Goal: Task Accomplishment & Management: Manage account settings

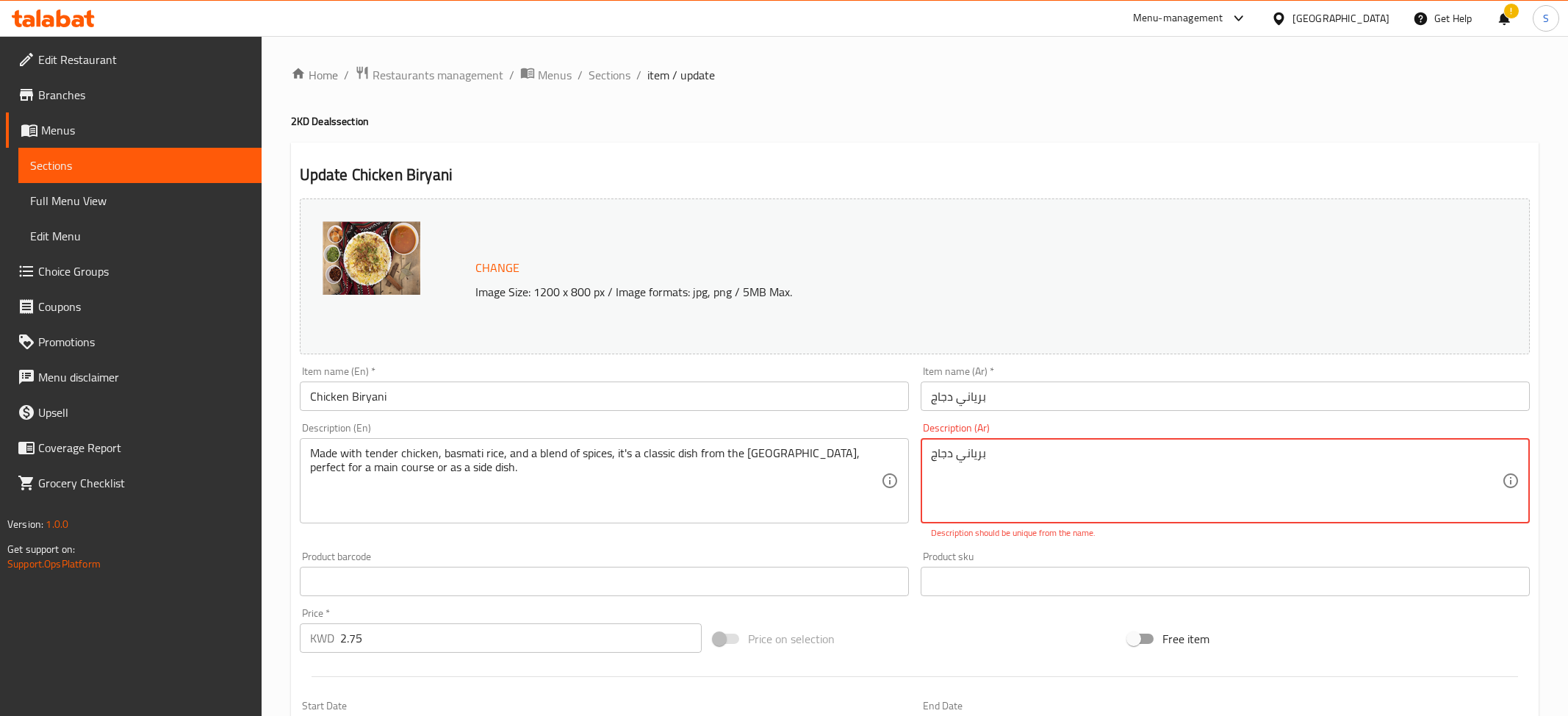
scroll to position [342, 0]
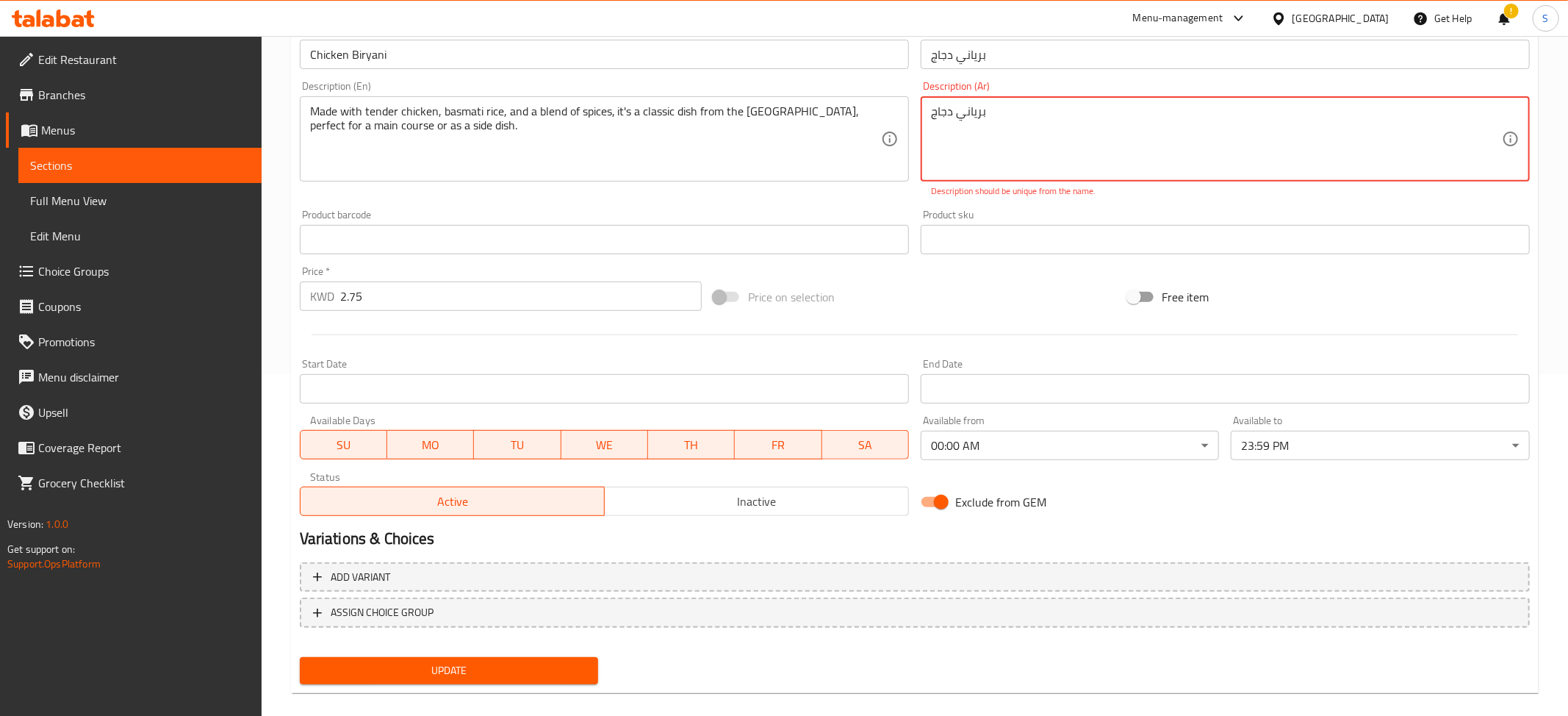
click at [1065, 139] on textarea "برياني دجاج" at bounding box center [1216, 139] width 571 height 70
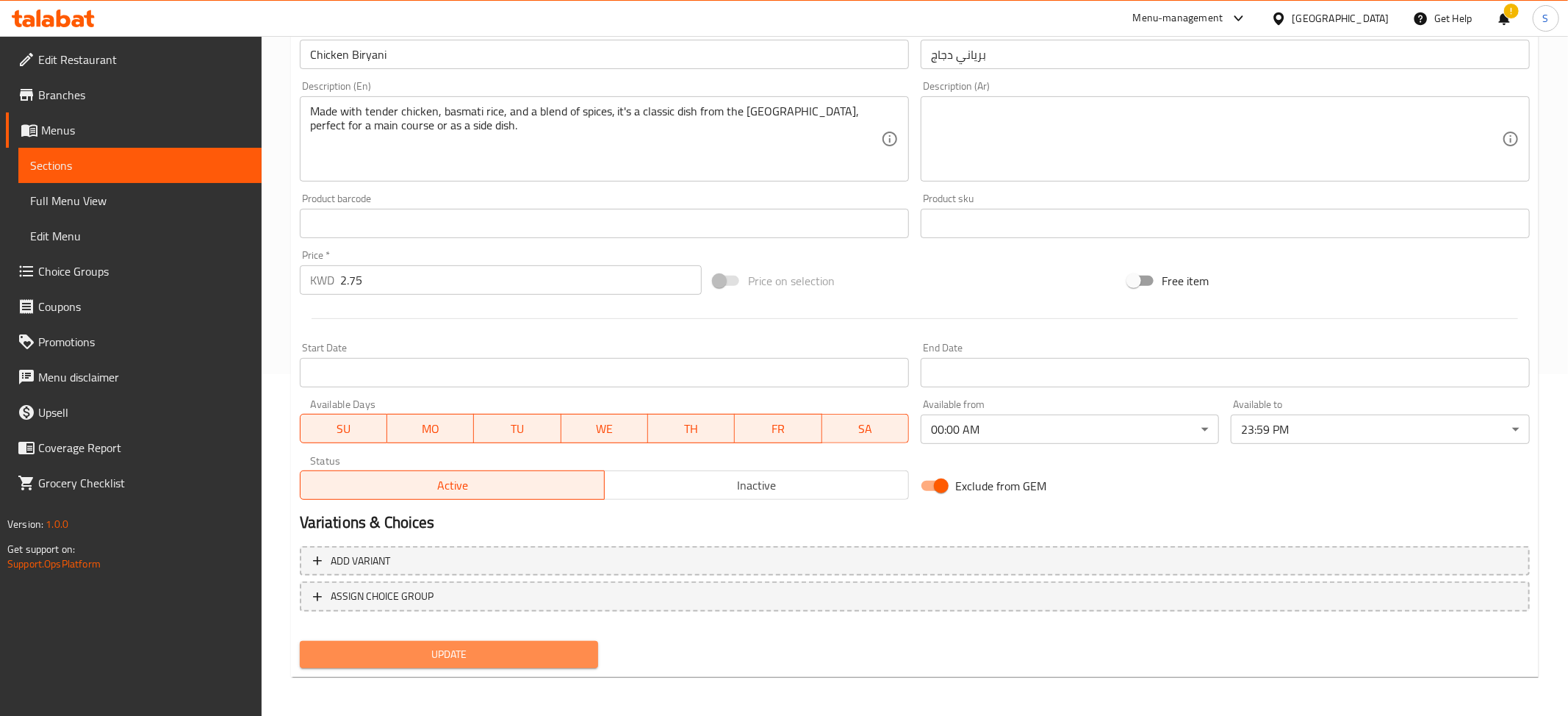
click at [578, 655] on span "Update" at bounding box center [449, 654] width 276 height 18
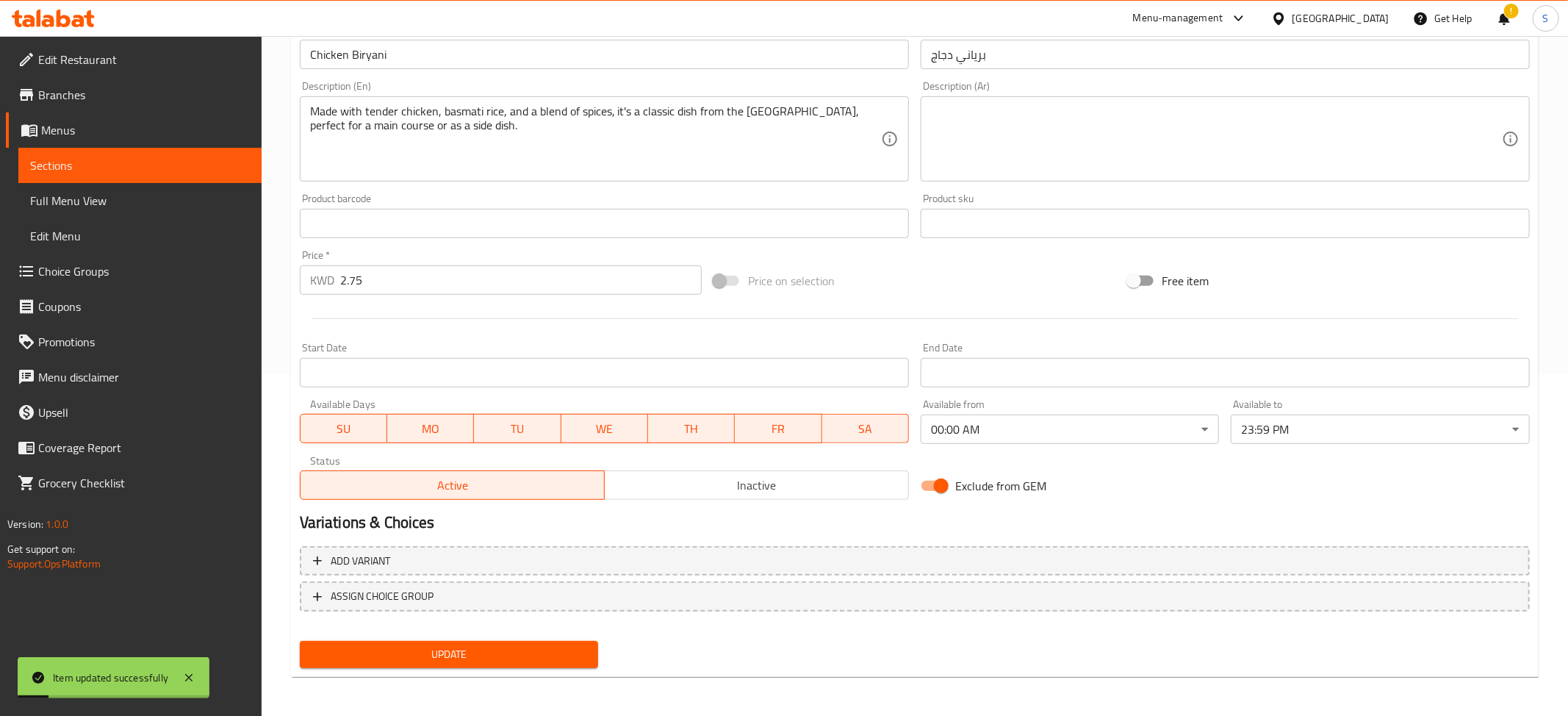
scroll to position [0, 0]
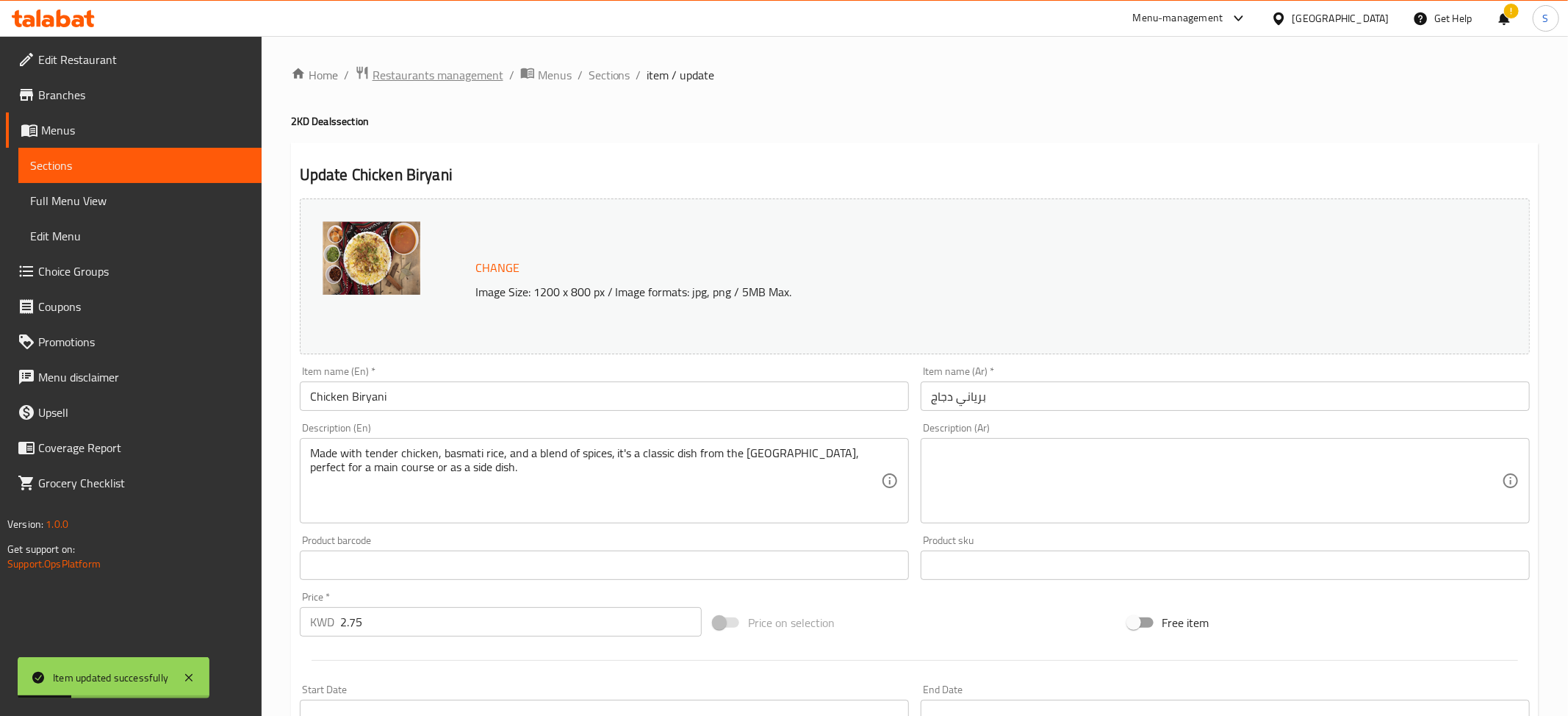
click at [479, 70] on span "Restaurants management" at bounding box center [437, 75] width 131 height 17
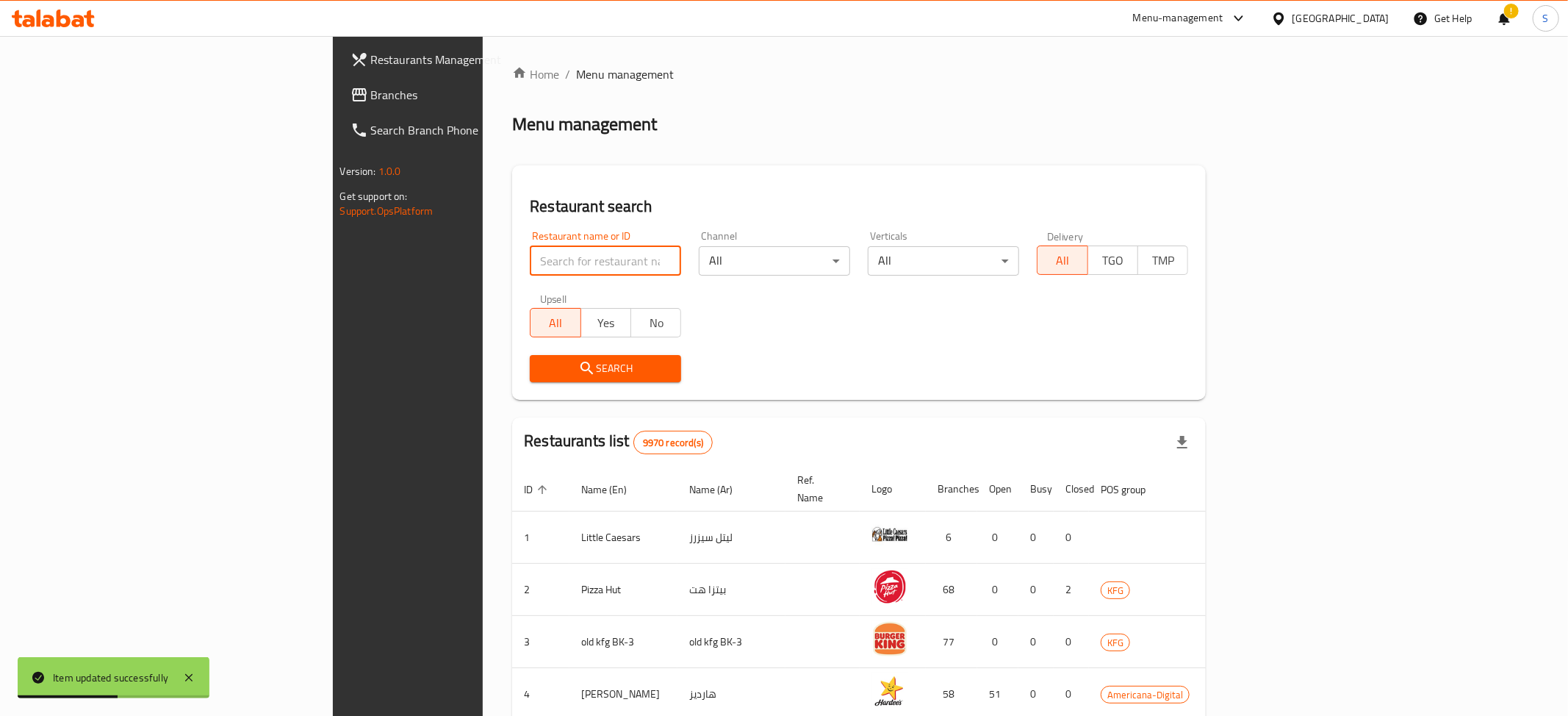
click at [530, 253] on input "search" at bounding box center [606, 260] width 151 height 29
type input "pick"
click button "Search" at bounding box center [606, 369] width 151 height 27
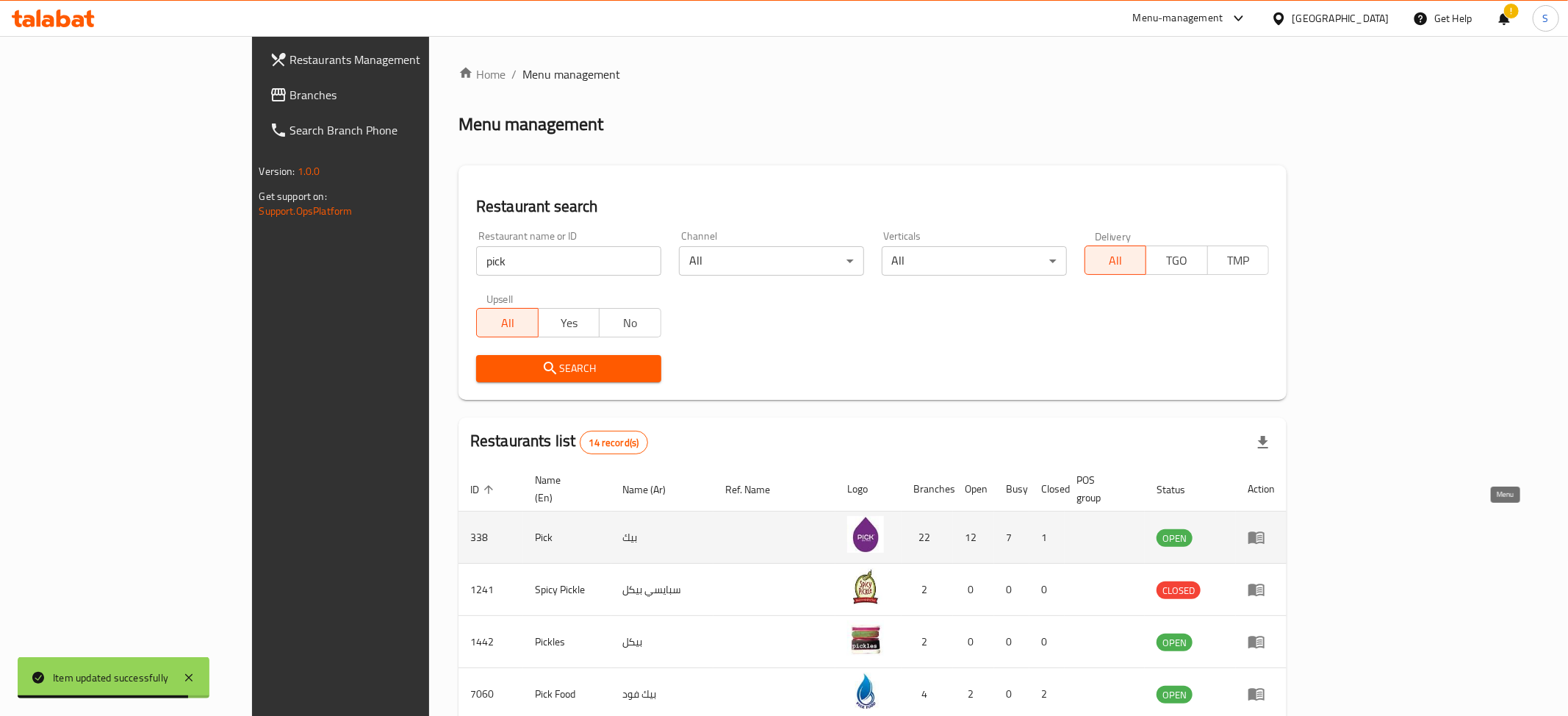
click at [1264, 532] on icon "enhanced table" at bounding box center [1256, 538] width 16 height 13
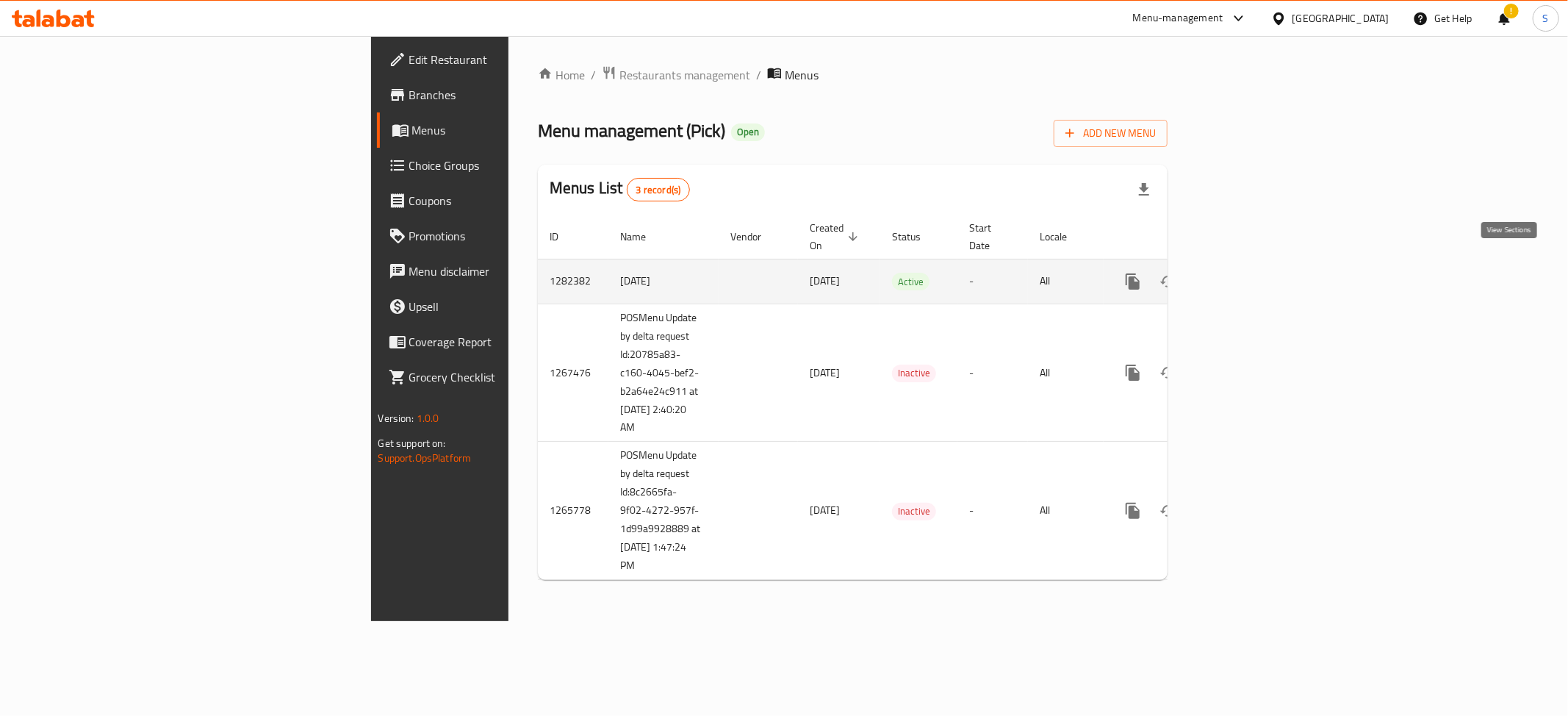
click at [1247, 273] on icon "enhanced table" at bounding box center [1238, 282] width 17 height 17
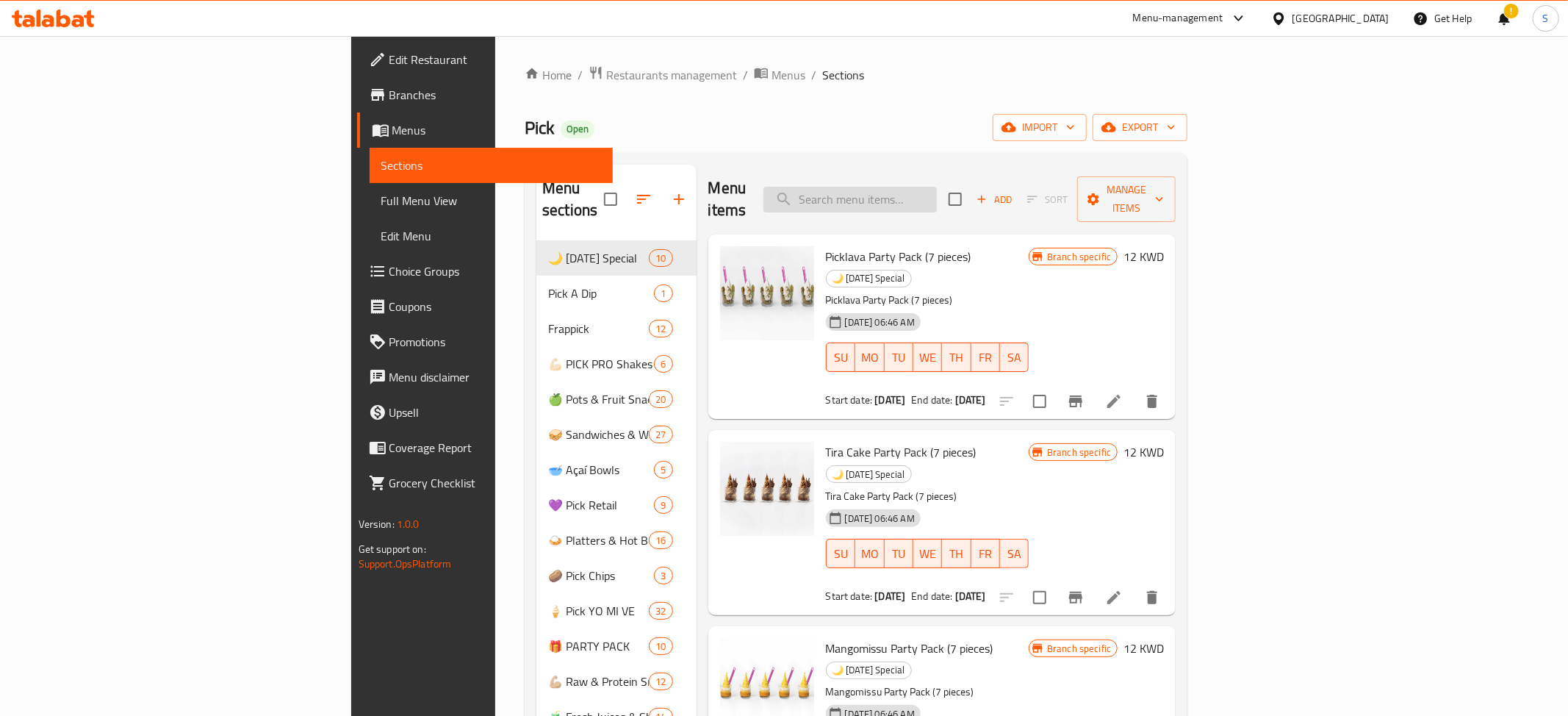
click at [936, 187] on input "search" at bounding box center [849, 199] width 173 height 26
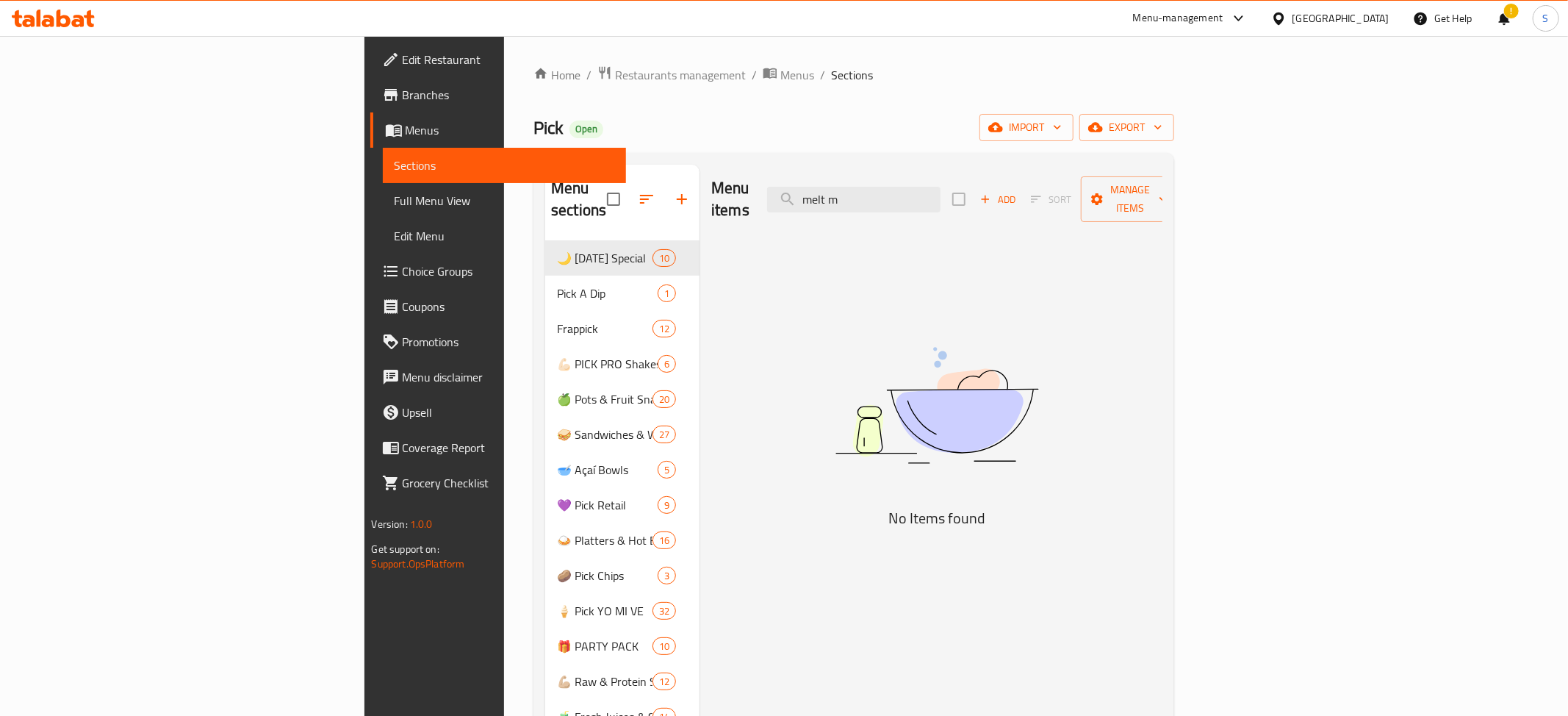
type input "melt m"
click at [402, 266] on span "Choice Groups" at bounding box center [508, 271] width 212 height 17
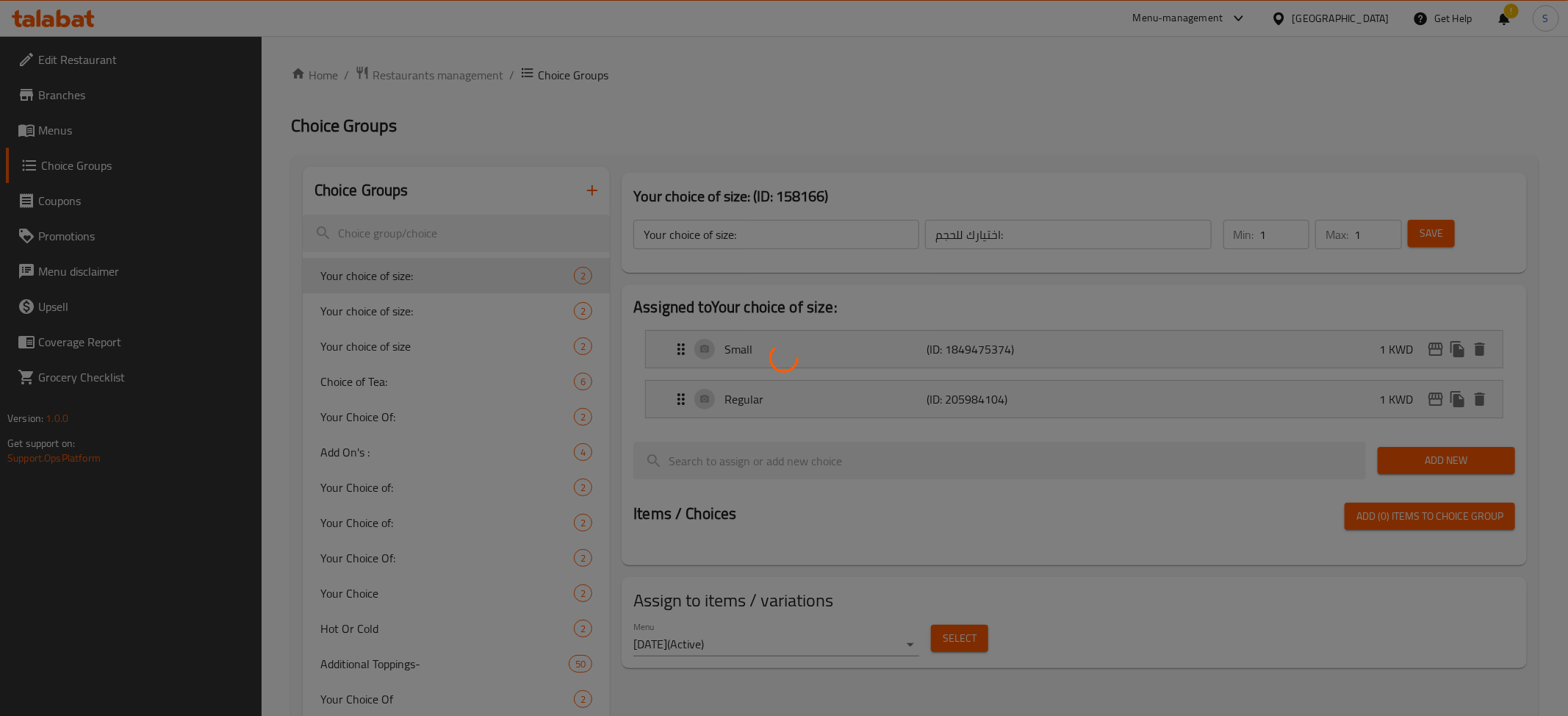
click at [468, 231] on div at bounding box center [784, 358] width 1568 height 716
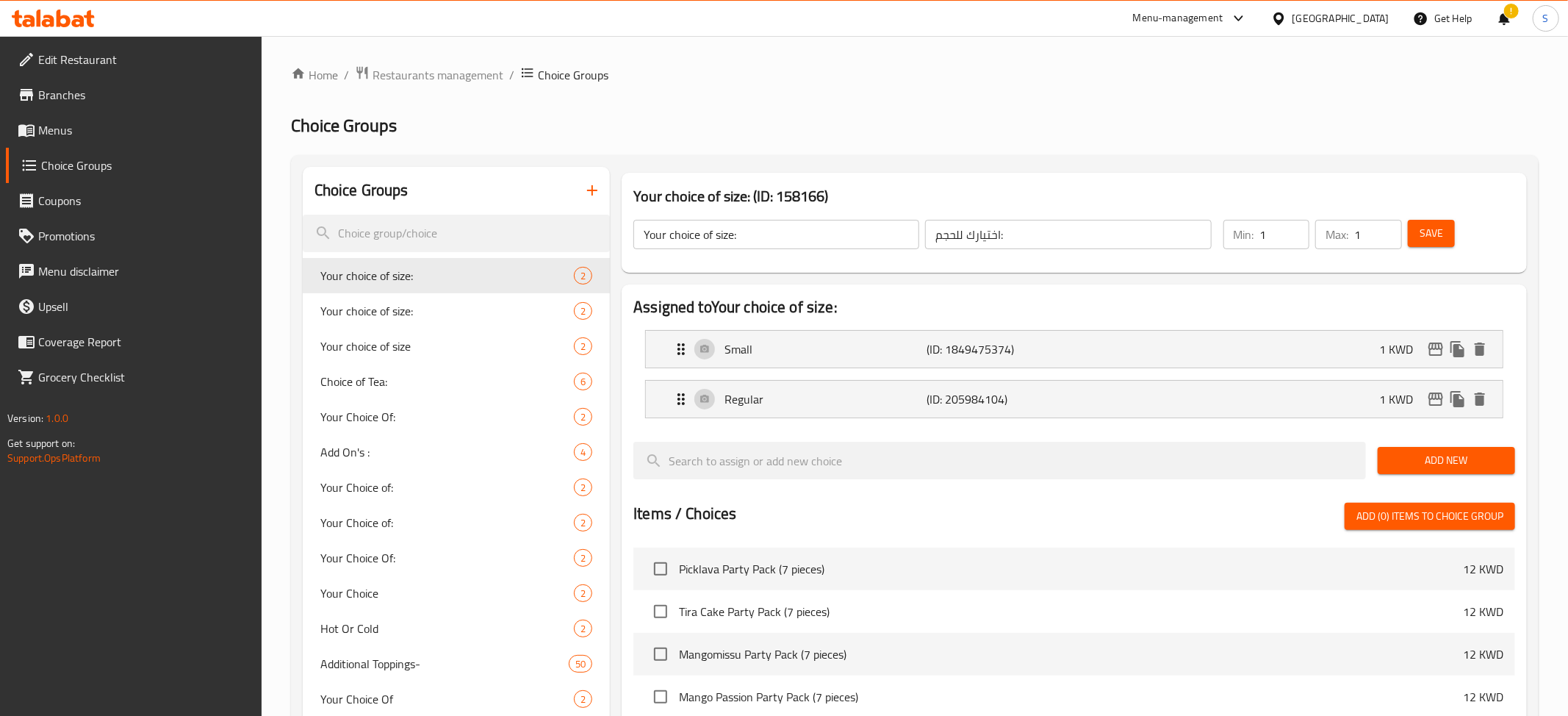
click at [468, 231] on input "search" at bounding box center [457, 233] width 308 height 38
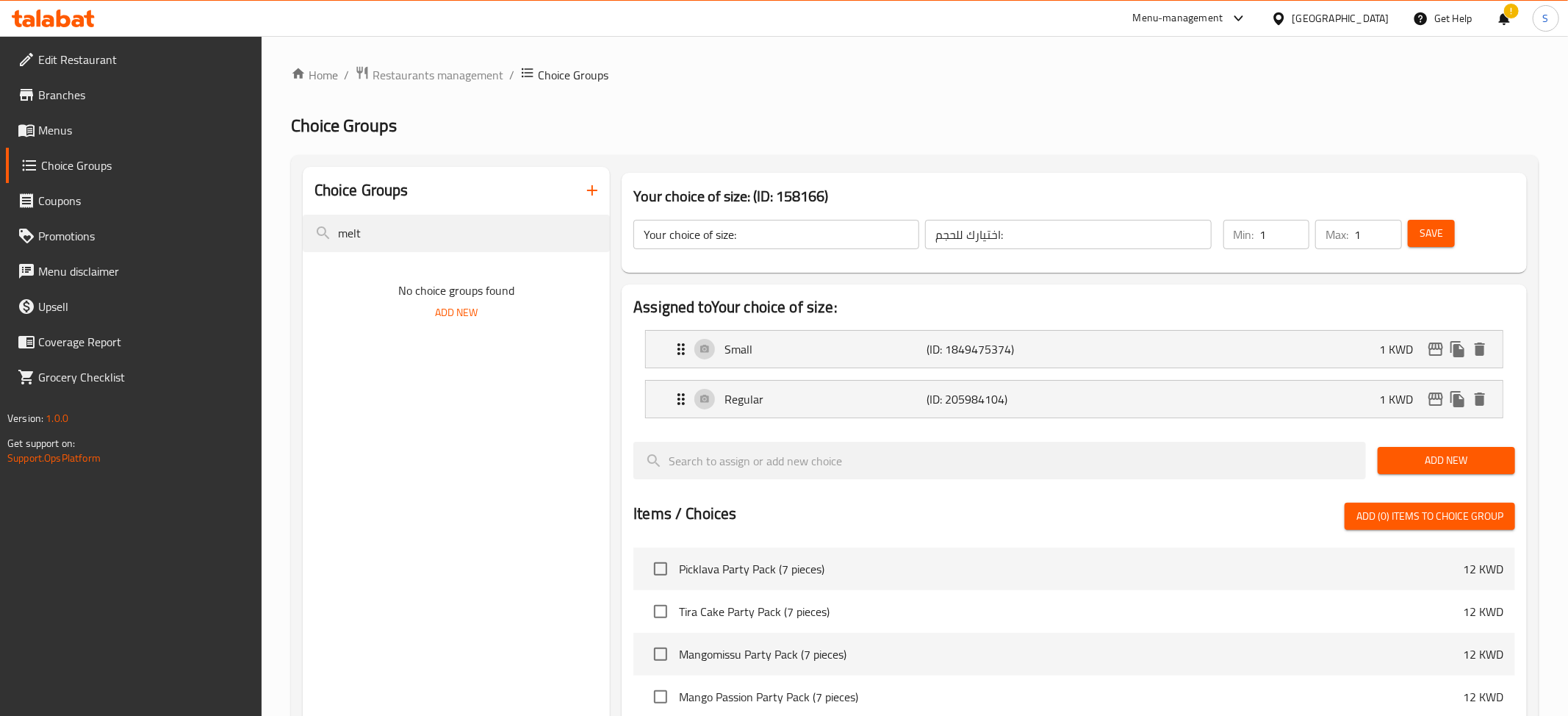
type input "melt"
click at [80, 128] on span "Menus" at bounding box center [143, 130] width 212 height 17
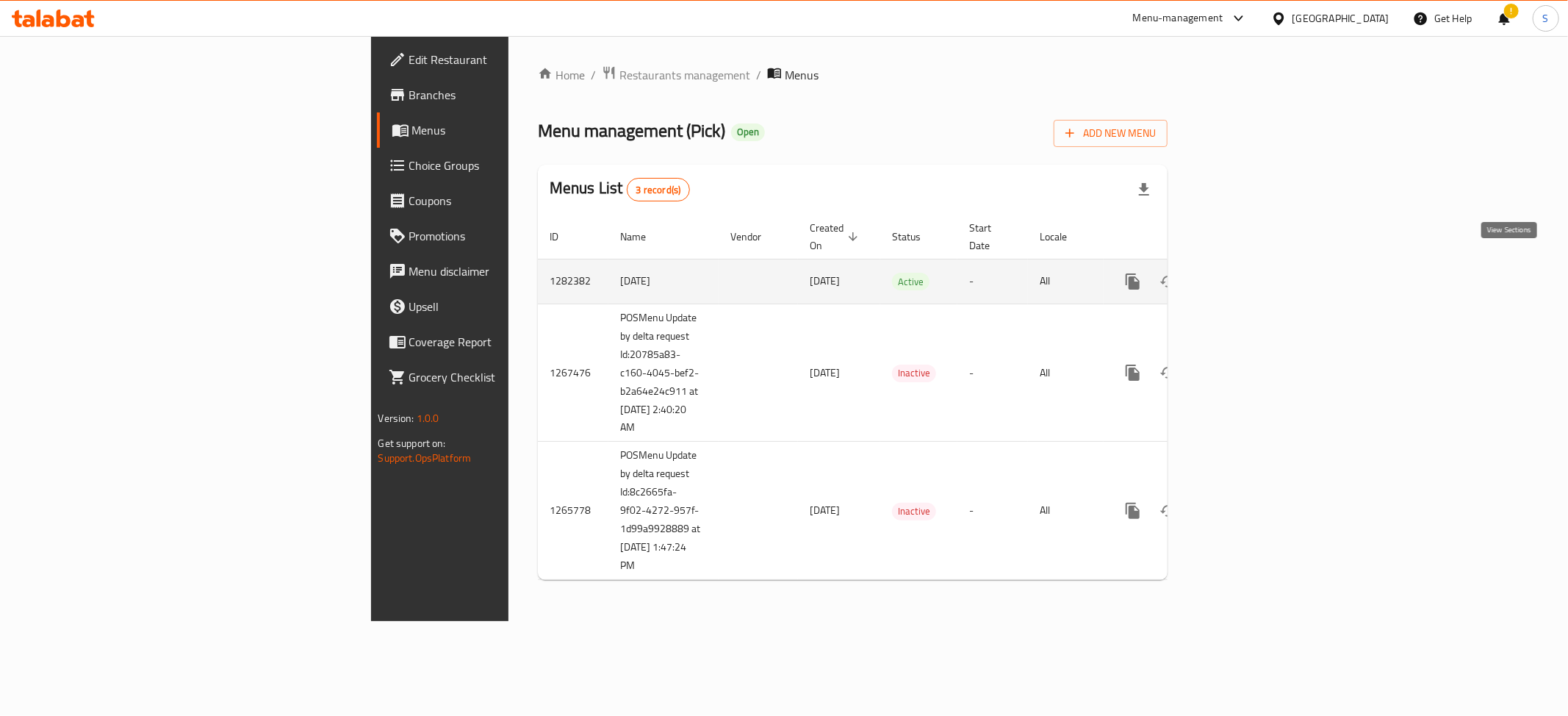
click at [1247, 273] on icon "enhanced table" at bounding box center [1238, 282] width 17 height 17
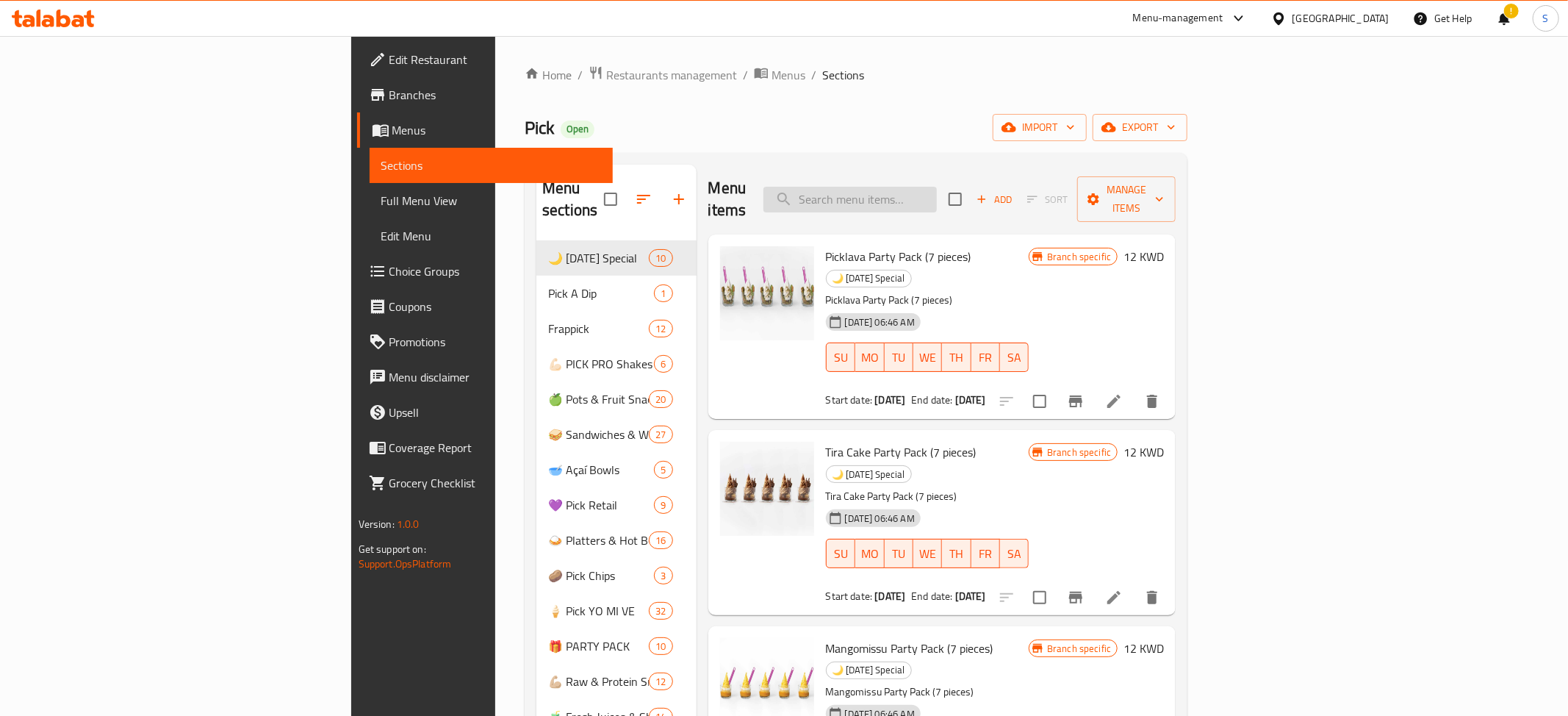
click at [936, 191] on input "search" at bounding box center [849, 199] width 173 height 26
click at [936, 191] on input "Me" at bounding box center [849, 199] width 173 height 26
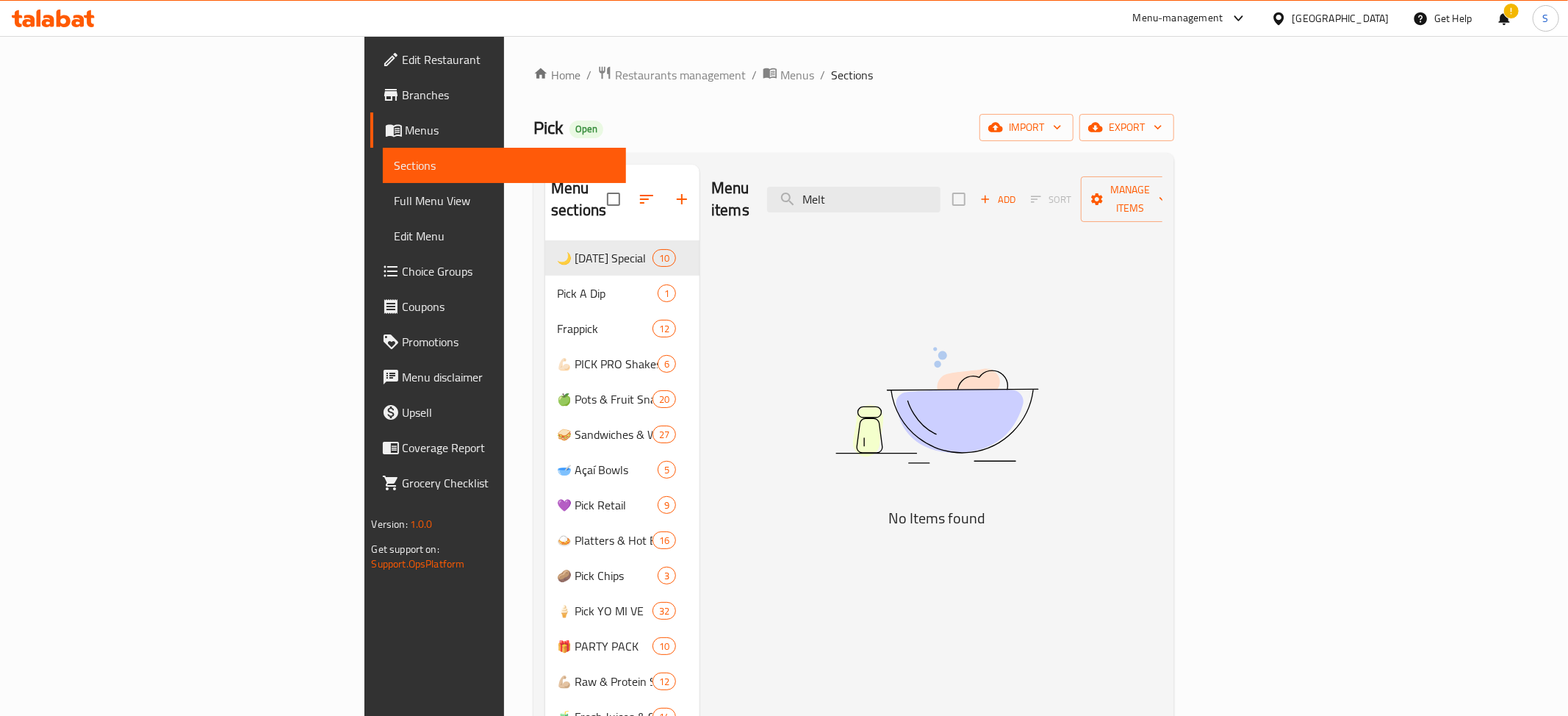
type input "Melt"
click at [370, 259] on link "Choice Groups" at bounding box center [498, 271] width 255 height 35
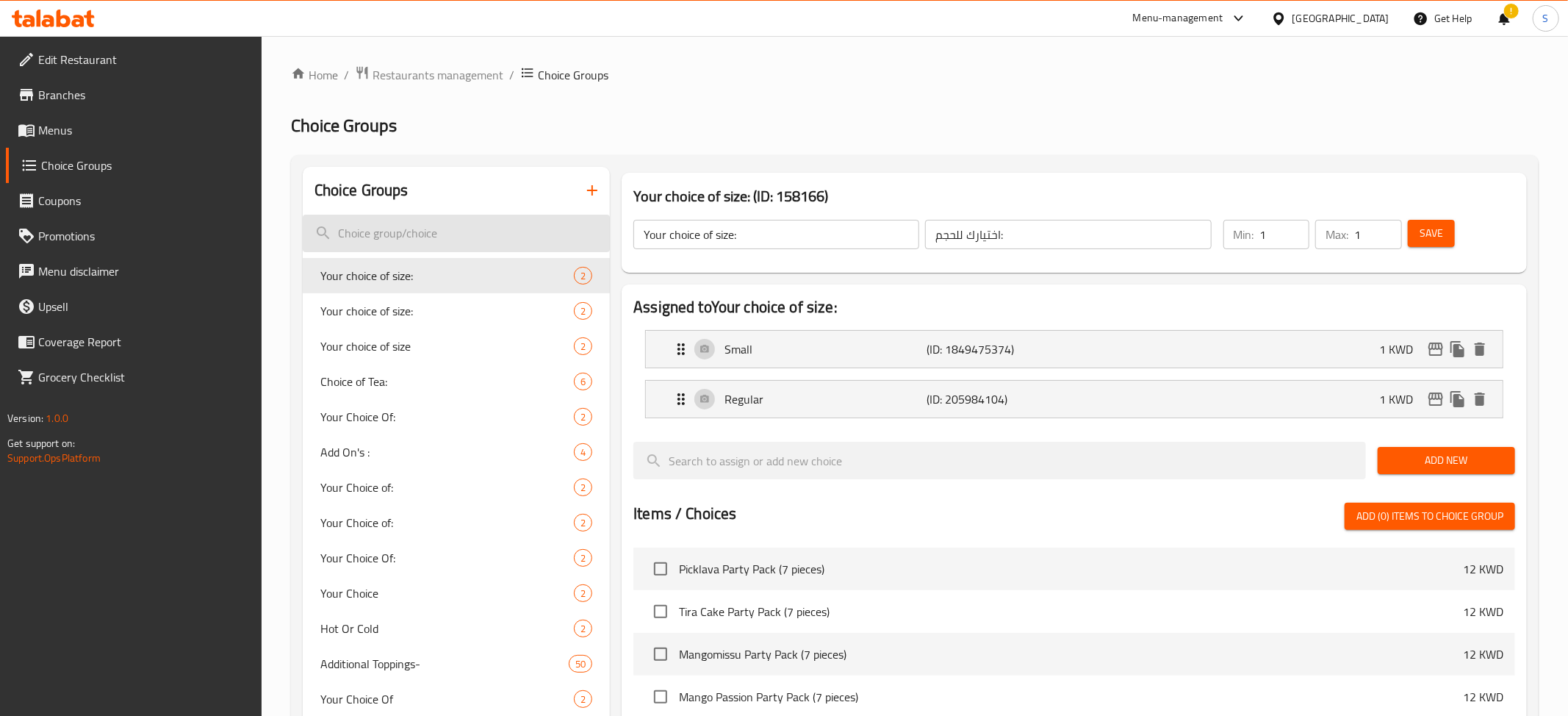
click at [469, 236] on input "search" at bounding box center [457, 233] width 308 height 38
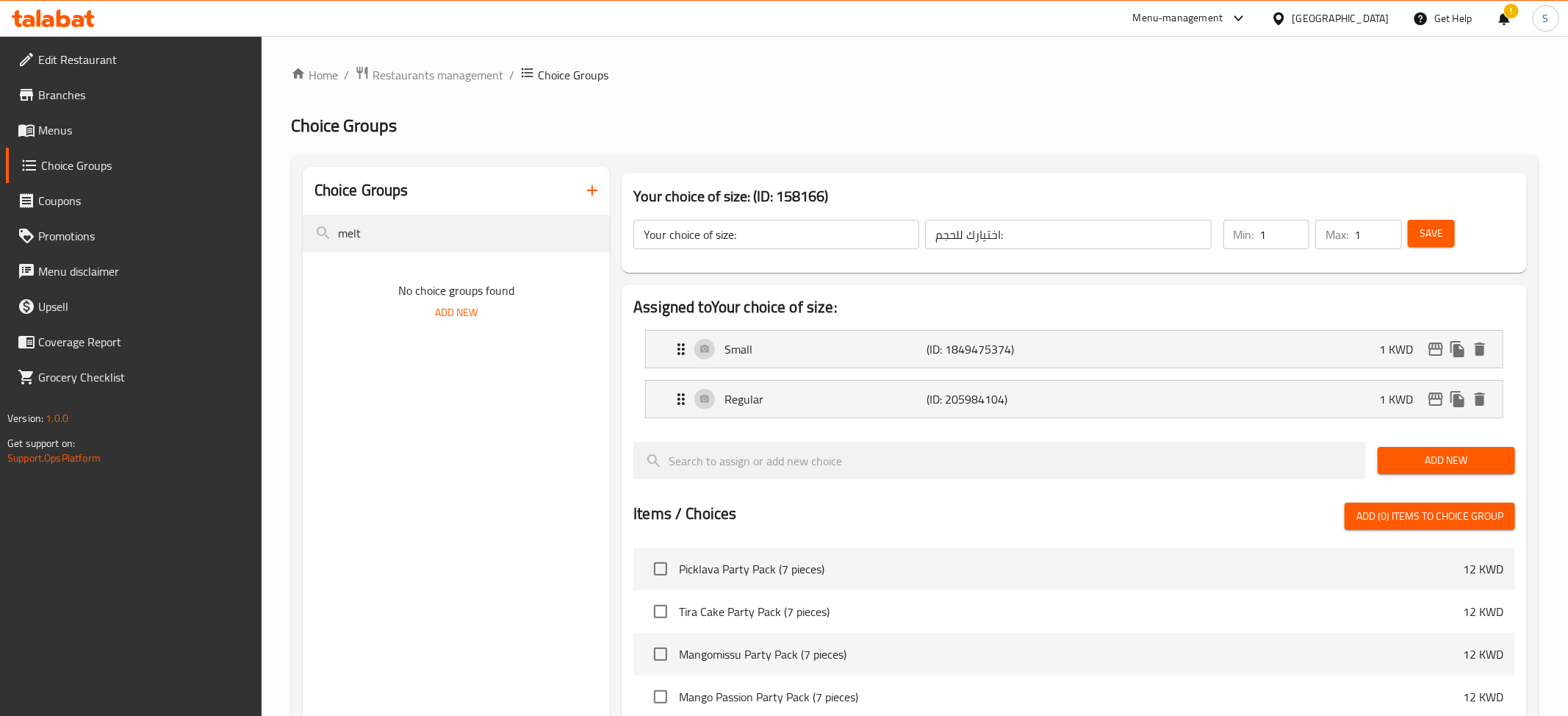
type input "melt"
click at [435, 84] on span "Restaurants management" at bounding box center [437, 75] width 131 height 17
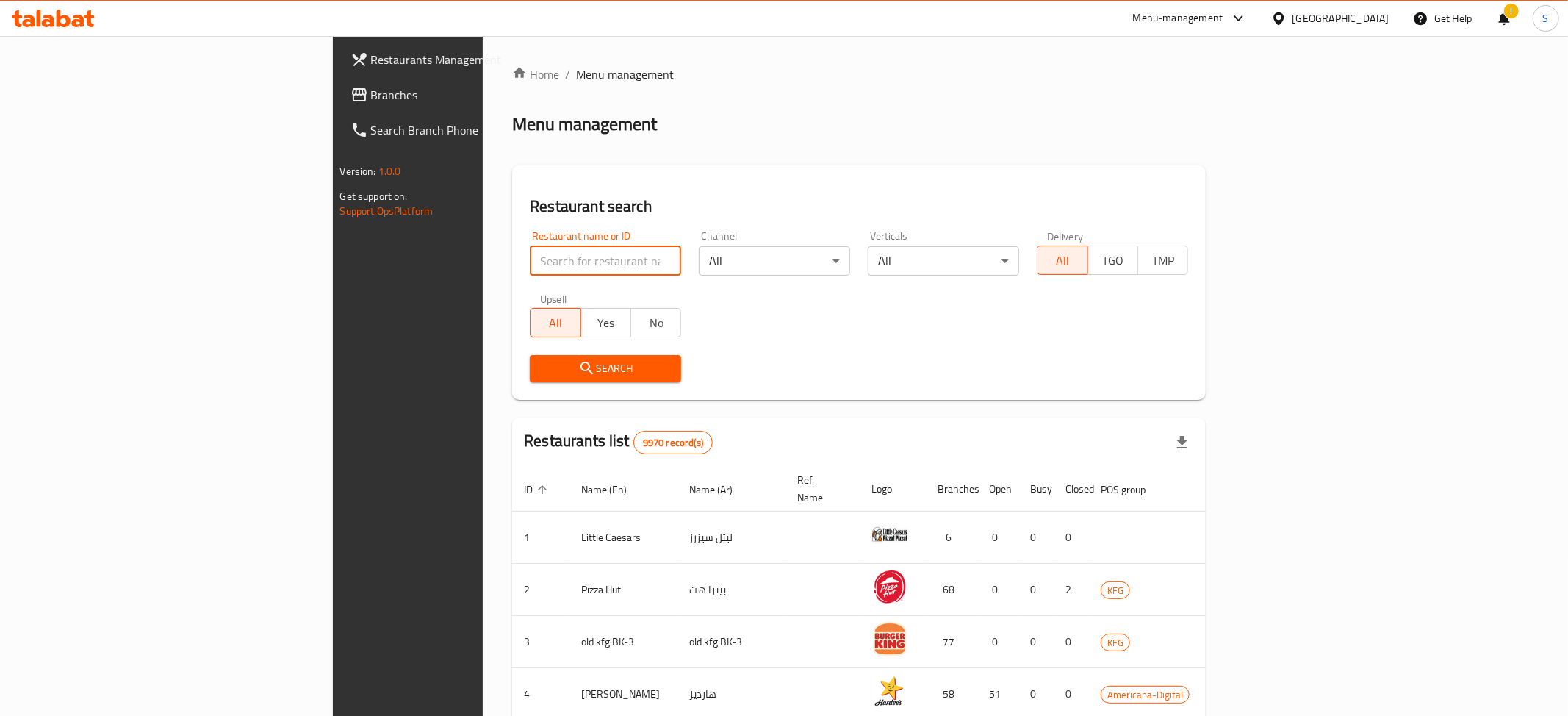
click at [530, 270] on input "search" at bounding box center [606, 260] width 151 height 29
click button "Search" at bounding box center [606, 369] width 151 height 27
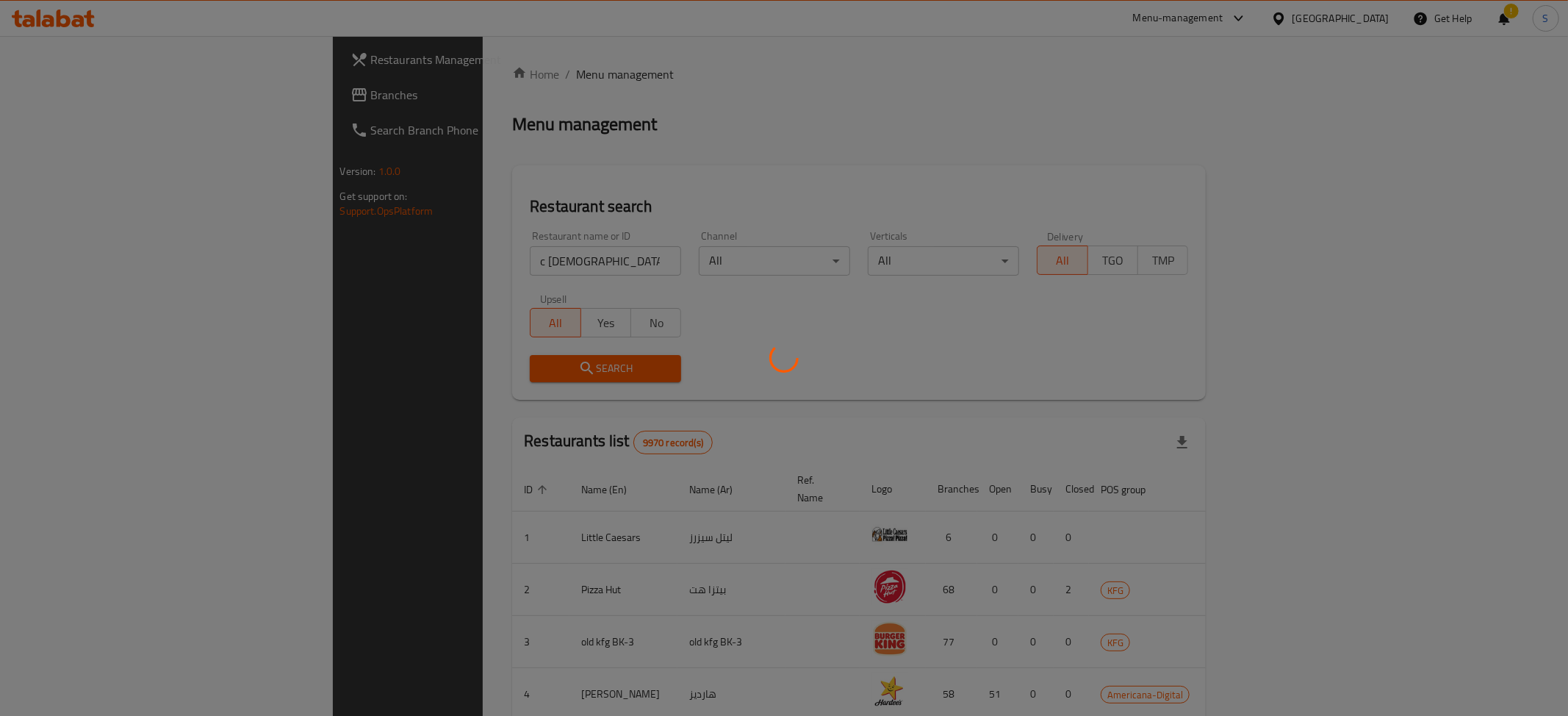
click at [445, 264] on div at bounding box center [784, 358] width 1568 height 716
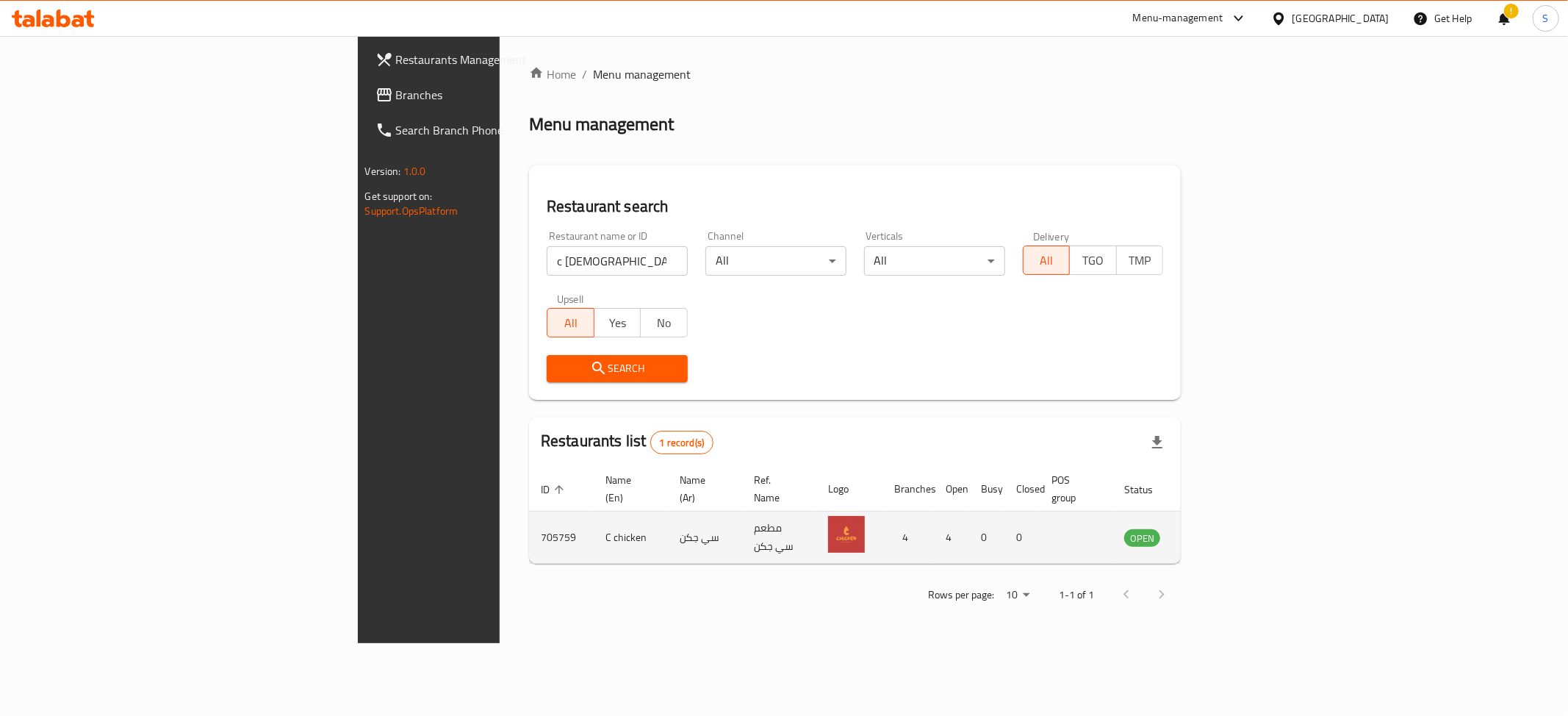
click at [529, 533] on td "705759" at bounding box center [561, 538] width 65 height 52
copy td "705759"
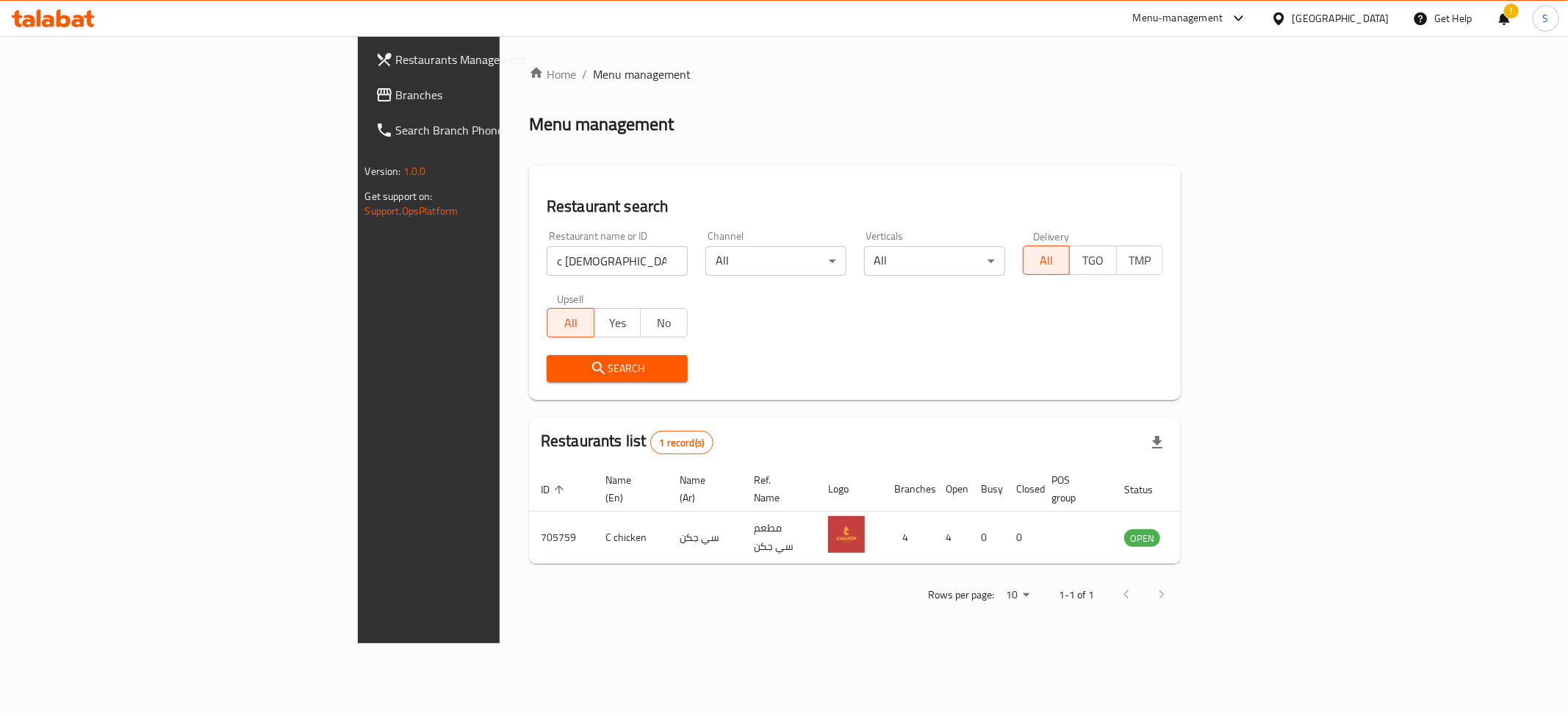
click at [547, 268] on input "c chick" at bounding box center [617, 260] width 141 height 29
type input "nando"
click button "Search" at bounding box center [617, 369] width 141 height 27
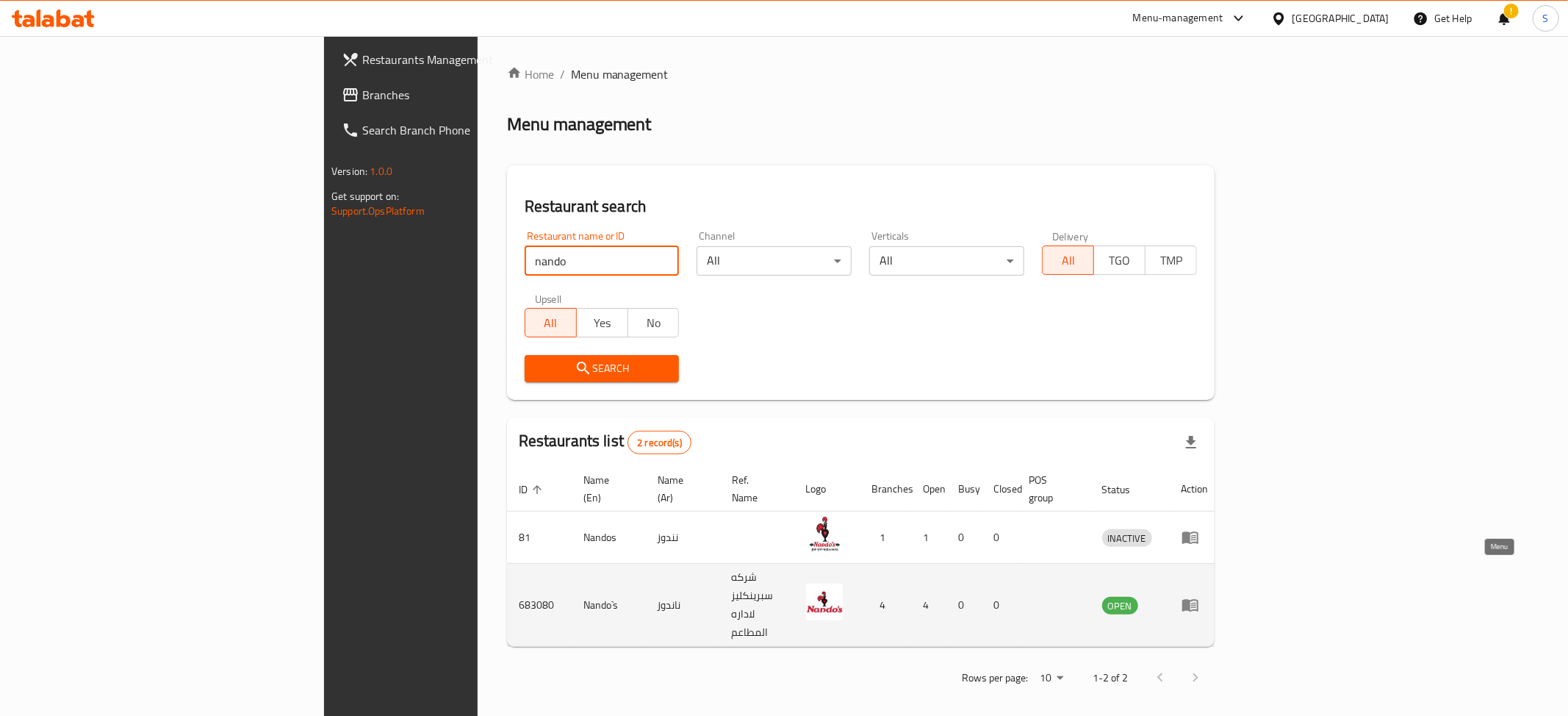
click at [1198, 596] on icon "enhanced table" at bounding box center [1190, 605] width 17 height 17
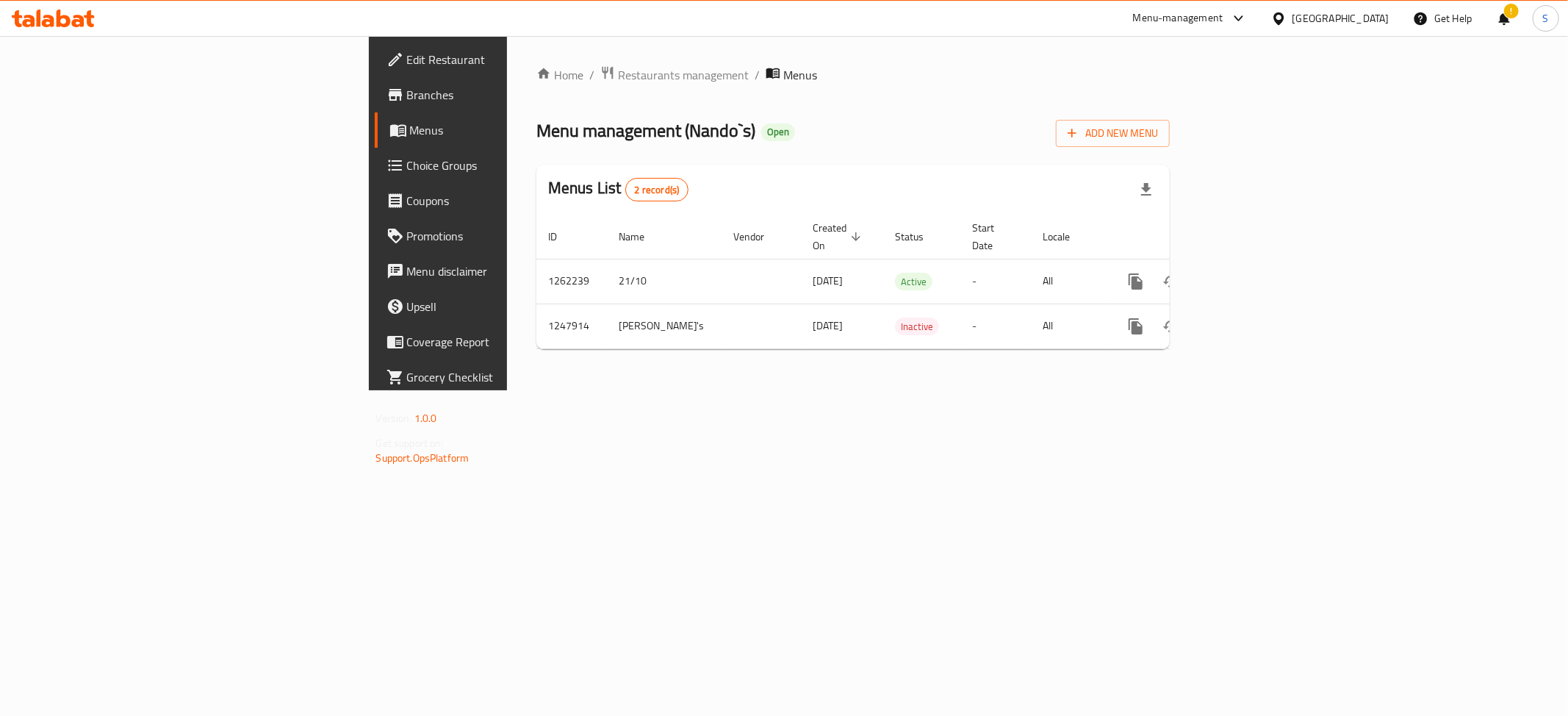
click at [374, 84] on link "Branches" at bounding box center [502, 95] width 255 height 35
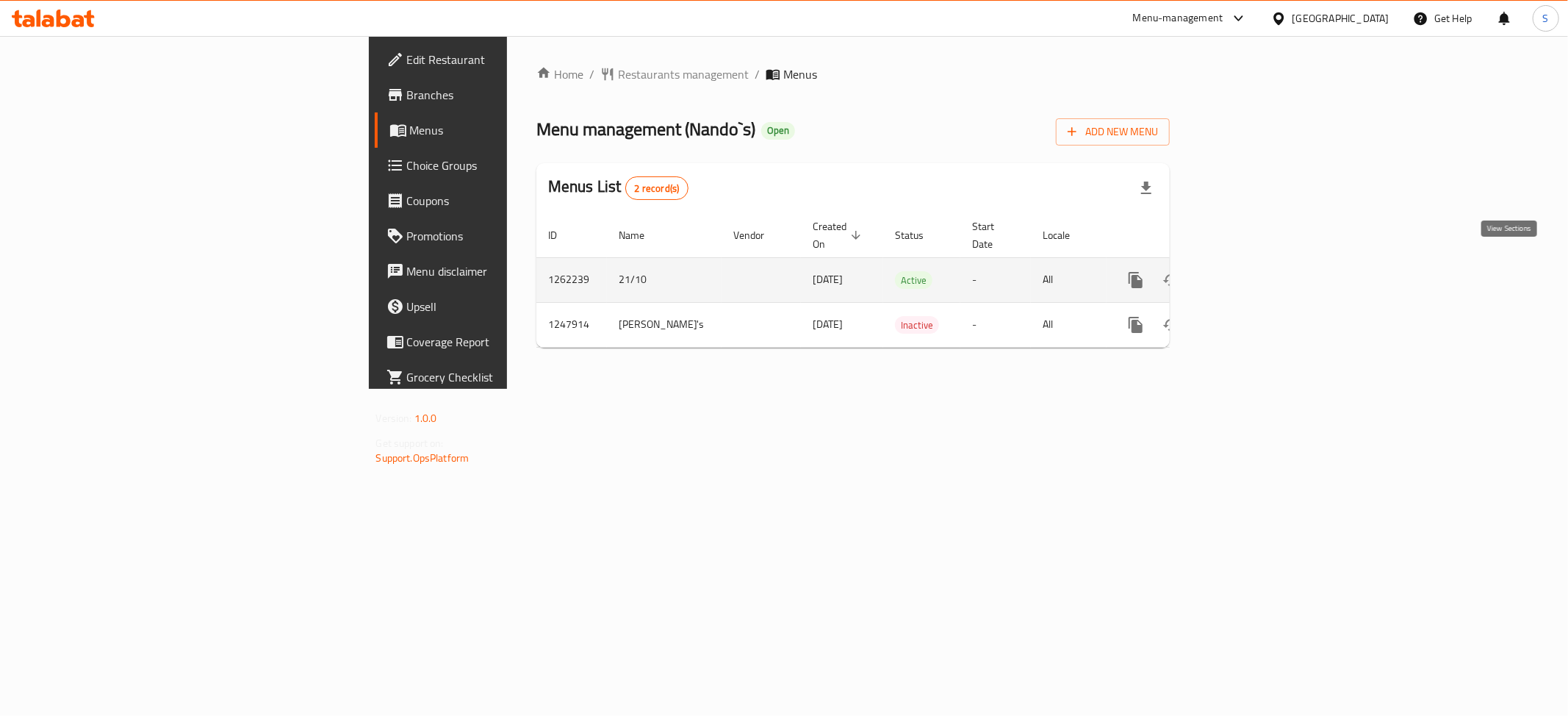
click at [1250, 271] on icon "enhanced table" at bounding box center [1241, 280] width 17 height 17
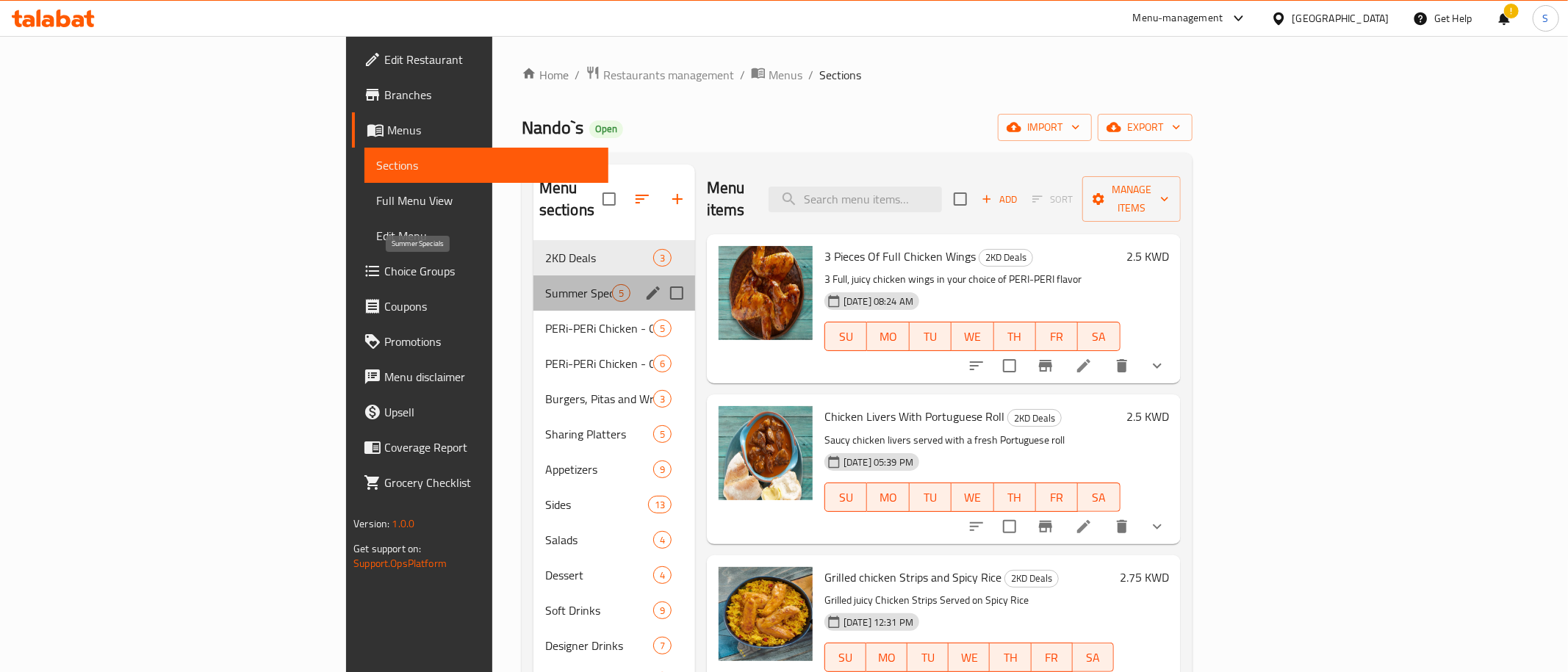
click at [545, 284] on span "Summer Specials" at bounding box center [577, 293] width 67 height 17
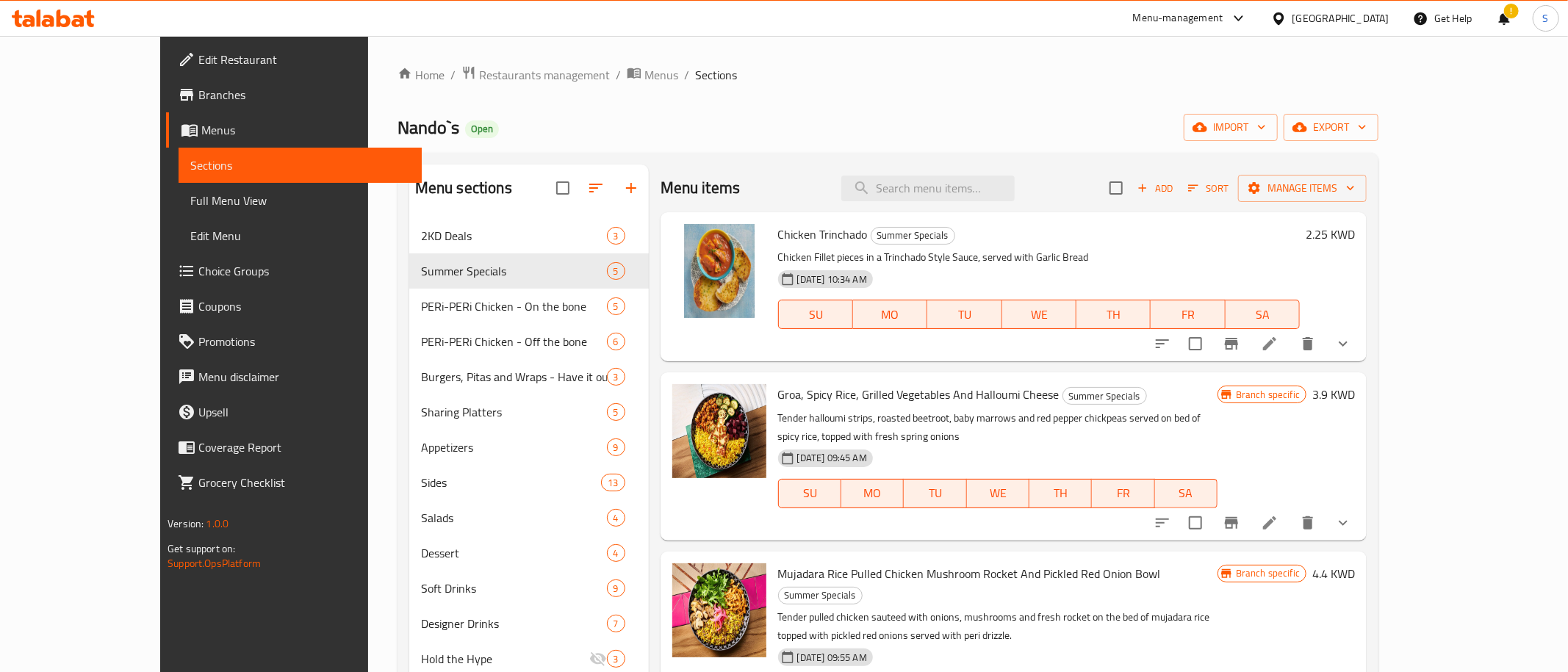
click at [953, 103] on div "Home / Restaurants management / Menus / Sections Nando`s Open import export Men…" at bounding box center [888, 521] width 981 height 911
click at [1149, 188] on icon "button" at bounding box center [1142, 189] width 14 height 14
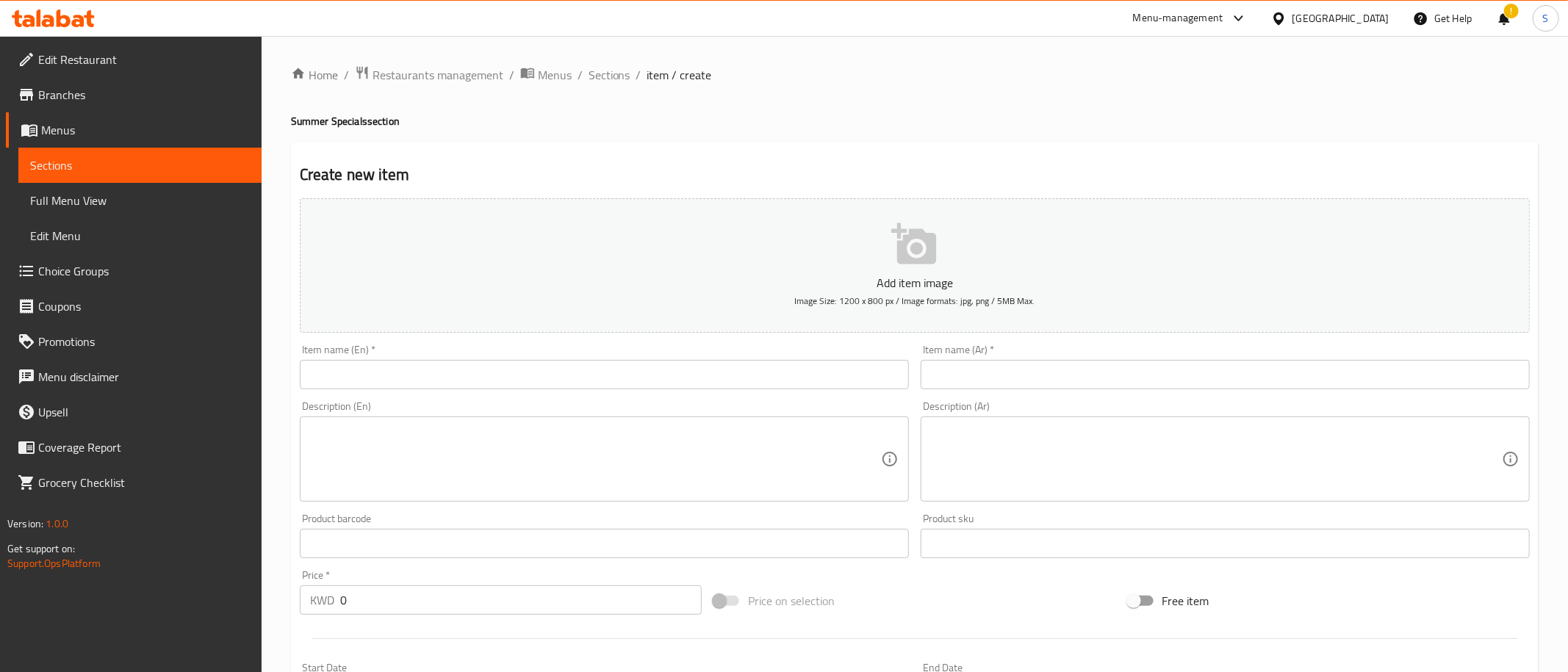
paste input "Chicken Butterfly with Smashed Avocado & Roasted Seeds"
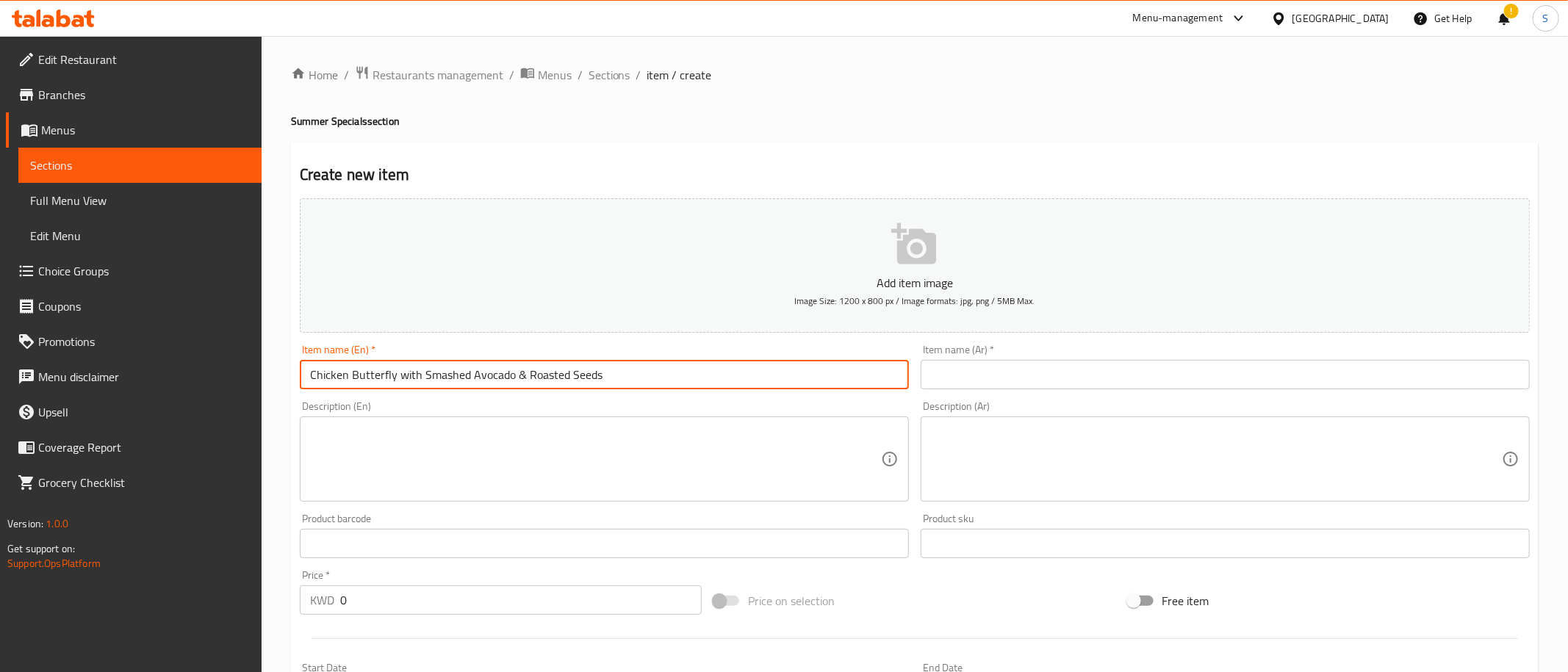
click at [818, 382] on input "Chicken Butterfly with Smashed Avocado & Roasted Seeds" at bounding box center [605, 374] width 609 height 29
type input "Chicken Butterfly with Smashed Avocado & Roasted Seeds"
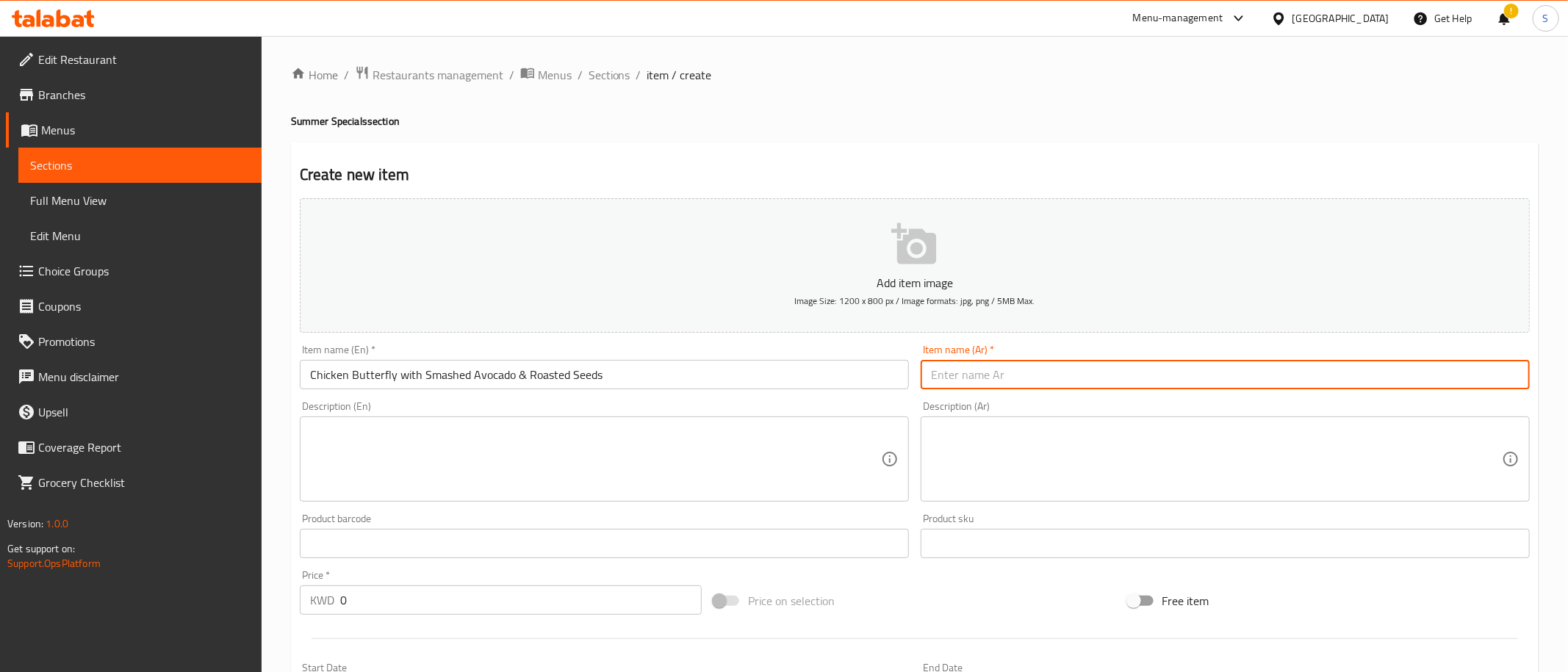
paste input "صدر دجاج مشوي مع الأفوكادو المهروس والبذور المحمصة +طبق جانبي"
click at [1058, 373] on input "صدر دجاج مشوي مع الأفوكادو المهروس والبذور المحمصة +طبق جانبي" at bounding box center [1226, 374] width 609 height 29
type input "صدر دجاج مشوي مع الأفوكادو المهروس والبذور المحمصة +طبق جانبي"
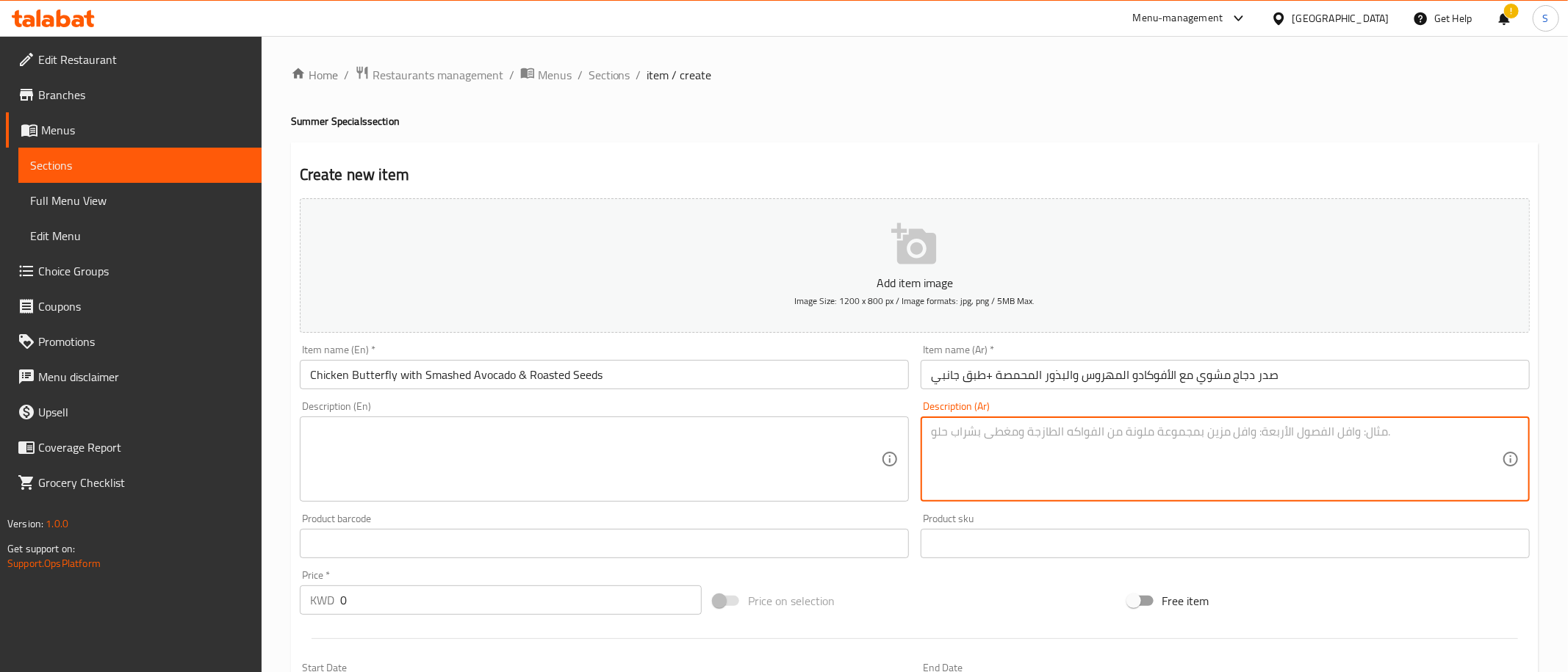
paste textarea "دجاج بترفلاي بالأفوكادو المشوي على اللهب والمليء بالنكهات، يُقدَّم مع شرائح أفو…"
click at [976, 478] on textarea "دجاج بترفلاي بالأفوكادو المشوي على اللهب والمليء بالنكهات، يُقدَّم مع شرائح أفو…" at bounding box center [1216, 459] width 571 height 70
type textarea "دجاج بترفلاي بالأفوكادو المشوي على اللهب والمليء بالنكهات، يُقدَّم مع شرائح أفو…"
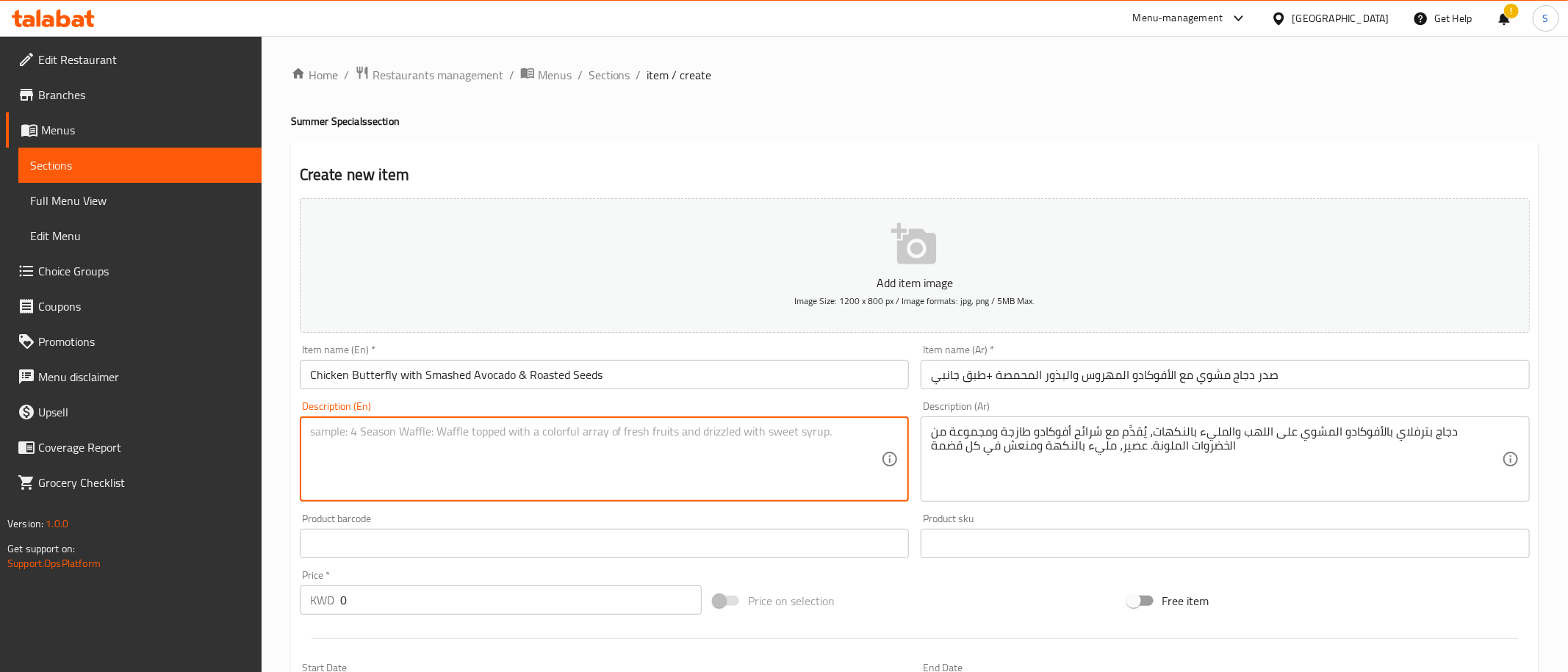
paste textarea "PERi-Avo Butterfly Chicken – flame-grilled and bursting with flavour, topped wi…"
click at [692, 473] on textarea "PERi-Avo Butterfly Chicken – flame-grilled and bursting with flavour, topped wi…" at bounding box center [595, 459] width 571 height 70
click at [1088, 159] on div "Create new item Add item image Image Size: 1200 x 800 px / Image formats: jpg, …" at bounding box center [914, 570] width 1247 height 855
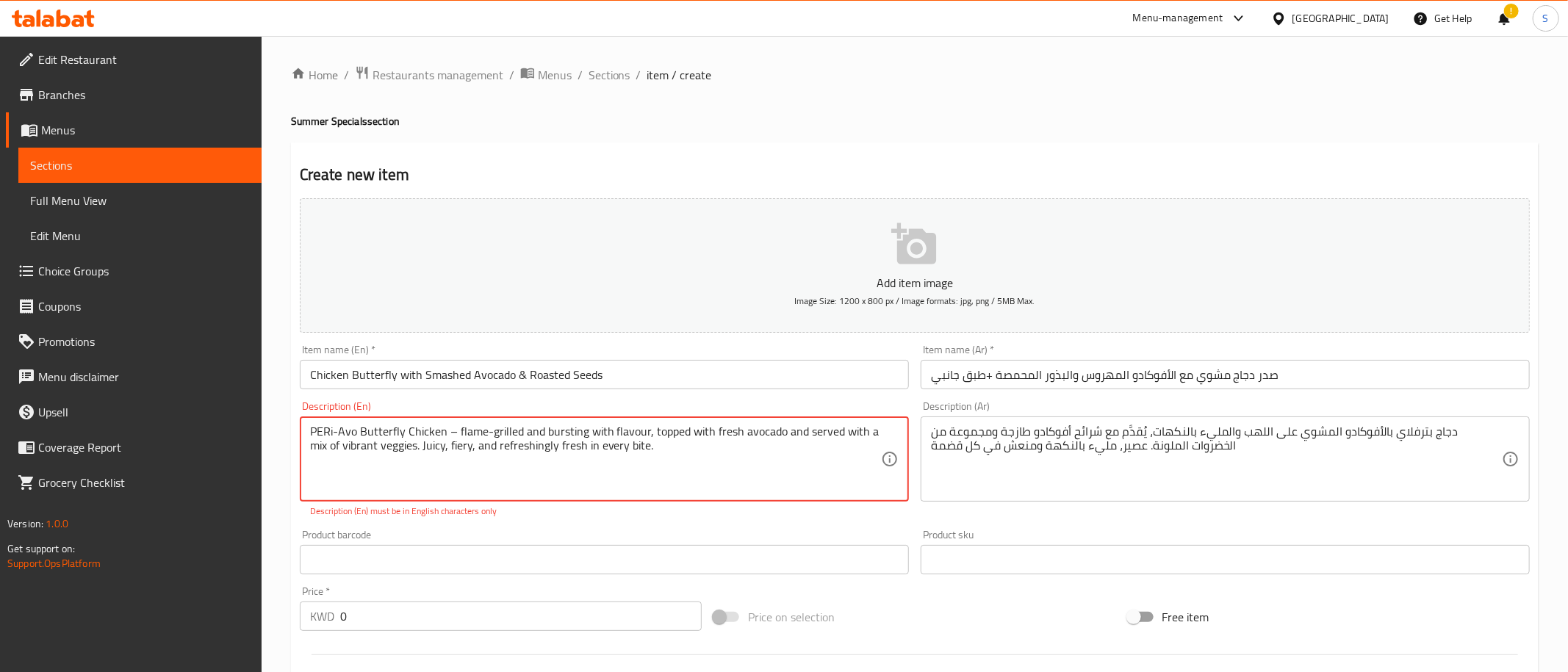
click at [571, 484] on textarea "PERi-Avo Butterfly Chicken – flame-grilled and bursting with flavour, topped wi…" at bounding box center [595, 459] width 571 height 70
click at [712, 452] on textarea "PERi-Avo Butterfly Chicken – flame-grilled and bursting with flavour, topped wi…" at bounding box center [595, 459] width 571 height 70
drag, startPoint x: 444, startPoint y: 429, endPoint x: 456, endPoint y: 432, distance: 12.4
click at [456, 432] on textarea "PERi-Avo Butterfly Chicken – flame-grilled and bursting with flavour, topped wi…" at bounding box center [595, 459] width 571 height 70
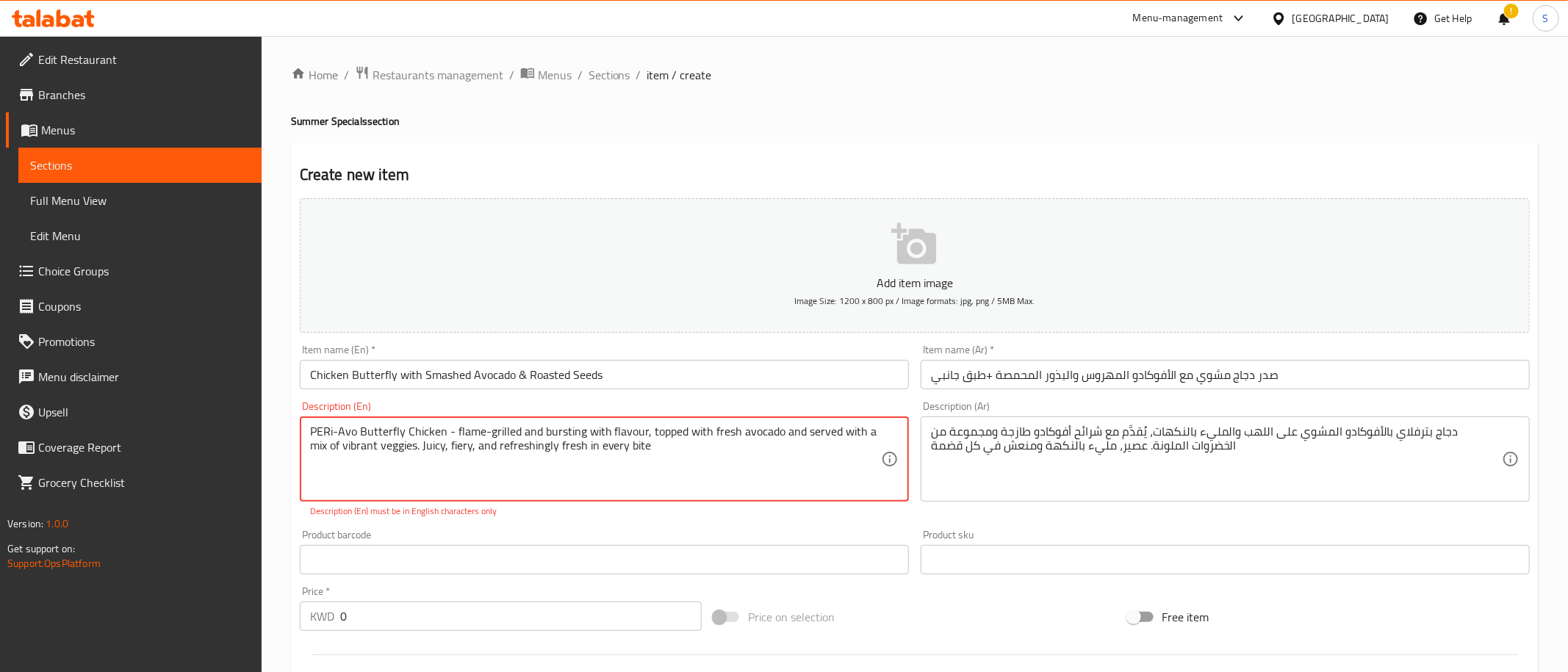
click at [411, 461] on textarea "PERi-Avo Butterfly Chicken - flame-grilled and bursting with flavour, topped wi…" at bounding box center [595, 459] width 571 height 70
click at [643, 444] on textarea "PERi-Avo Butterfly Chicken - flame-grilled and bursting with flavour, topped wi…" at bounding box center [595, 459] width 571 height 70
click at [418, 452] on textarea "PERi-Avo Butterfly Chicken - flame-grilled and bursting with flavour, topped wi…" at bounding box center [595, 459] width 571 height 70
click at [647, 475] on textarea "PERi-Avo Butterfly Chicken - flame-grilled and bursting with flavour, topped wi…" at bounding box center [595, 459] width 571 height 70
click at [686, 469] on textarea "PERi-Avo Butterfly Chicken - flame-grilled and bursting with flavour, topped wi…" at bounding box center [595, 459] width 571 height 70
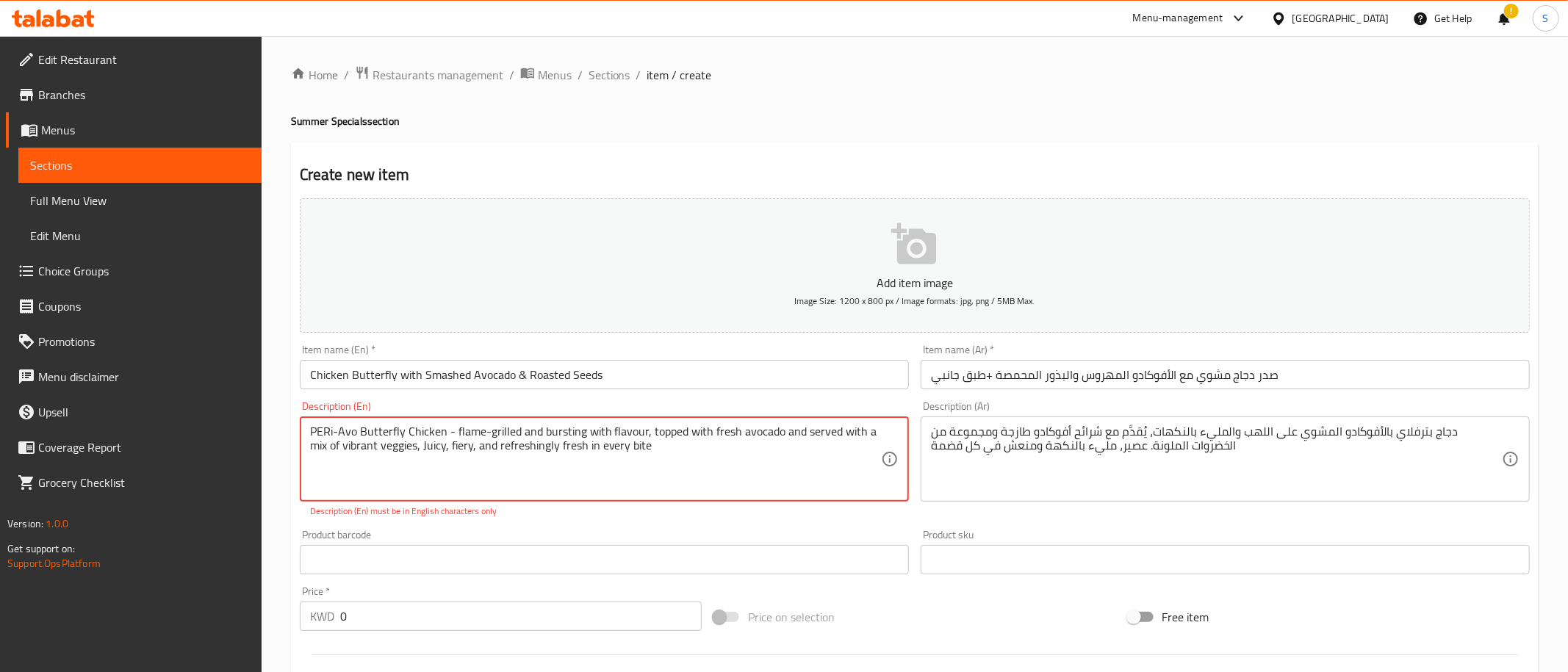
click at [341, 426] on textarea "PERi-Avo Butterfly Chicken - flame-grilled and bursting with flavour, topped wi…" at bounding box center [595, 459] width 571 height 70
type textarea "PERi Avo Butterfly Chicken - flame-grilled and bursting with flavour, topped wi…"
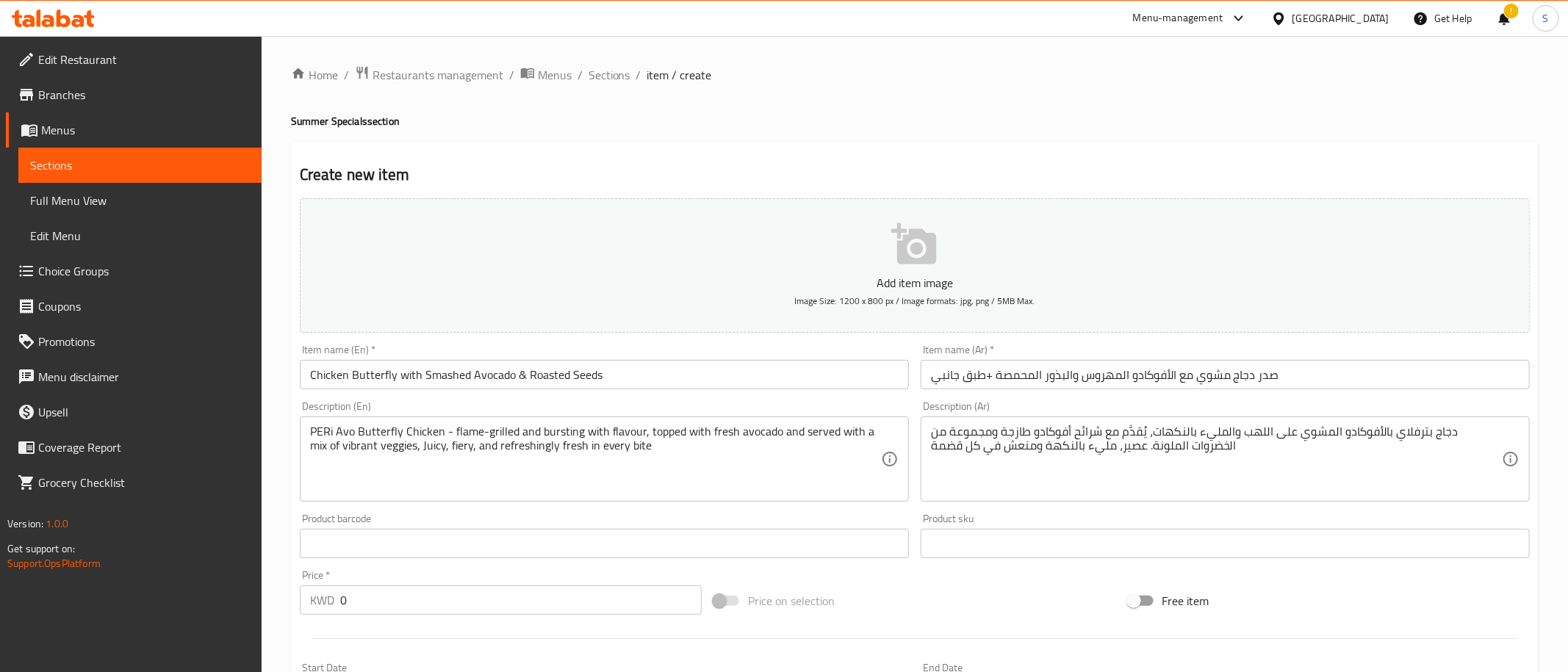
click at [687, 130] on div "Home / Restaurants management / Menus / Sections / item / create Summer Special…" at bounding box center [914, 537] width 1247 height 943
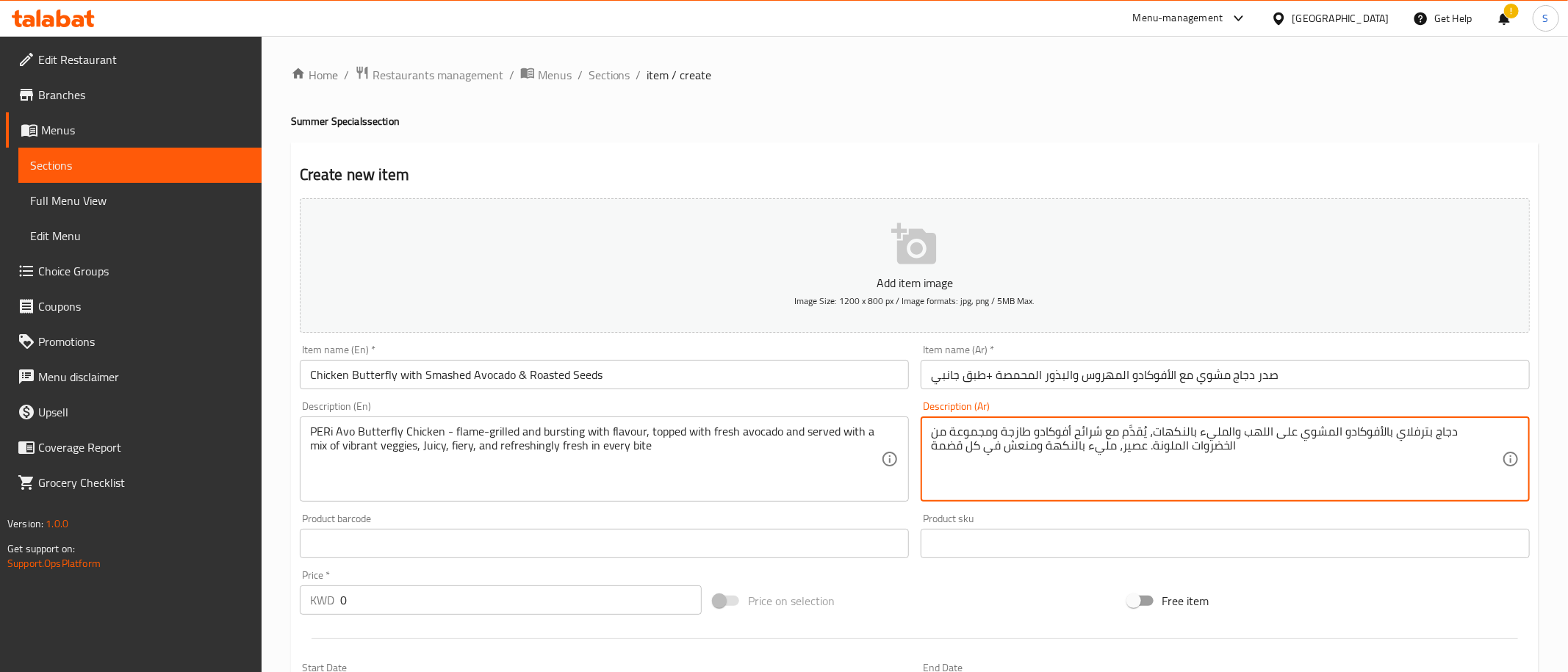
click at [1040, 452] on textarea "دجاج بترفلاي بالأفوكادو المشوي على اللهب والمليء بالنكهات، يُقدَّم مع شرائح أفو…" at bounding box center [1216, 459] width 571 height 70
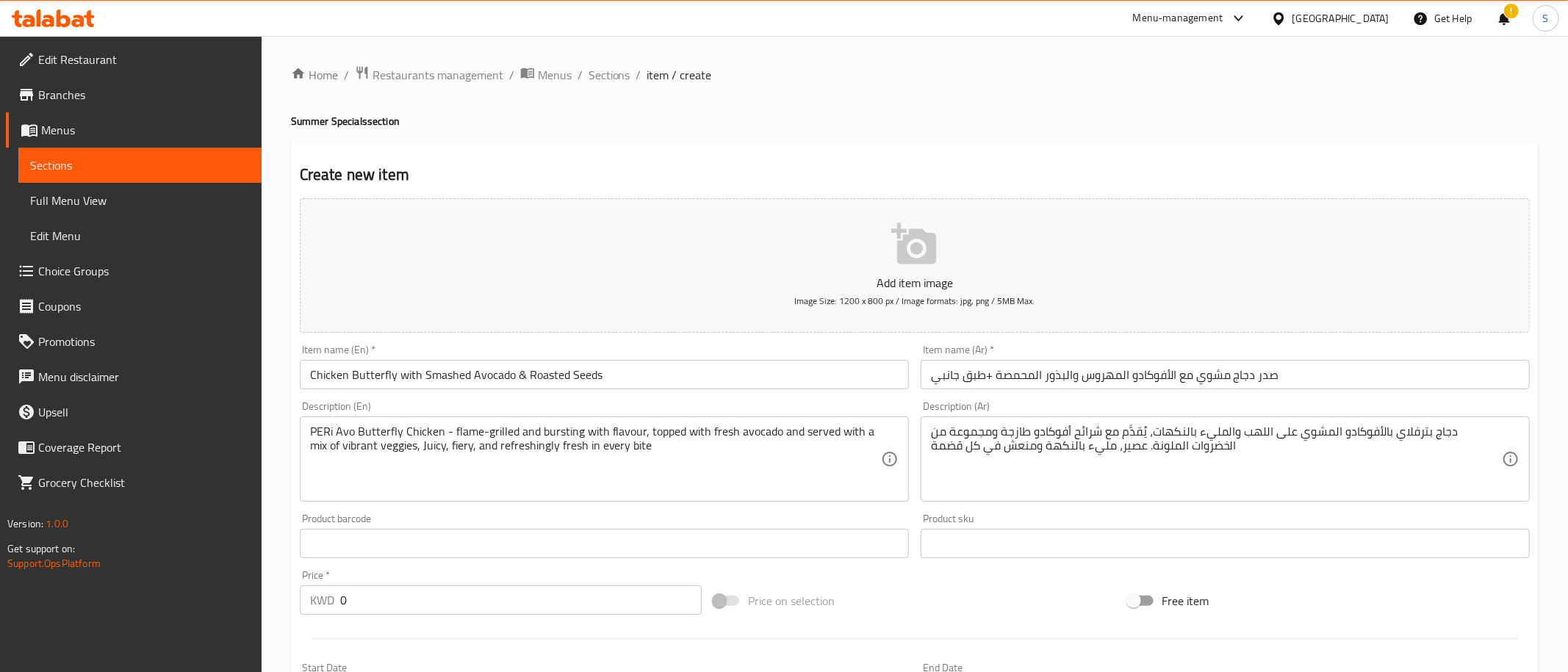
click at [1132, 123] on h4 "Summer Specials section" at bounding box center [914, 121] width 1247 height 15
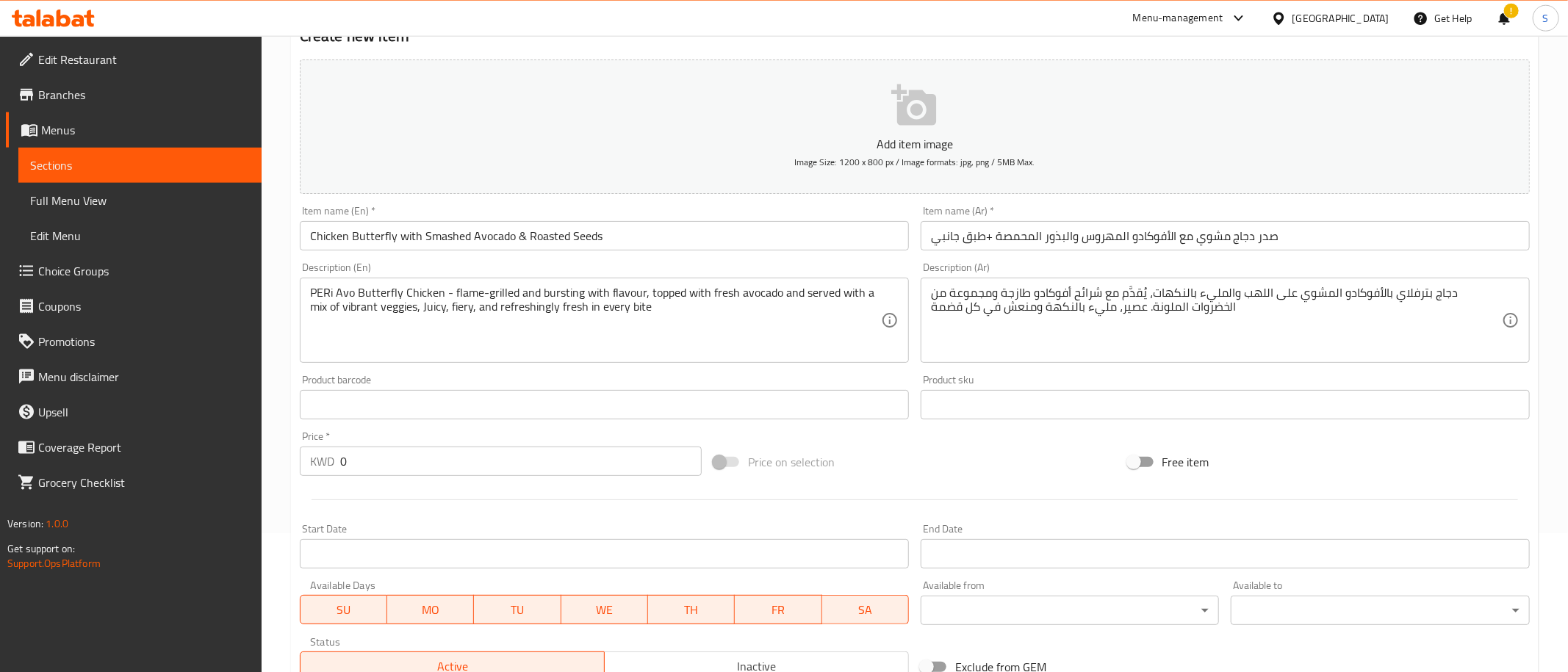
scroll to position [161, 0]
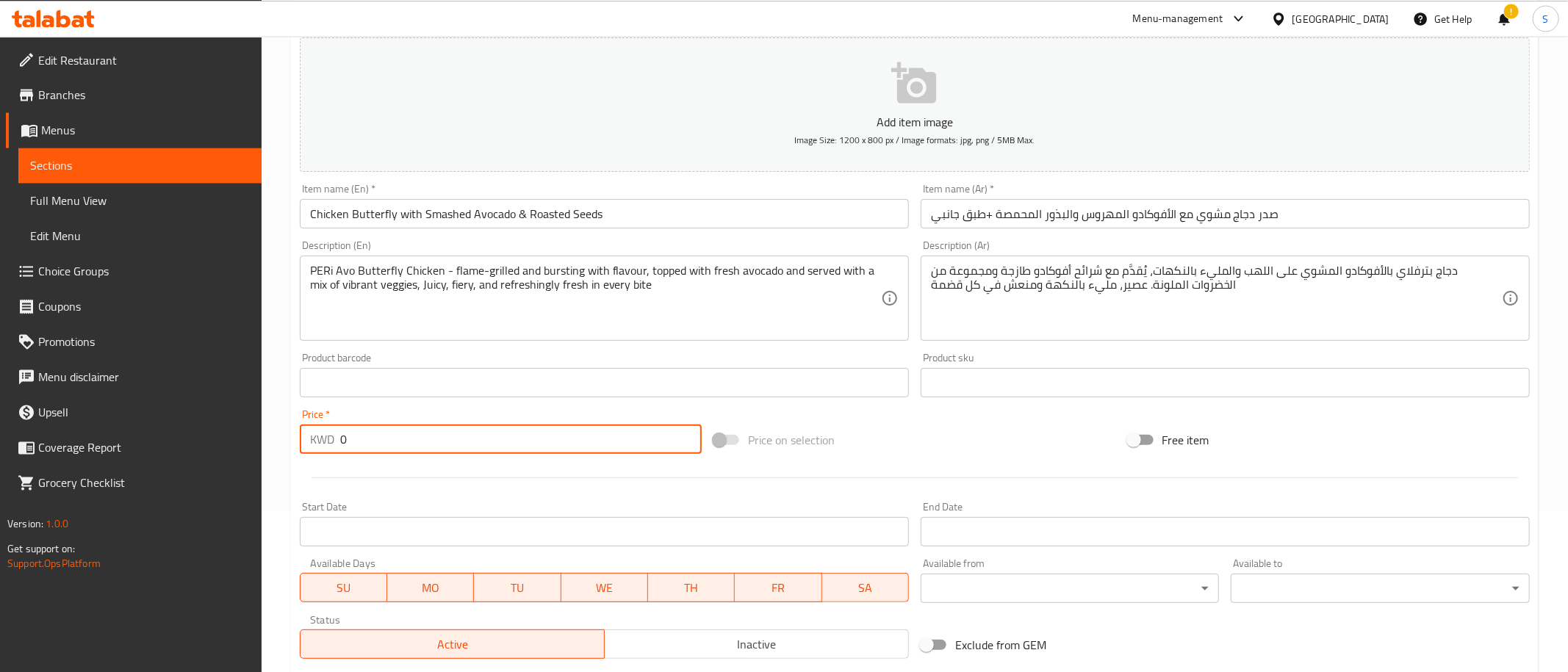
click at [462, 432] on input "0" at bounding box center [521, 438] width 362 height 29
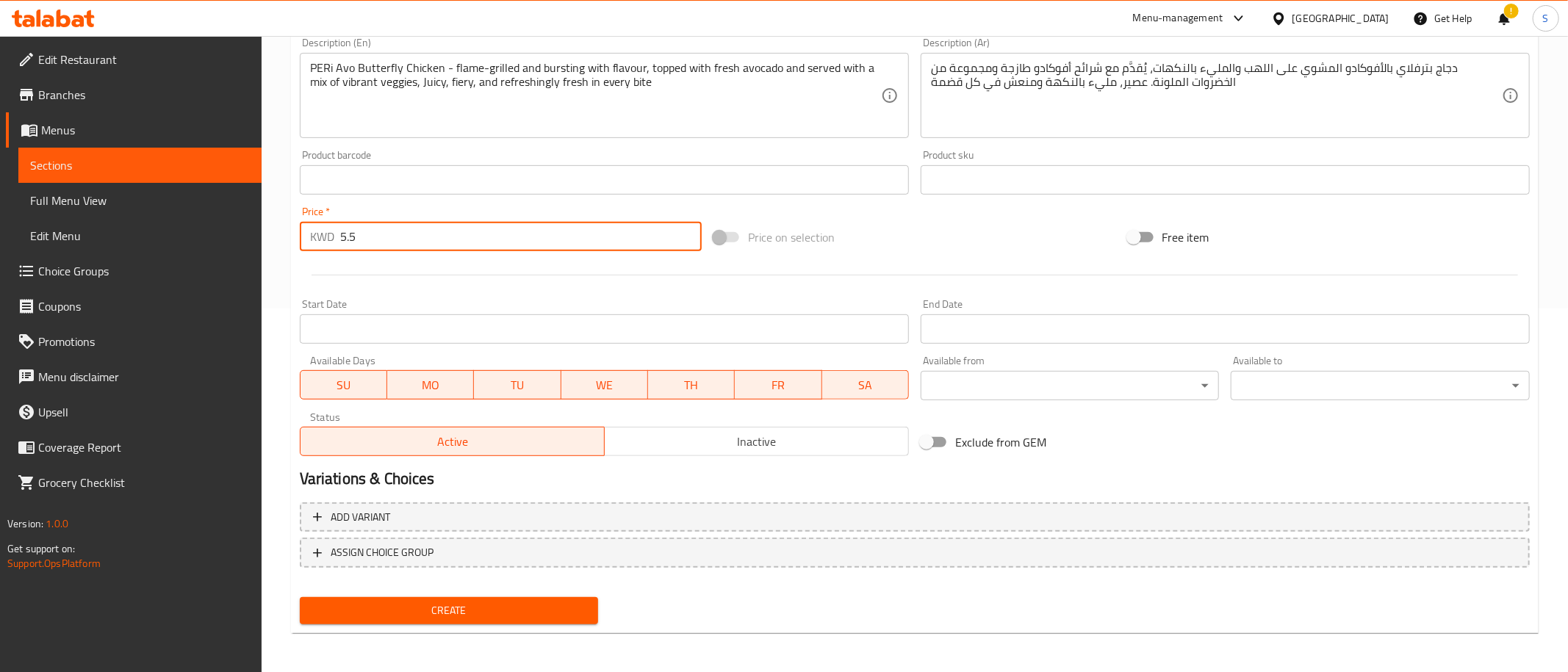
type input "5.5"
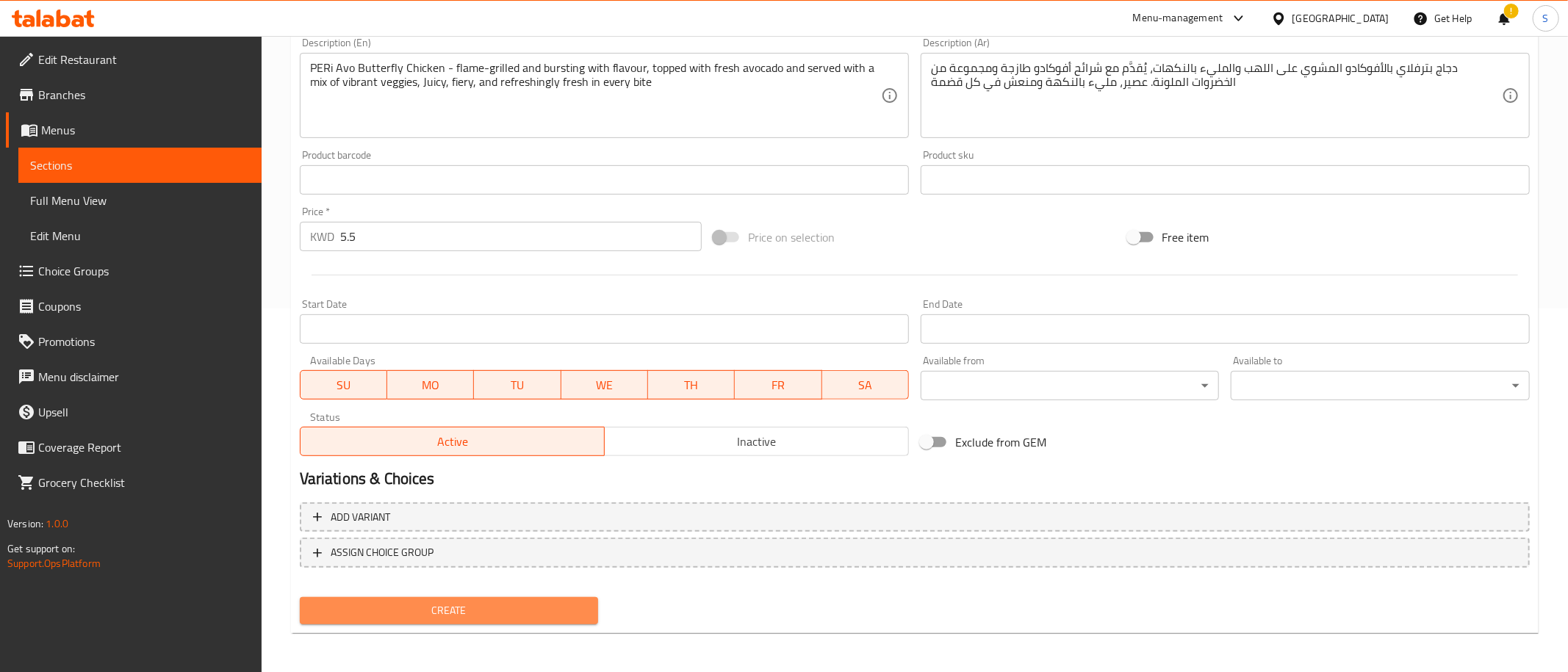
click at [506, 621] on button "Create" at bounding box center [449, 610] width 299 height 27
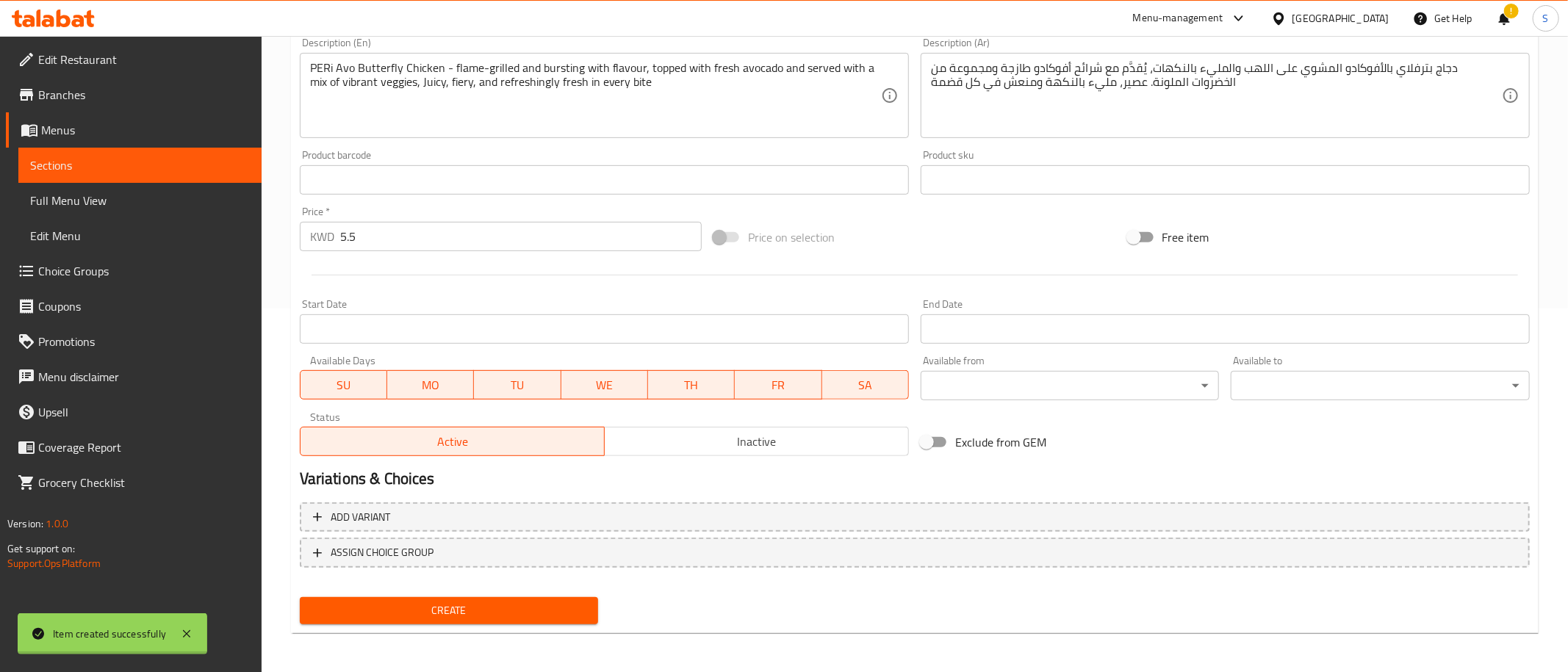
type input "0"
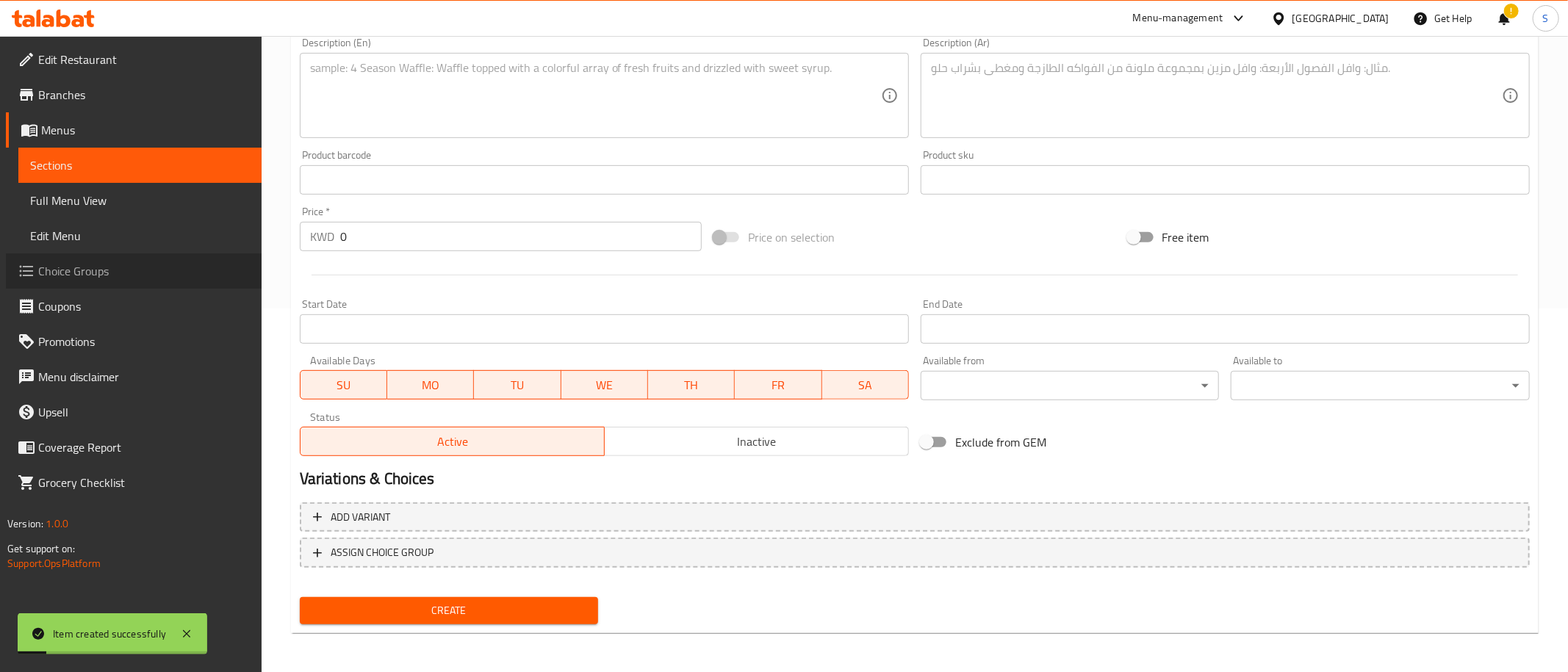
click at [105, 265] on span "Choice Groups" at bounding box center [143, 271] width 212 height 17
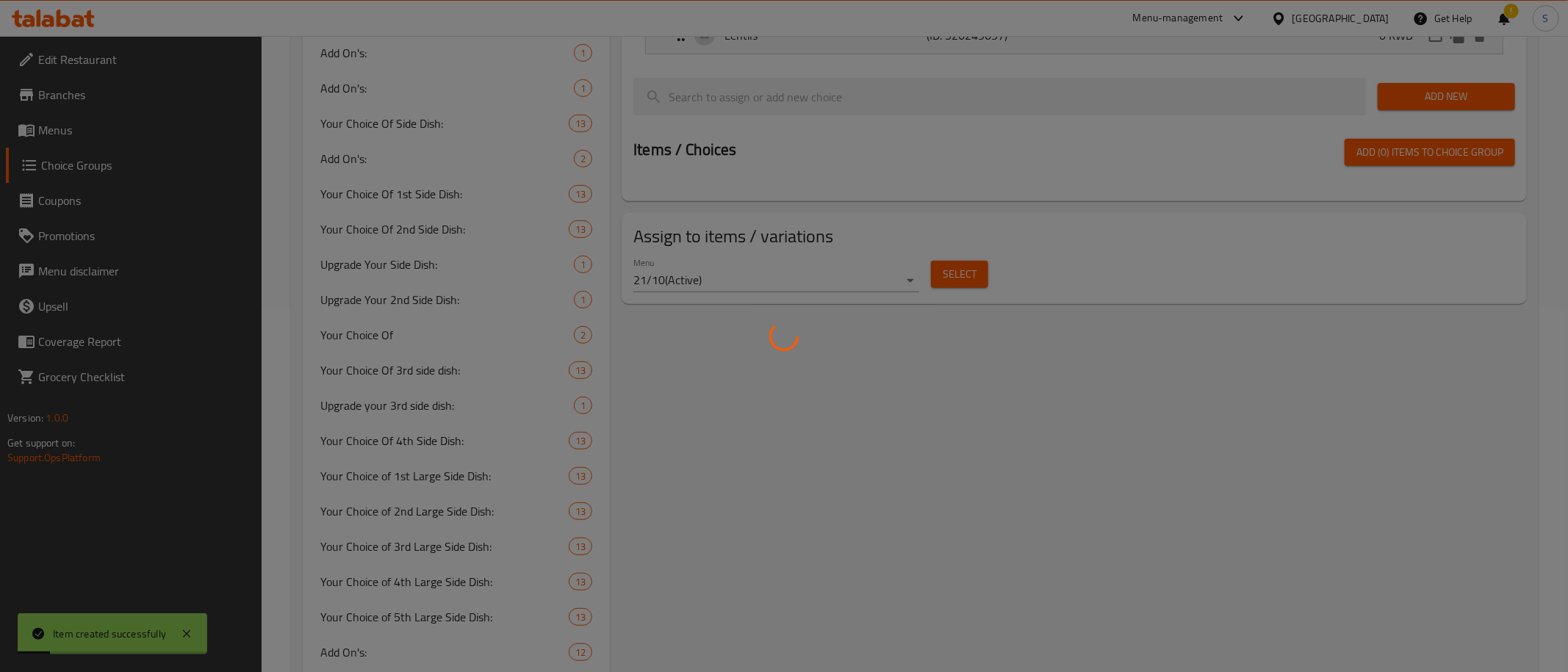
scroll to position [207, 0]
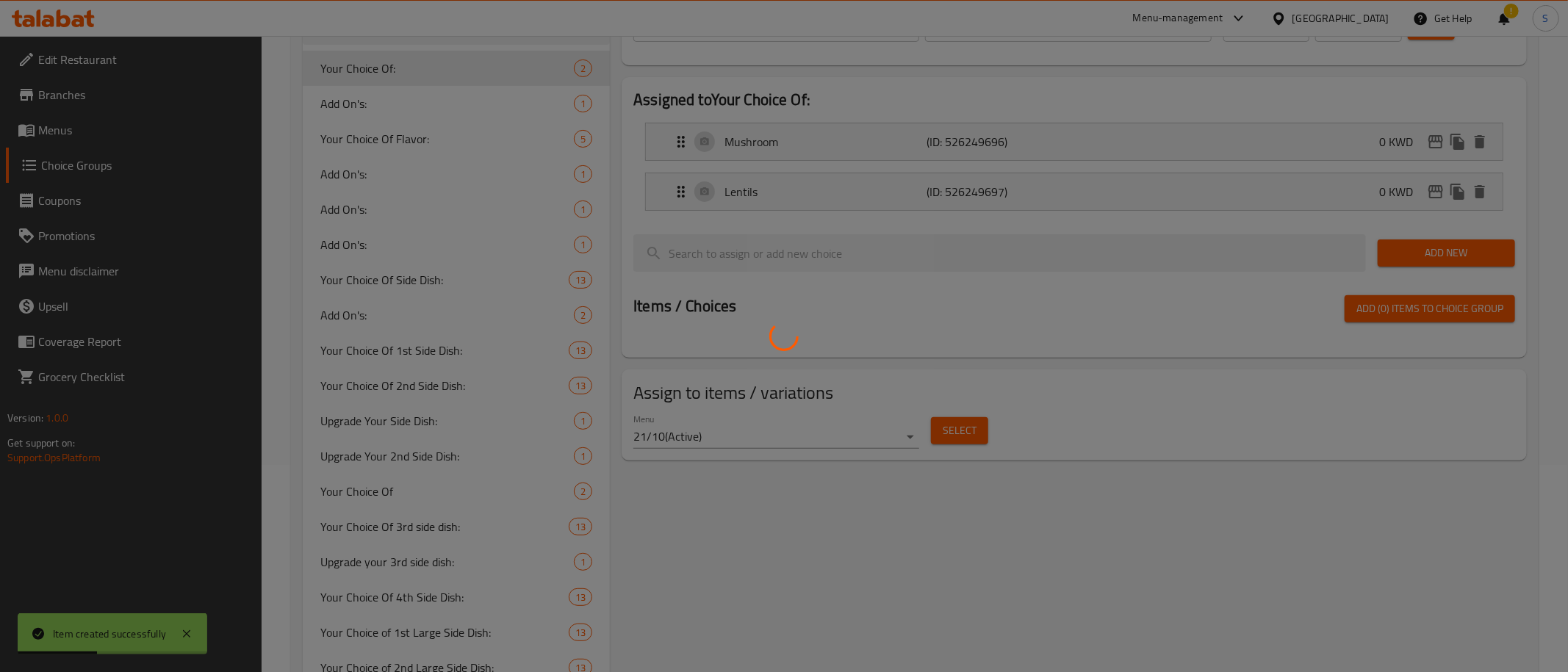
drag, startPoint x: 1554, startPoint y: 60, endPoint x: 1565, endPoint y: 49, distance: 15.6
click at [1565, 49] on html "Item created successfully ​ Menu-management [GEOGRAPHIC_DATA] Get Help ! S Edit…" at bounding box center [784, 129] width 1568 height 672
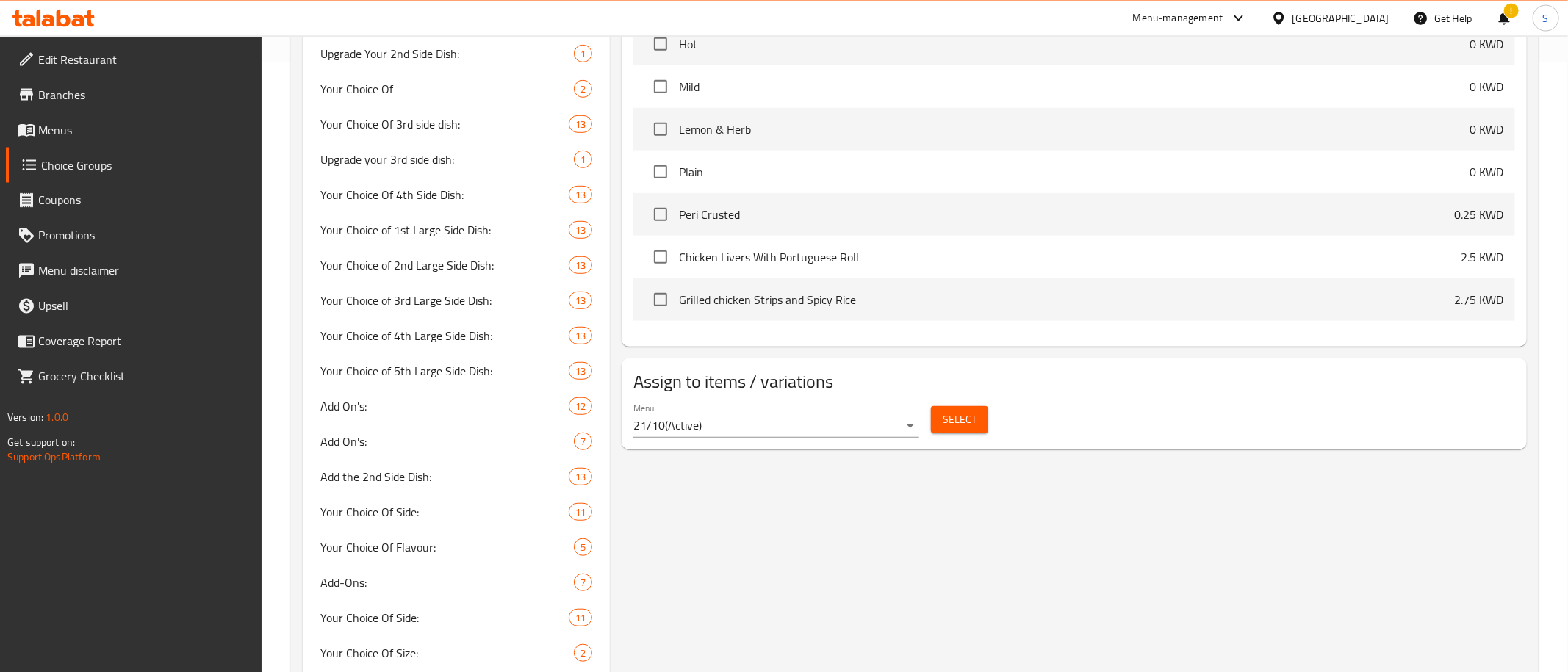
scroll to position [42, 0]
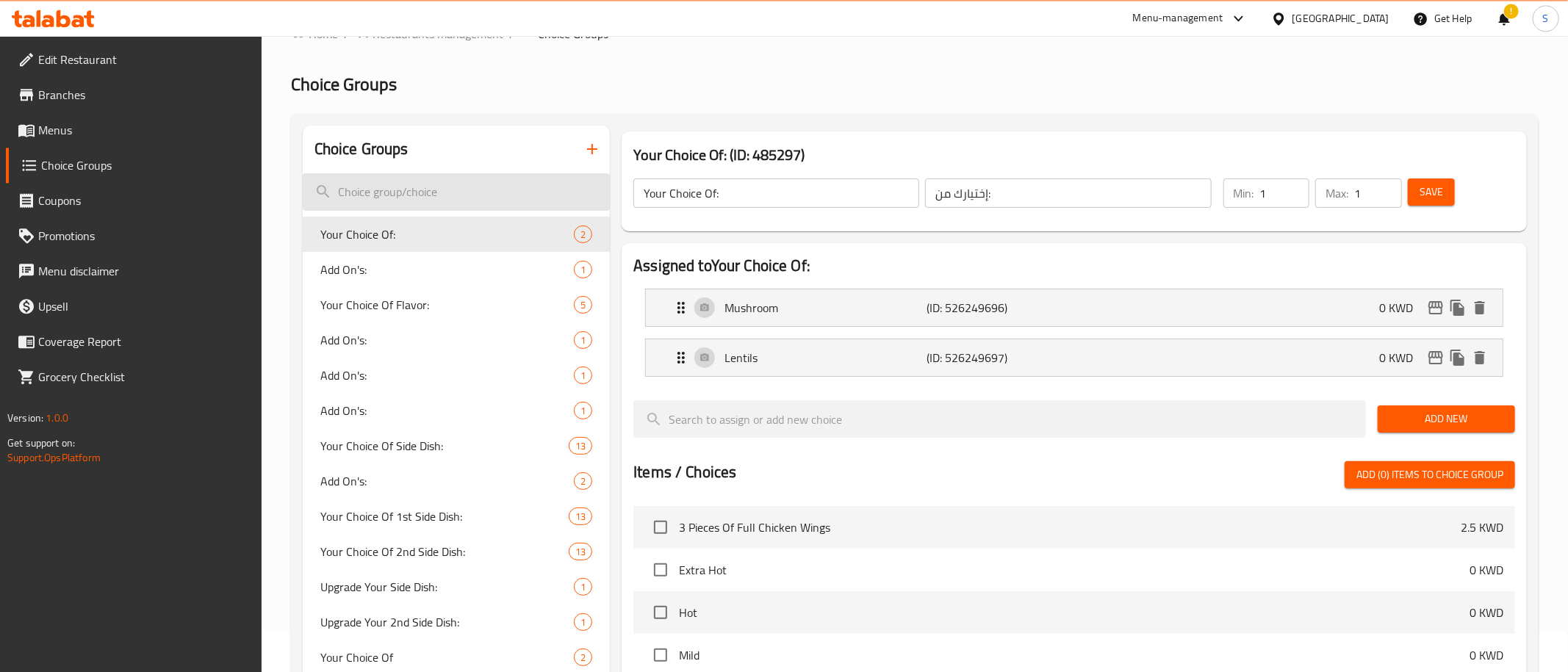
click at [521, 203] on input "search" at bounding box center [457, 191] width 308 height 38
paste input "PERi-Avo Butterfly Chicken – flame-grilled and bursting with flavour, topped wi…"
type input "PERi-Avo Butterfly Chicken – flame-grilled and bursting with flavour, topped wi…"
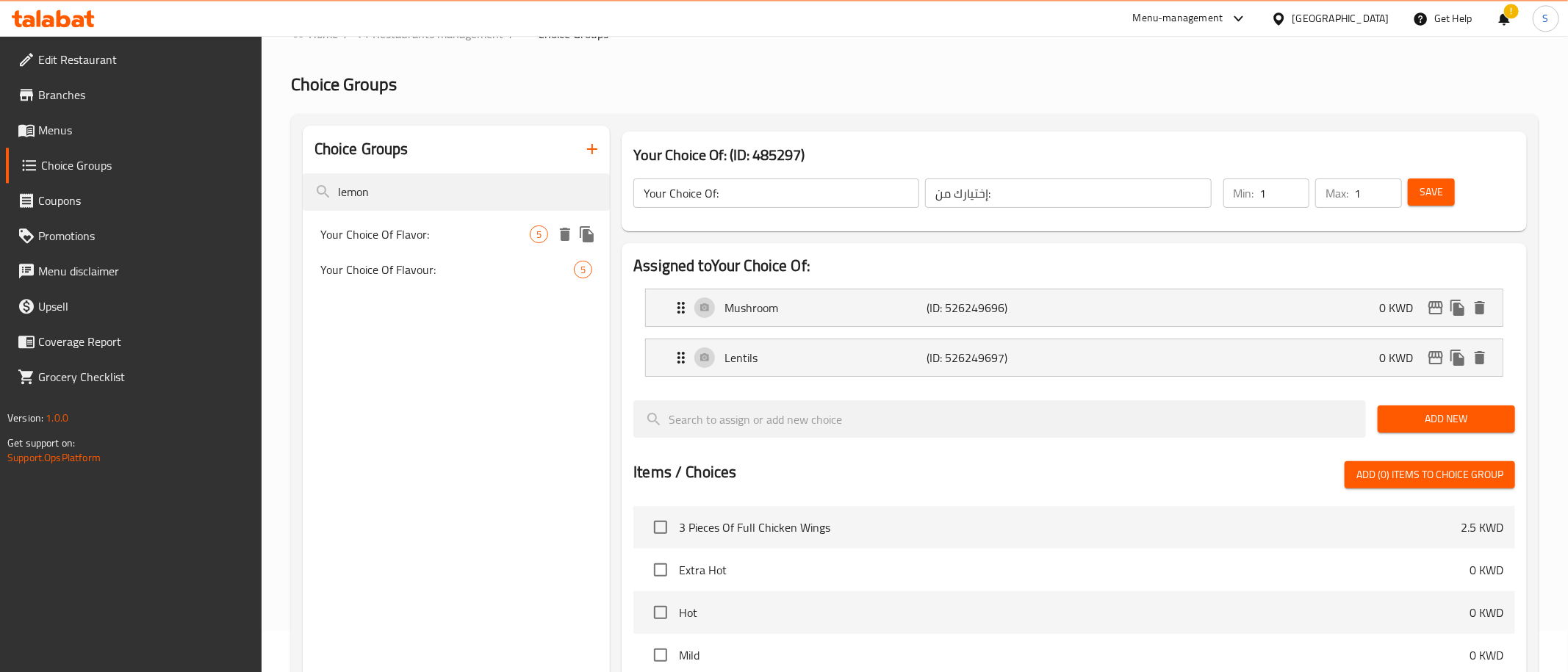
type input "lemon"
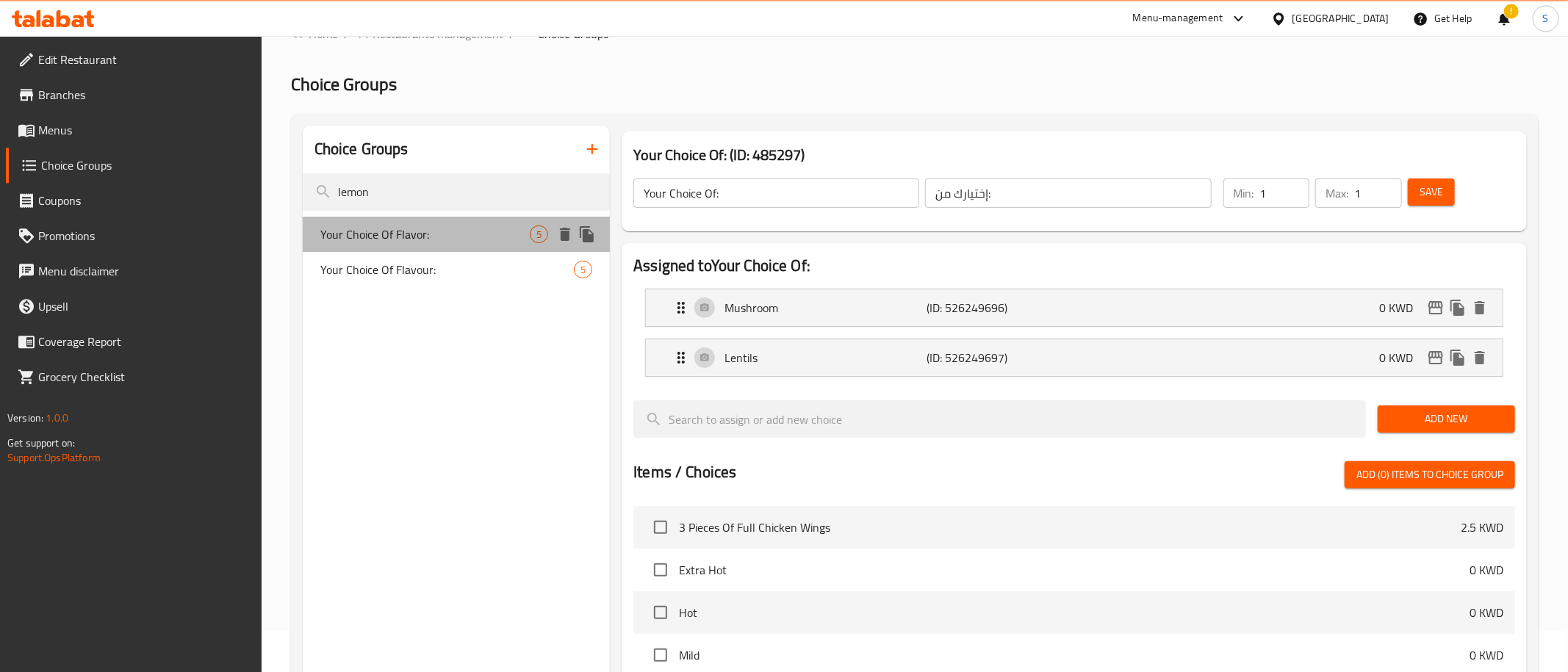
click at [446, 227] on span "Your Choice Of Flavor:" at bounding box center [425, 234] width 209 height 17
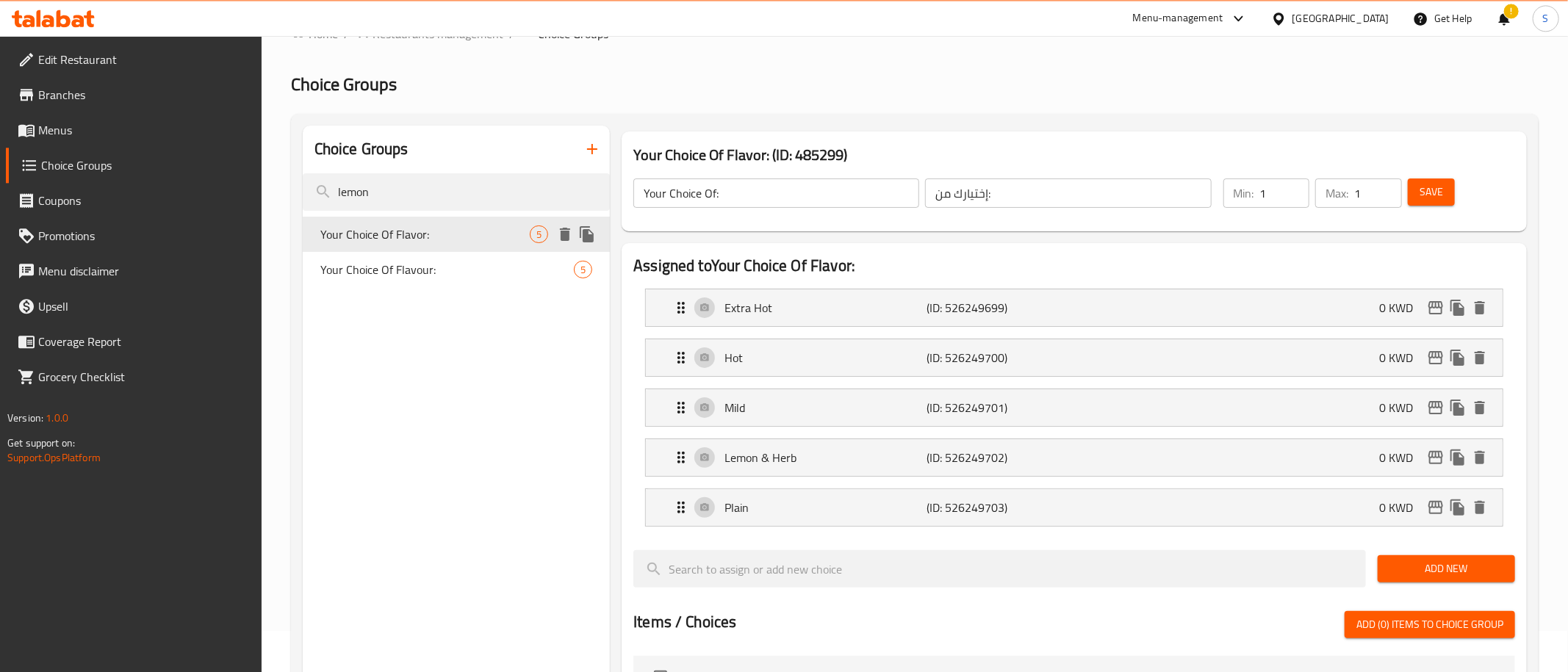
type input "Your Choice Of Flavor:"
type input "إختيارك من النكهة:"
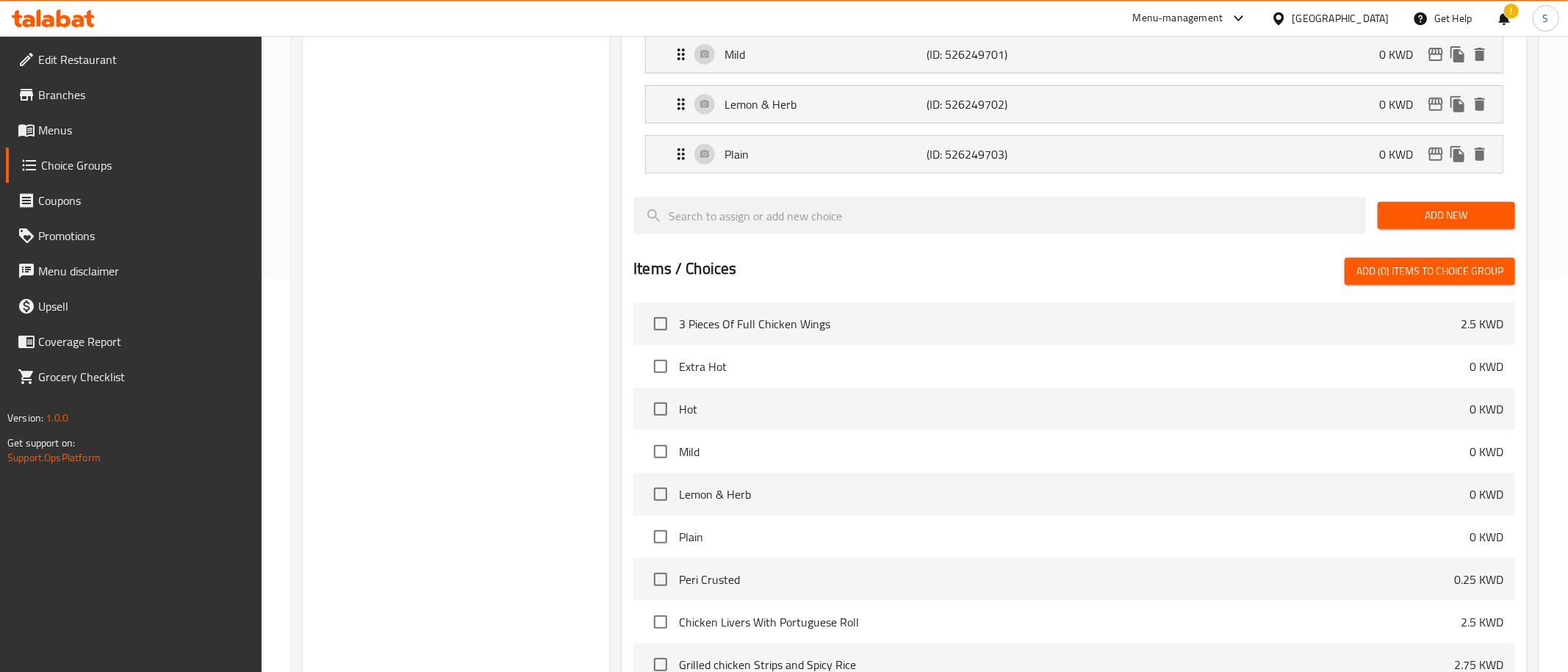
scroll to position [477, 0]
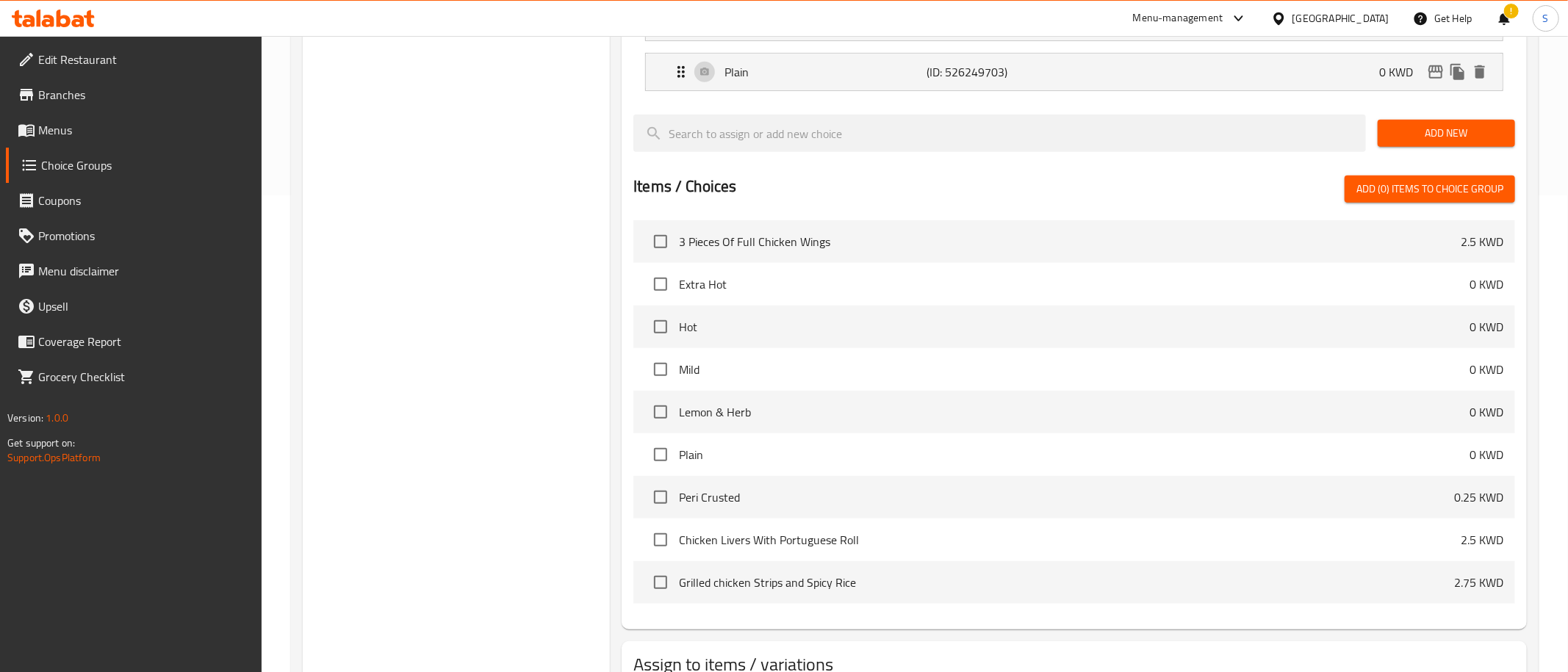
click at [1538, 570] on div "Choice Groups lemon Your Choice Of Flavor: 5 Your Choice Of Flavour: 5 Your Cho…" at bounding box center [914, 214] width 1247 height 1071
drag, startPoint x: 1559, startPoint y: 338, endPoint x: 1550, endPoint y: 585, distance: 247.2
click at [1550, 585] on div "Home / Restaurants management / Choice Groups Choice Groups Choice Groups lemon…" at bounding box center [914, 168] width 1306 height 1219
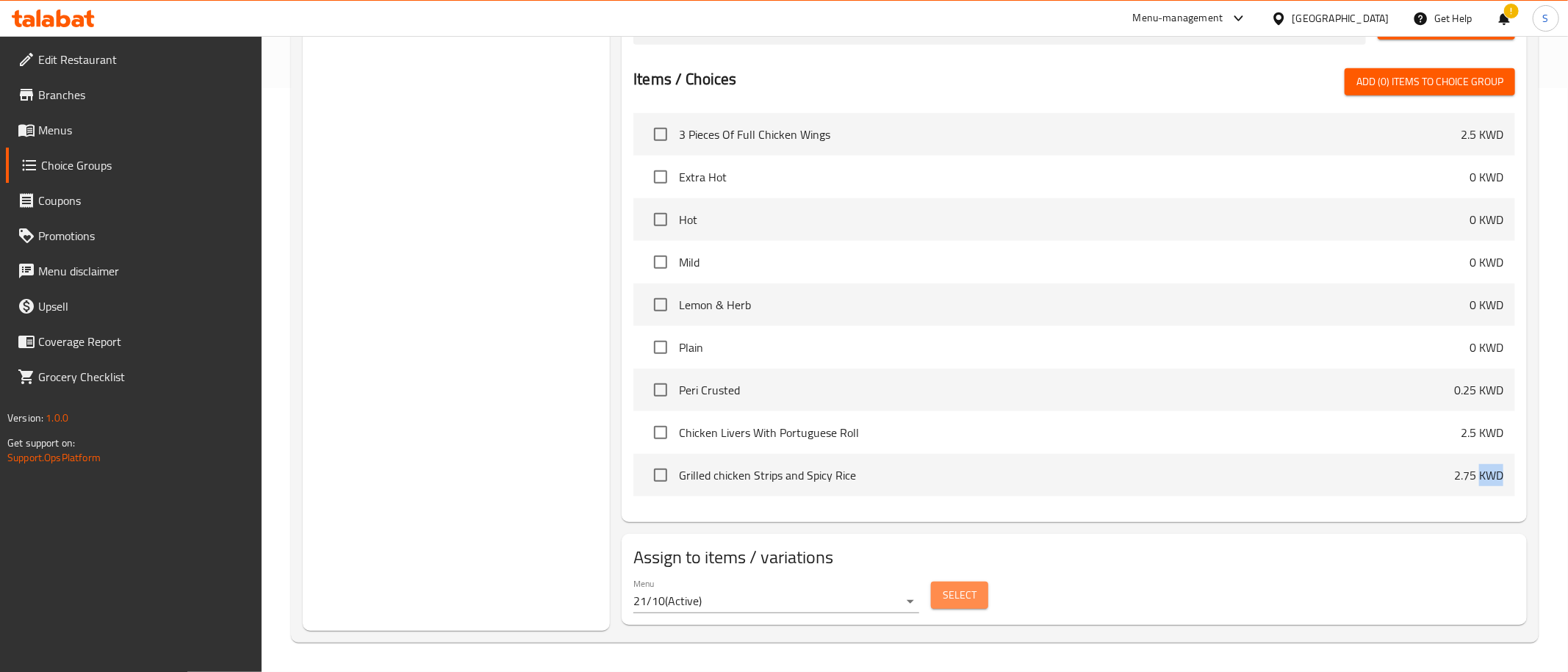
click at [952, 592] on span "Select" at bounding box center [959, 595] width 34 height 18
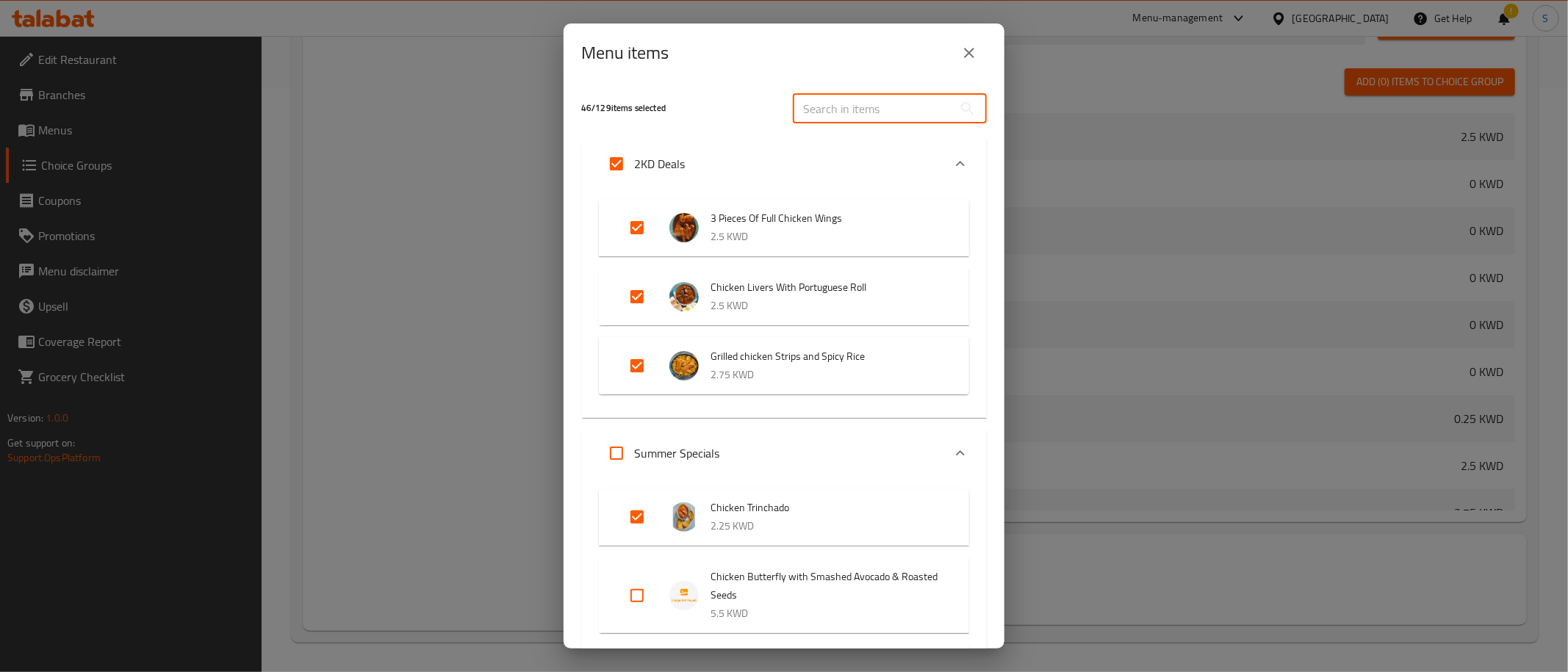
click at [844, 102] on input "text" at bounding box center [873, 108] width 161 height 29
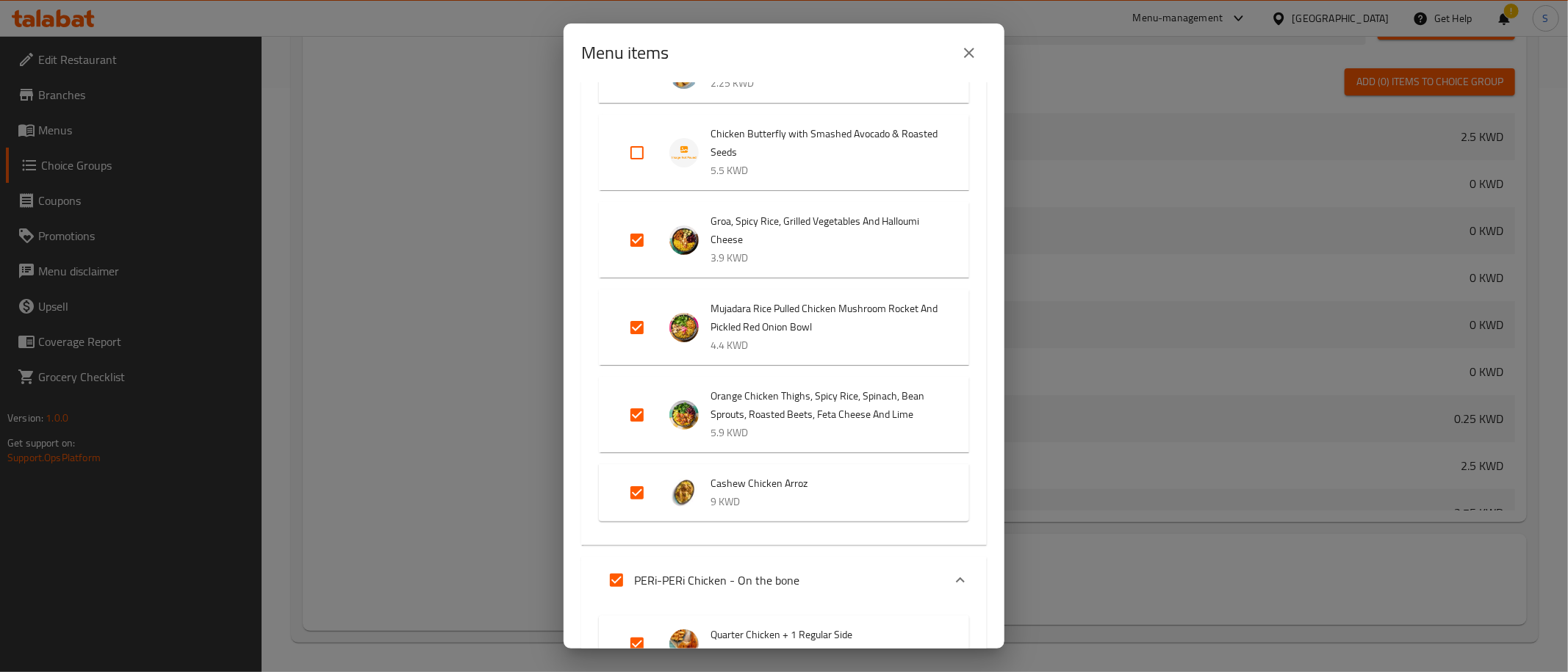
scroll to position [167, 0]
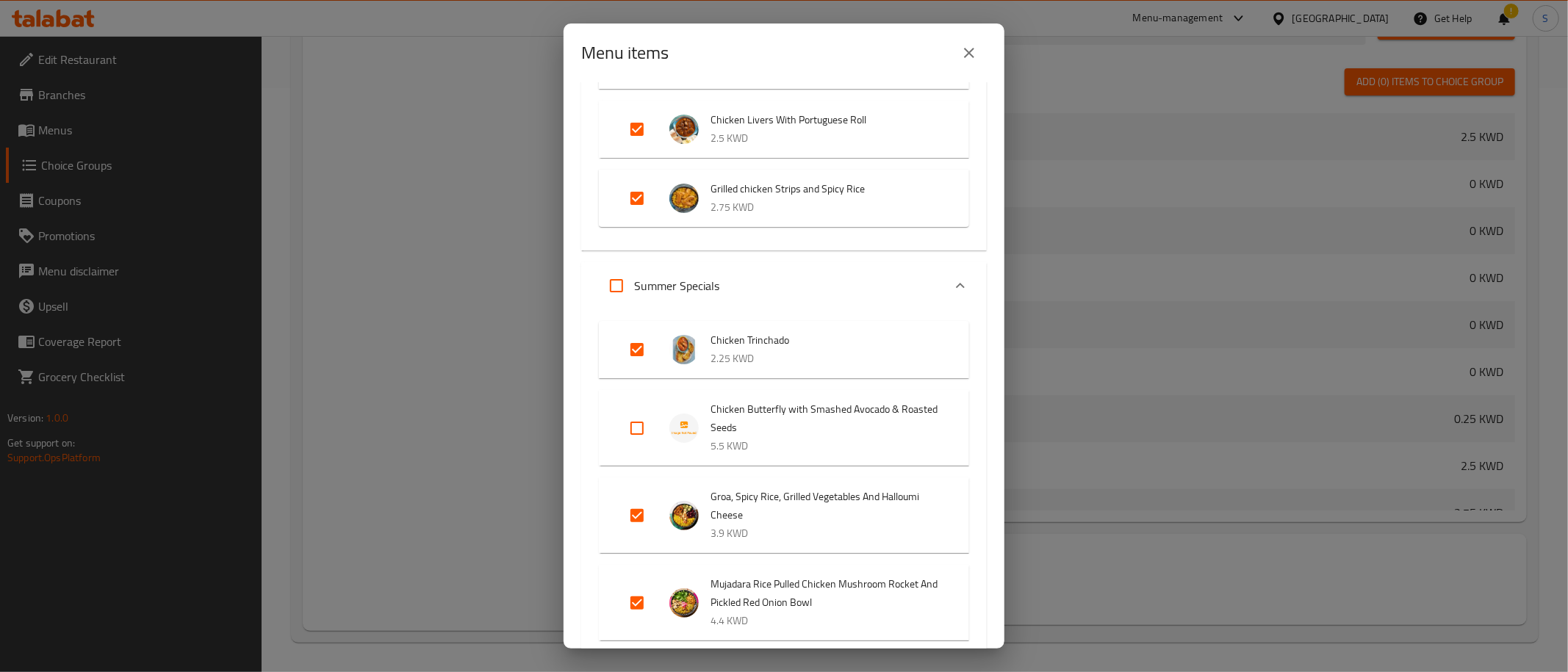
click at [642, 431] on input "Expand" at bounding box center [636, 427] width 35 height 35
checkbox input "true"
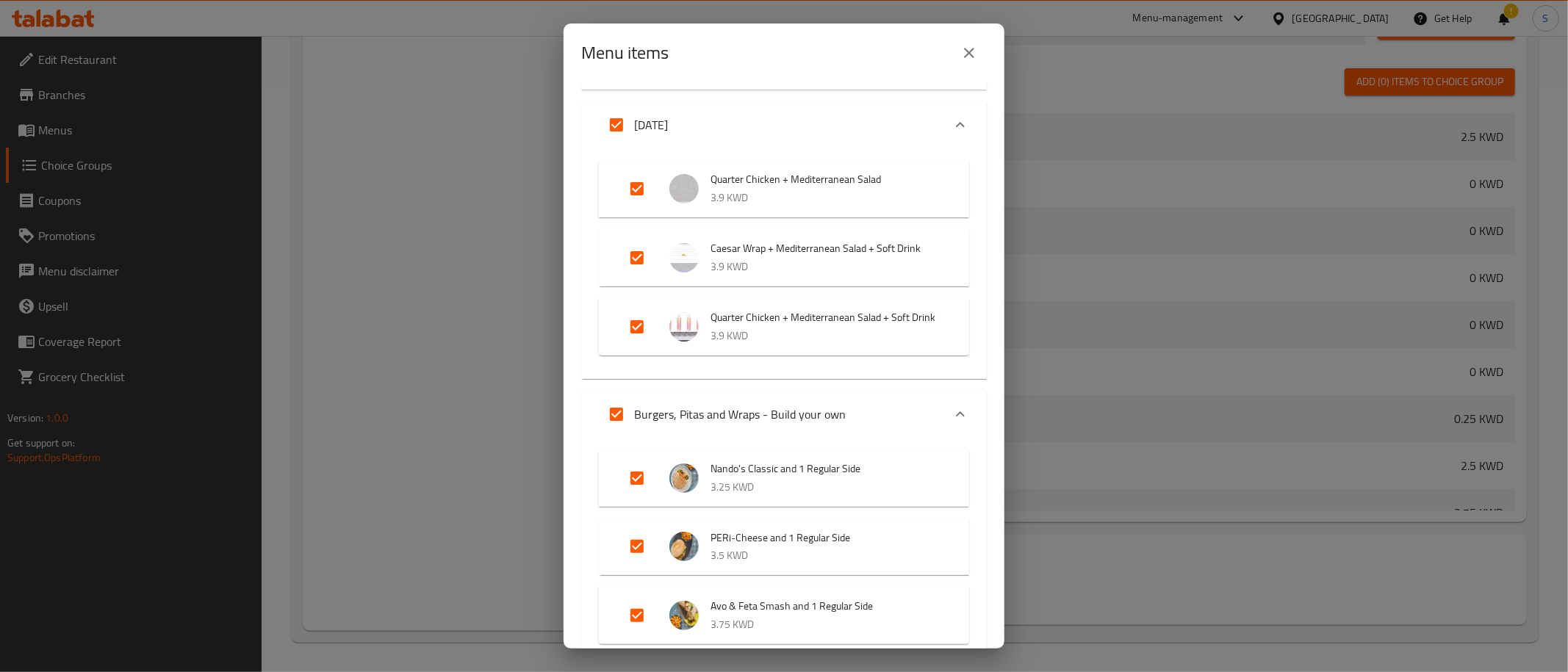
scroll to position [5171, 0]
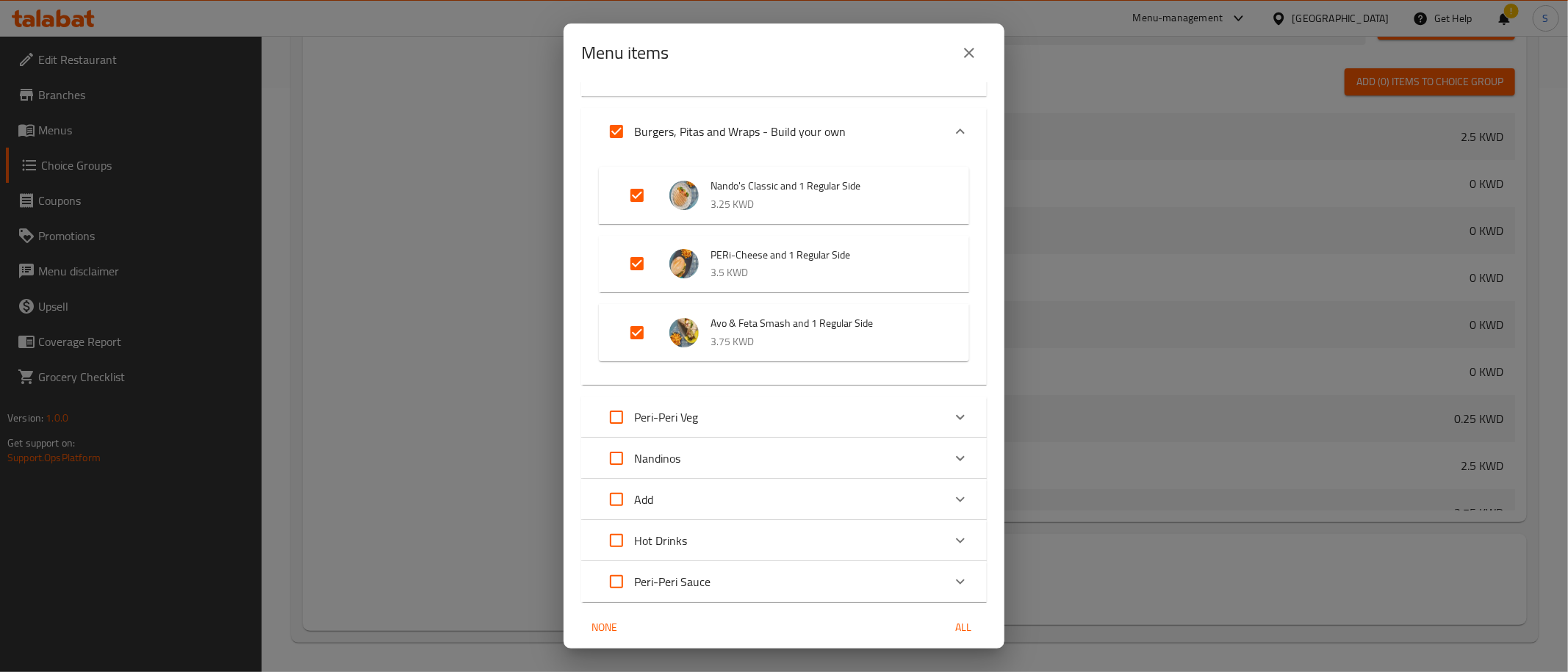
click at [938, 676] on span "Confirm" at bounding box center [953, 685] width 42 height 18
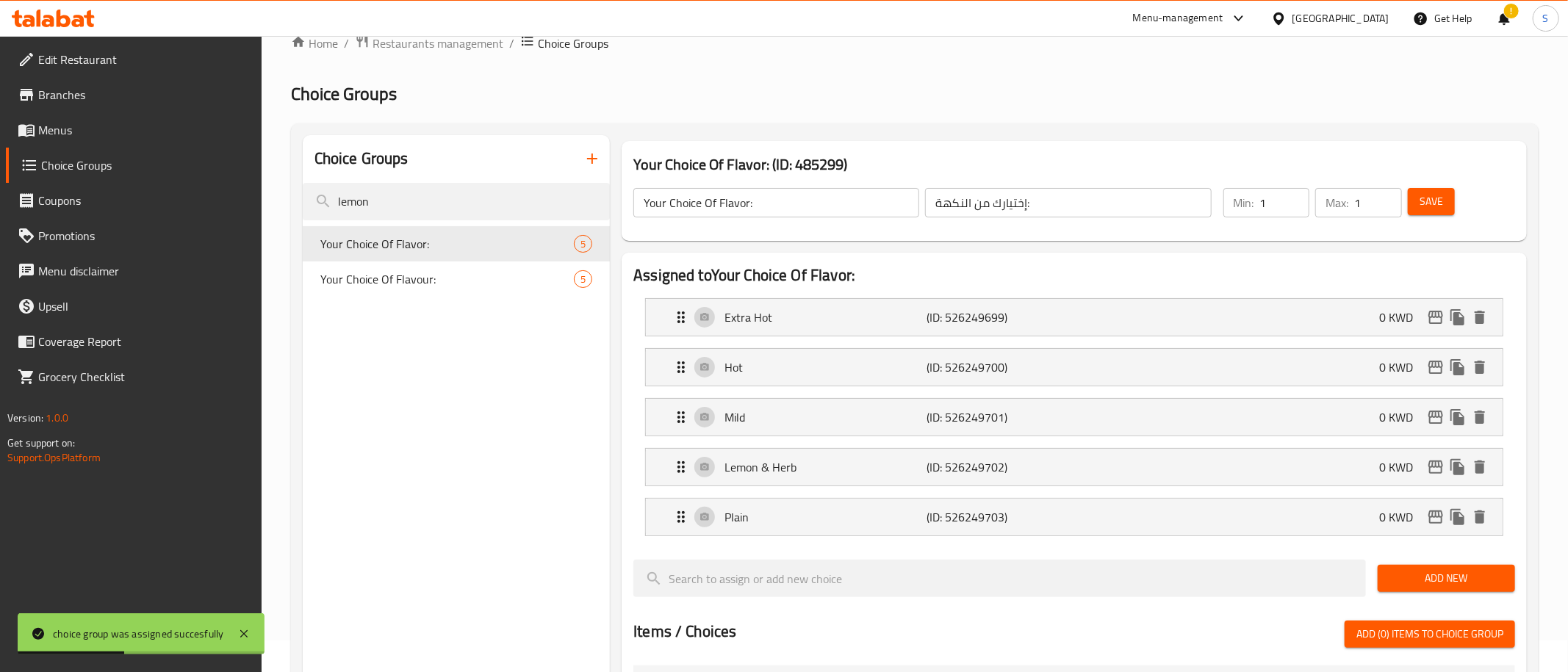
scroll to position [0, 0]
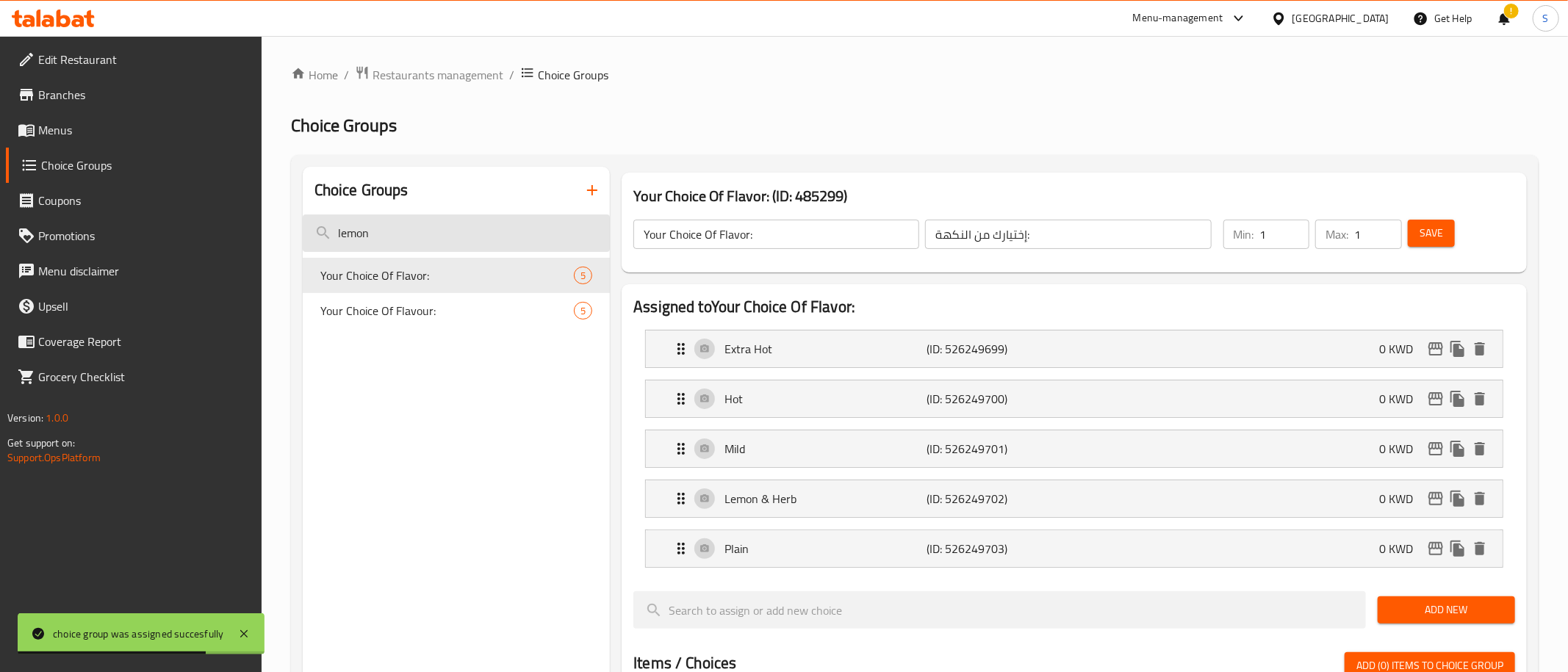
click at [487, 234] on input "lemon" at bounding box center [457, 233] width 308 height 38
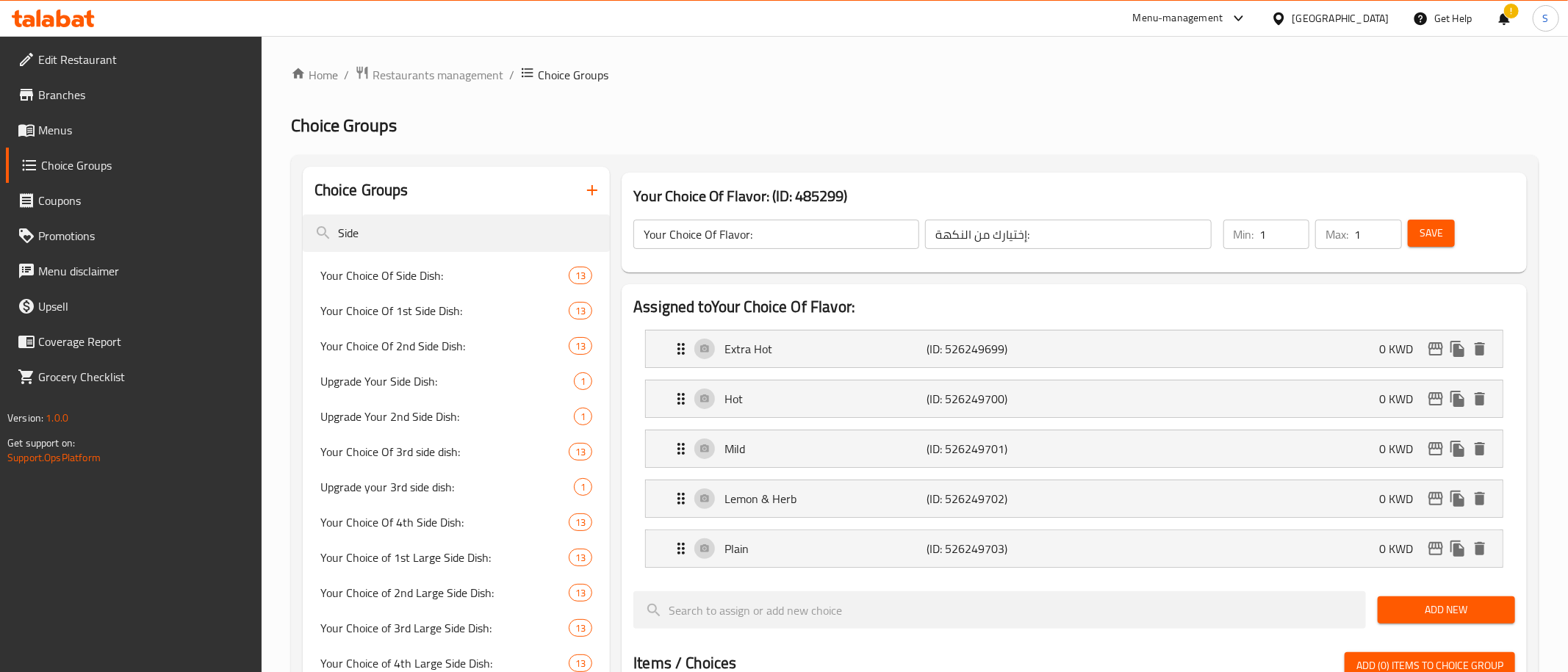
type input "Side"
click at [490, 271] on span "Your Choice Of Side Dish:" at bounding box center [422, 276] width 204 height 17
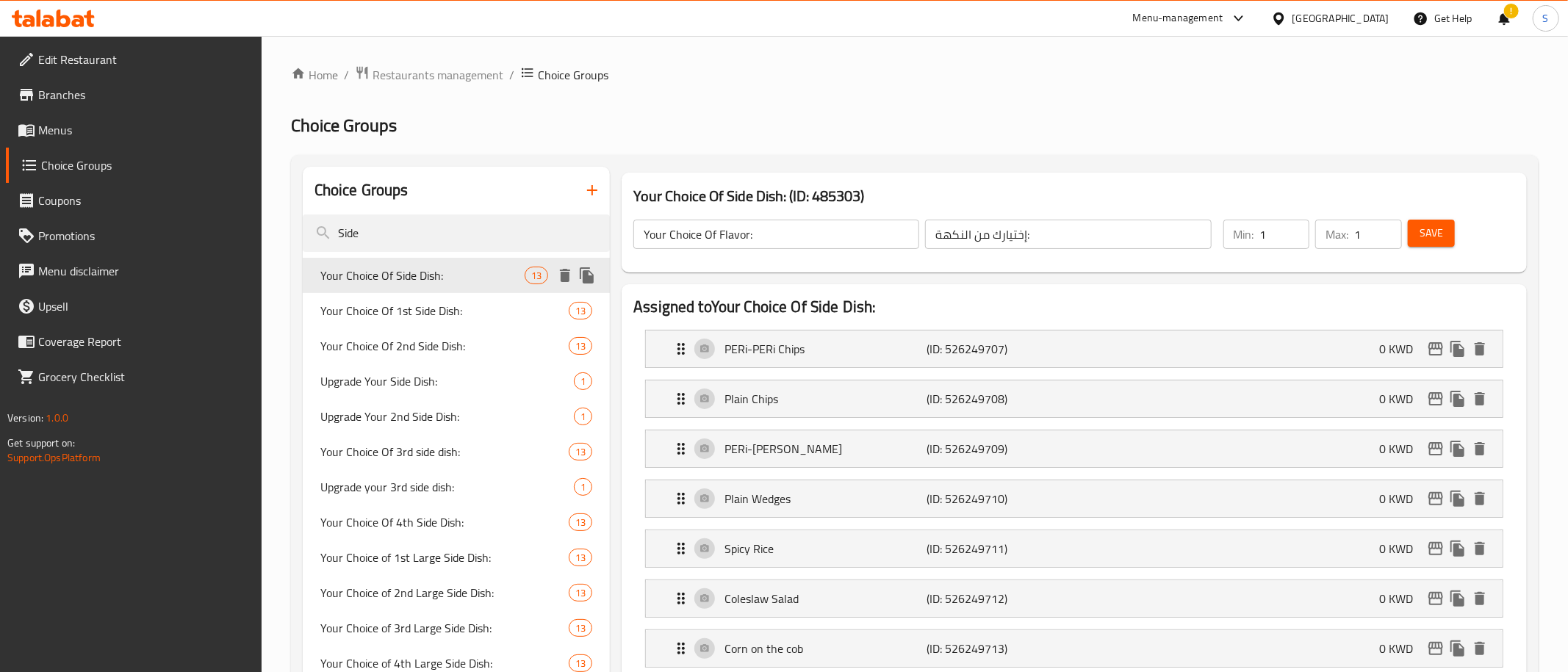
type input "Your Choice Of Side Dish:"
type input "إختيارك من الطبق الجانبي:"
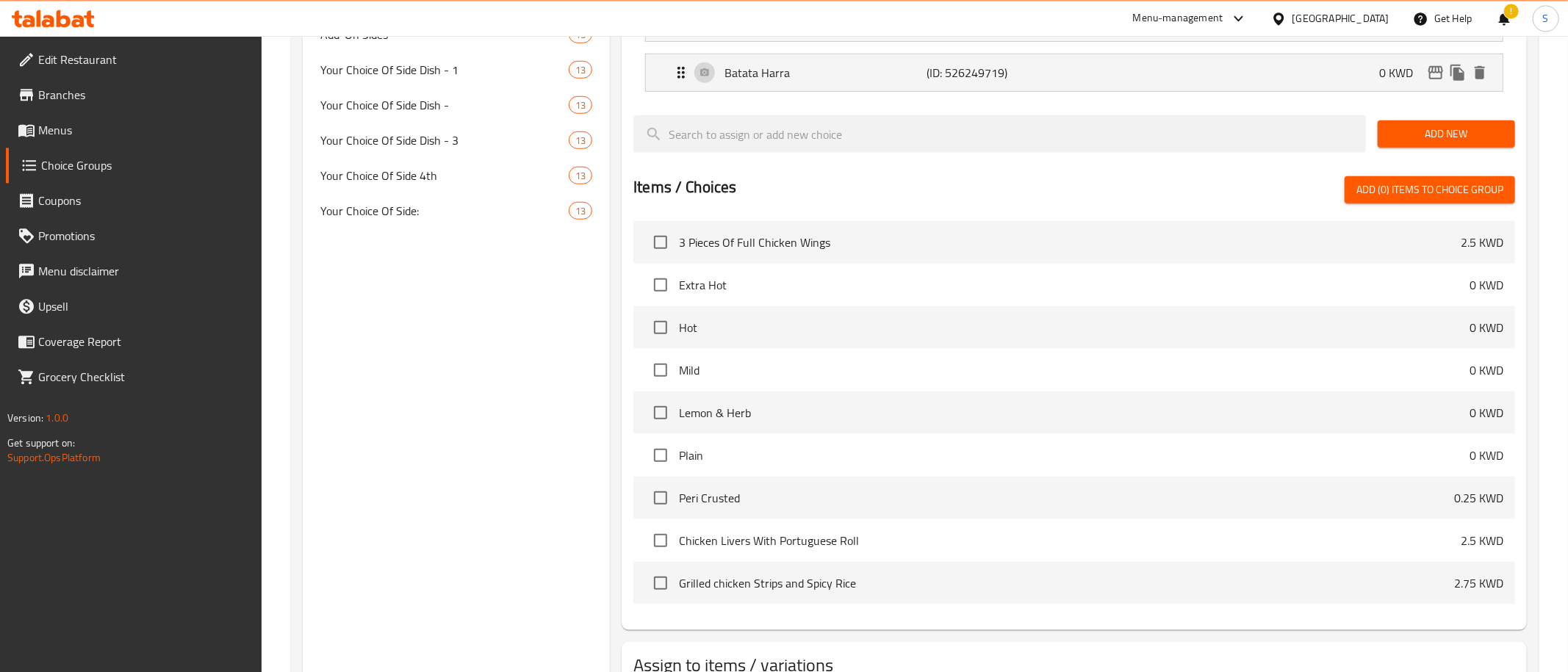
scroll to position [986, 0]
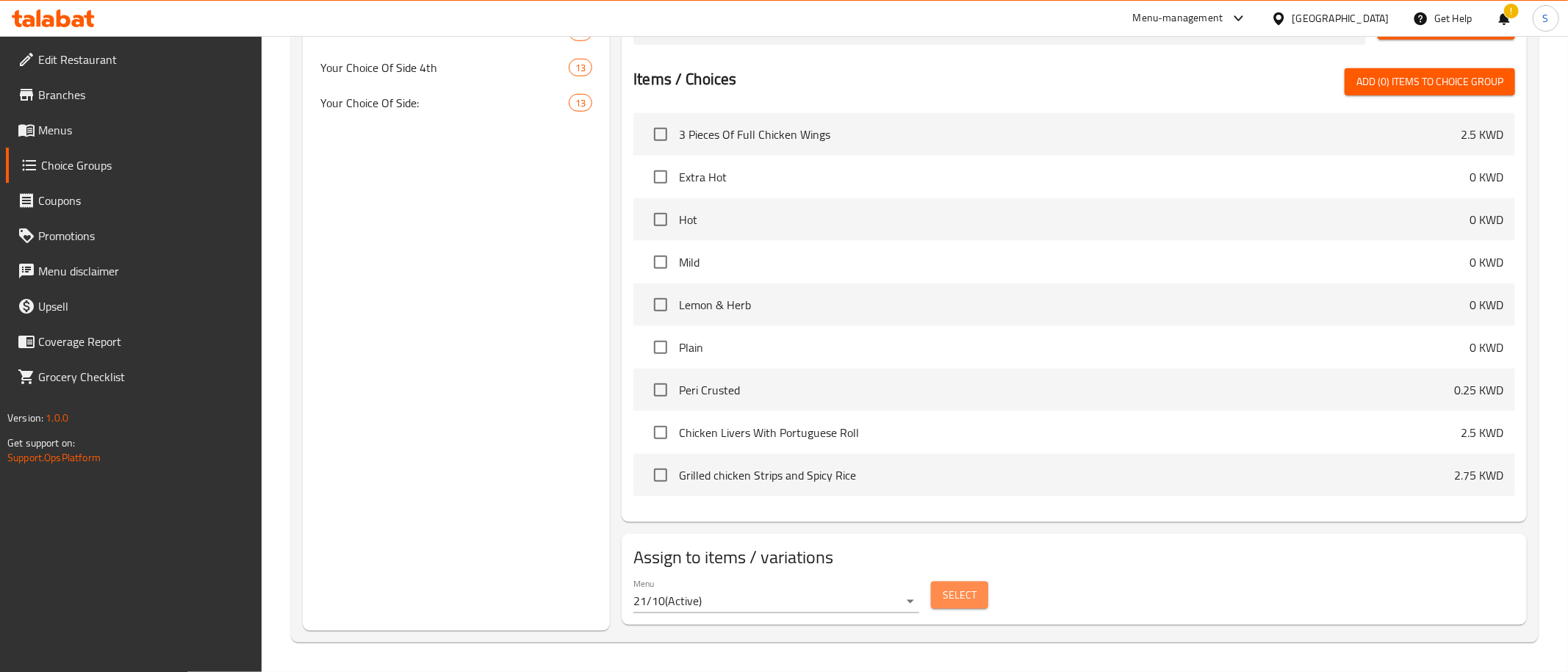
click at [958, 597] on span "Select" at bounding box center [959, 595] width 34 height 18
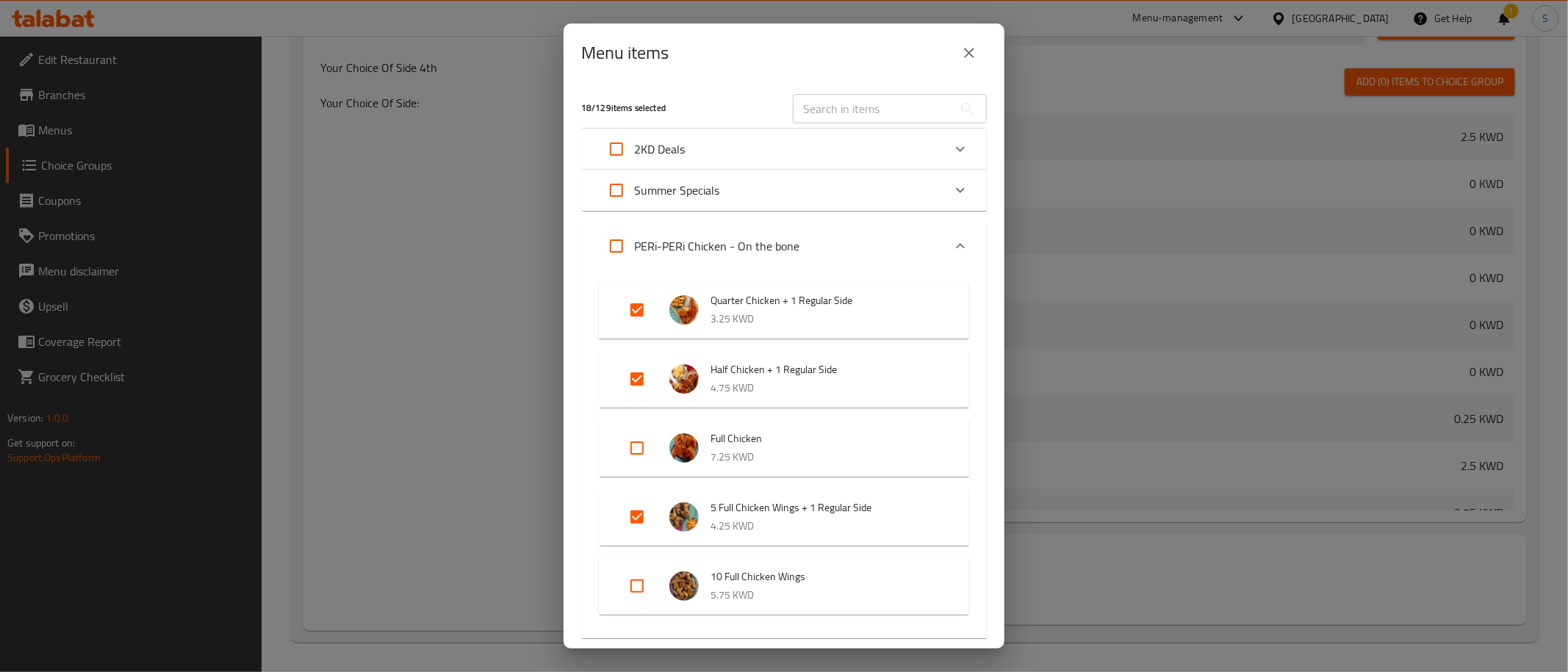
click at [801, 188] on div "Summer Specials" at bounding box center [770, 190] width 343 height 35
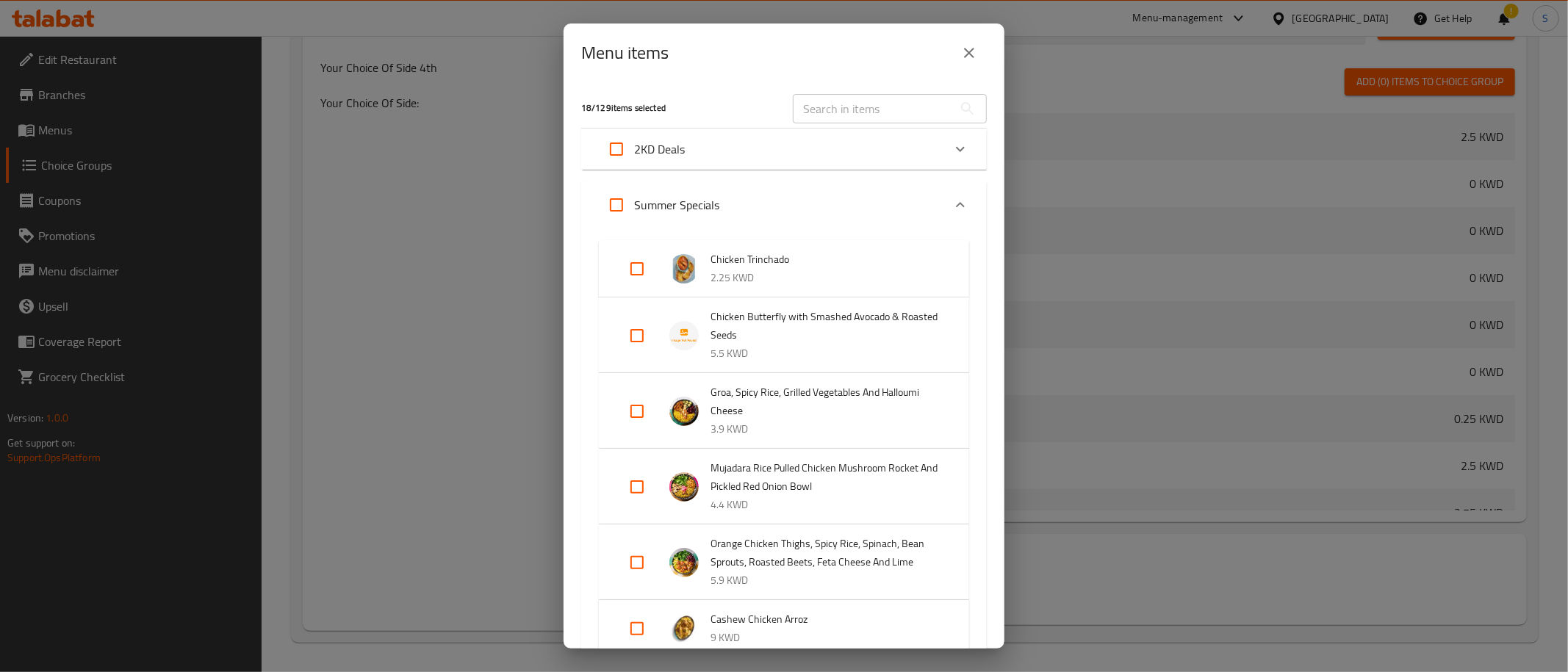
click at [636, 336] on input "Expand" at bounding box center [636, 336] width 35 height 35
checkbox input "true"
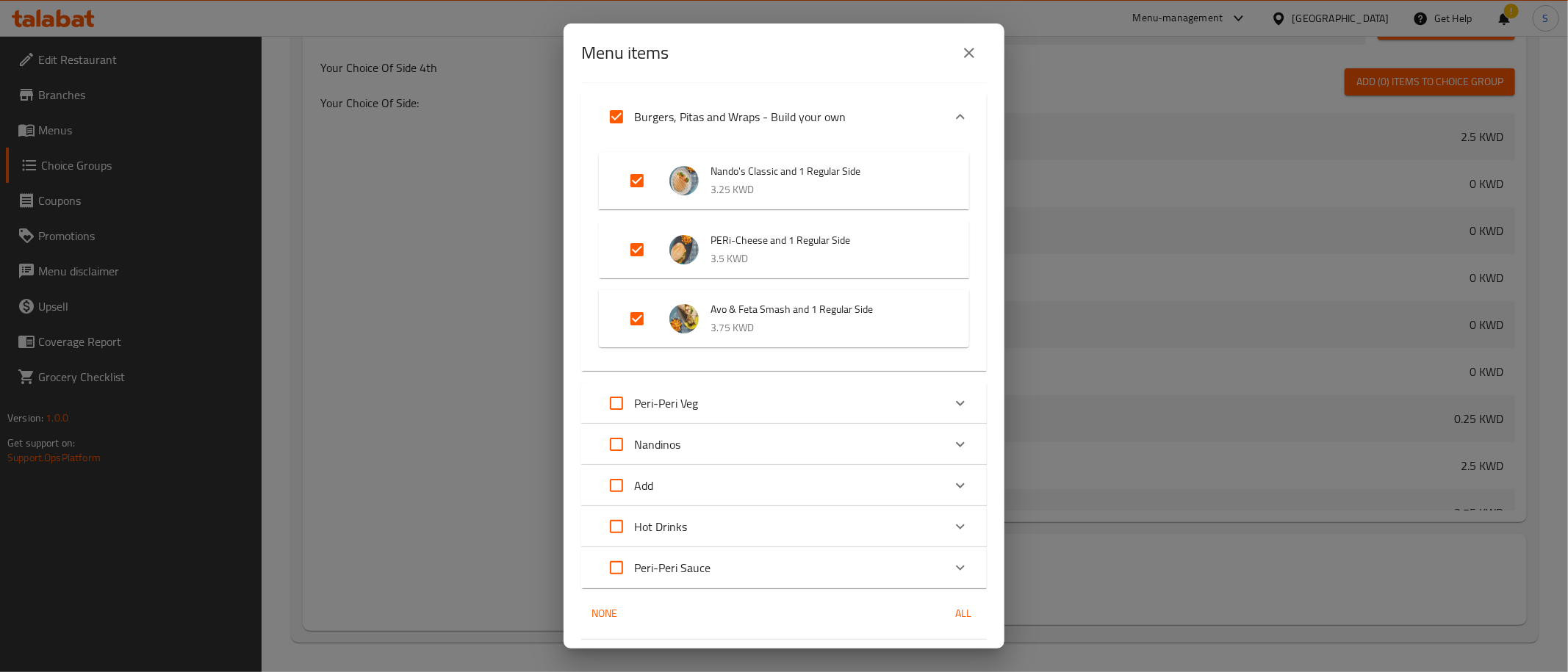
scroll to position [3479, 0]
click at [962, 657] on span "Confirm" at bounding box center [953, 665] width 42 height 18
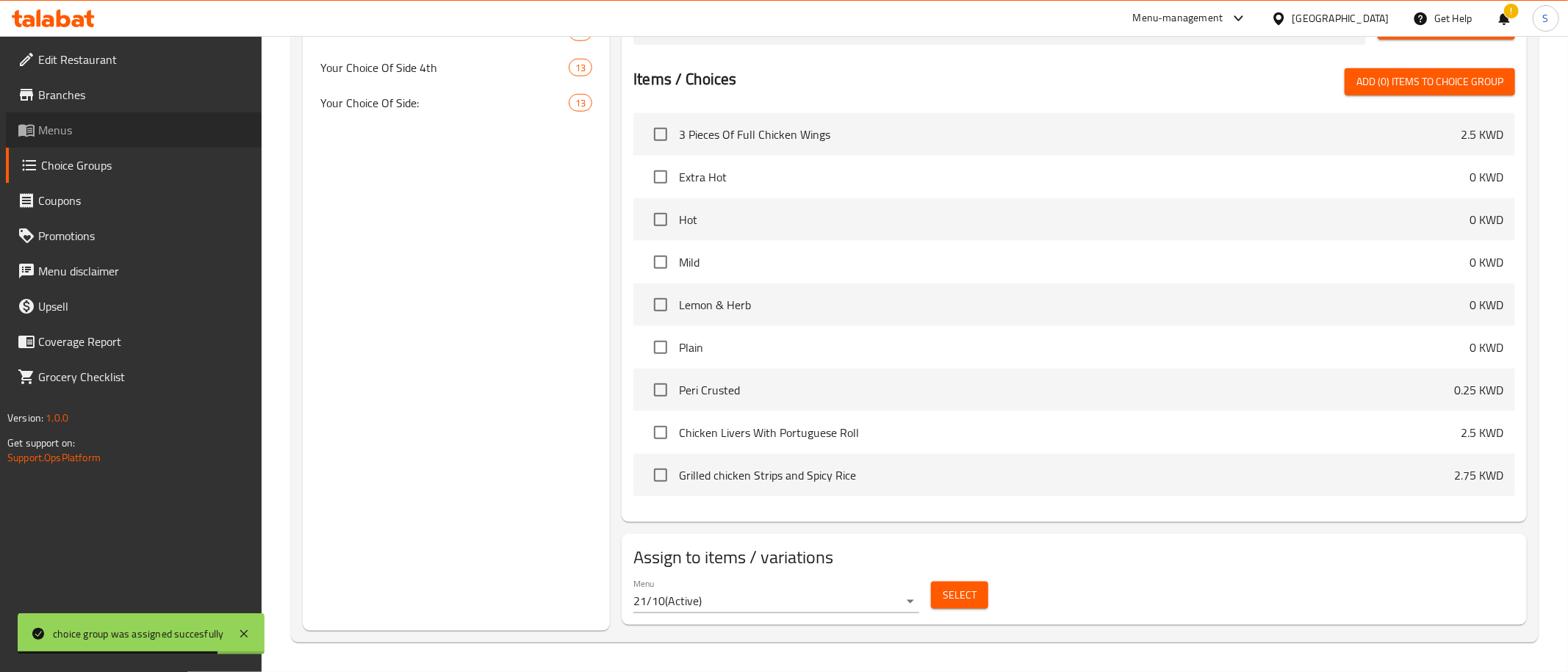
click at [86, 135] on span "Menus" at bounding box center [143, 130] width 212 height 17
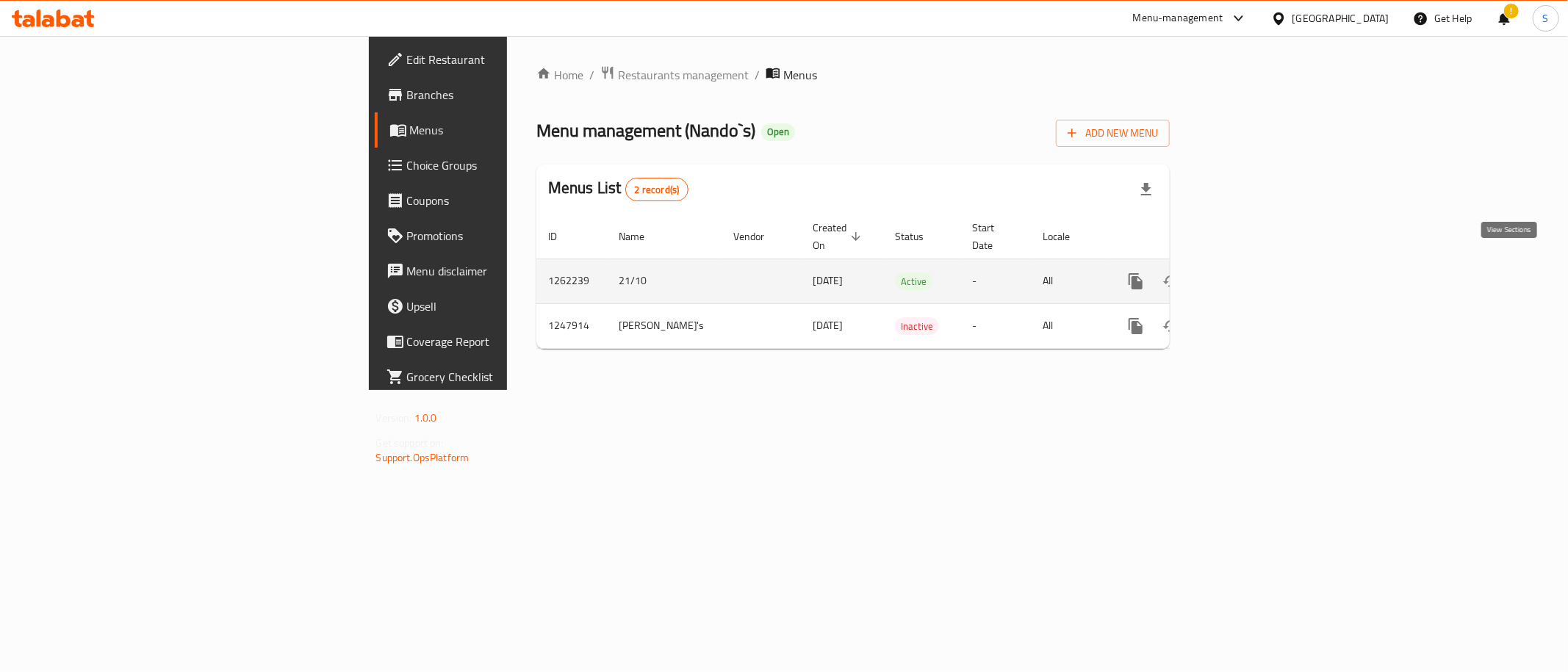
click at [1248, 275] on icon "enhanced table" at bounding box center [1242, 281] width 14 height 14
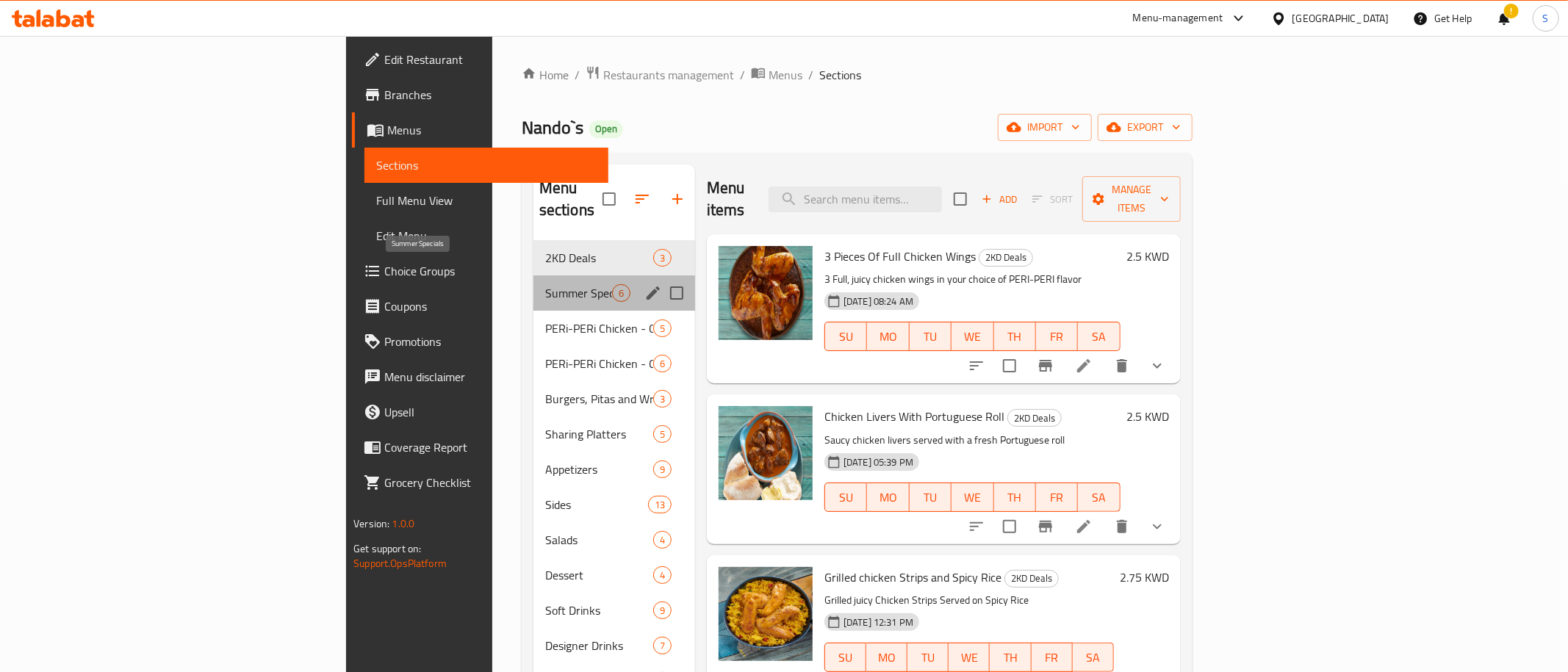
click at [545, 284] on span "Summer Specials" at bounding box center [577, 293] width 67 height 17
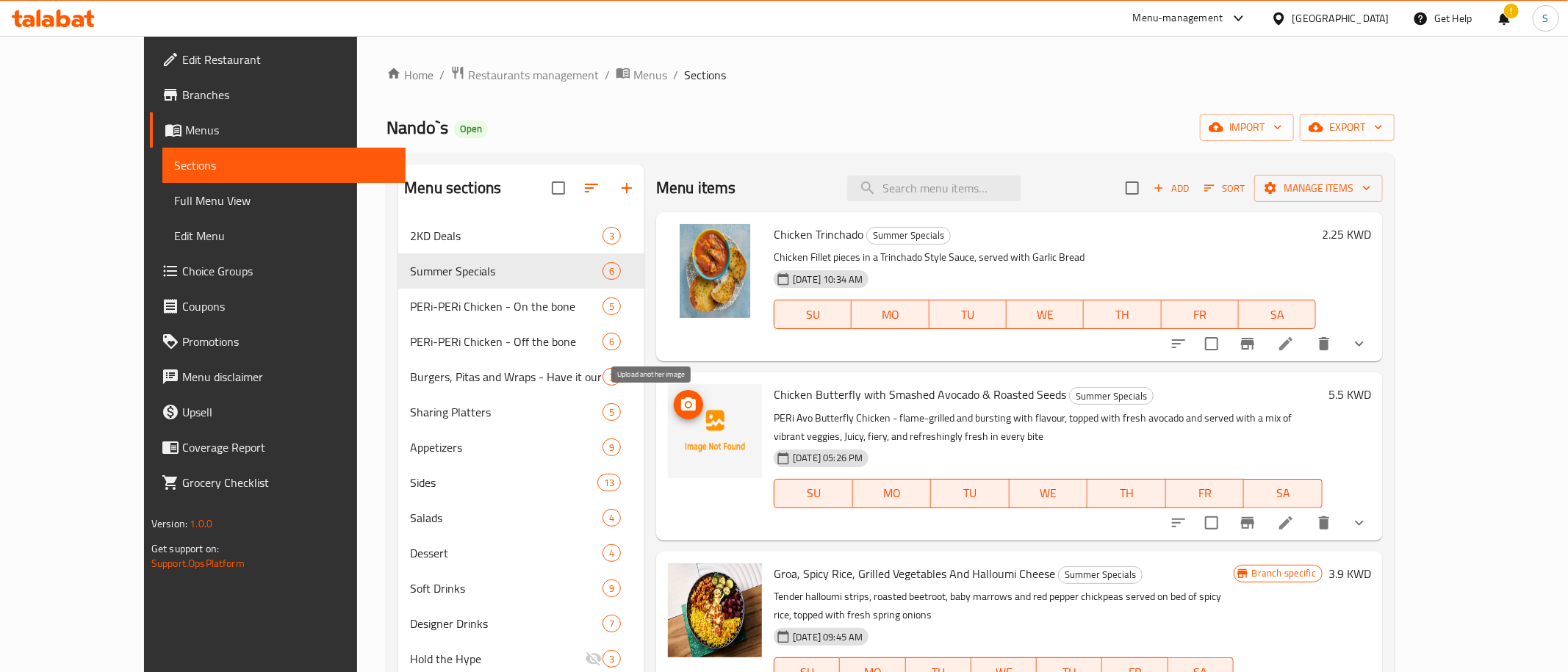
click at [679, 403] on icon "upload picture" at bounding box center [688, 404] width 17 height 17
